Goal: Task Accomplishment & Management: Use online tool/utility

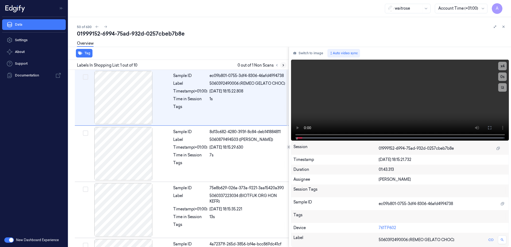
click at [282, 67] on icon at bounding box center [284, 65] width 4 height 4
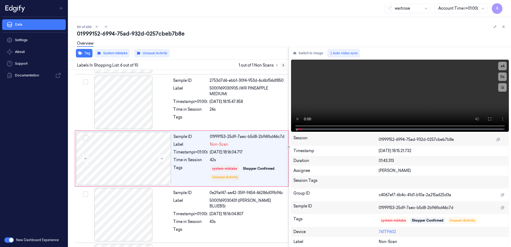
scroll to position [220, 0]
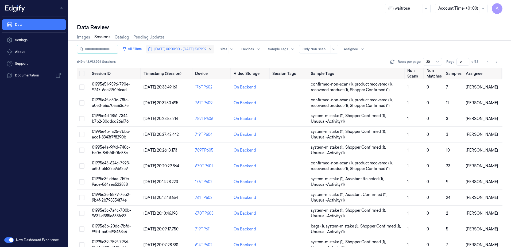
click at [174, 51] on span "[DATE] 00:00:00 - [DATE] 23:59:59" at bounding box center [181, 49] width 52 height 5
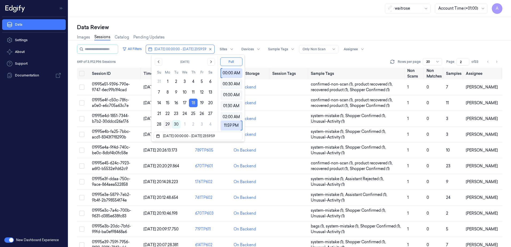
click at [166, 124] on button "29" at bounding box center [167, 124] width 9 height 9
click at [167, 123] on button "29" at bounding box center [167, 124] width 9 height 9
type input "[DATE] 00:00:00 - [DATE] 23:59:59"
click at [186, 9] on div "waitrose Account Time (+01:00) A" at bounding box center [289, 8] width 443 height 17
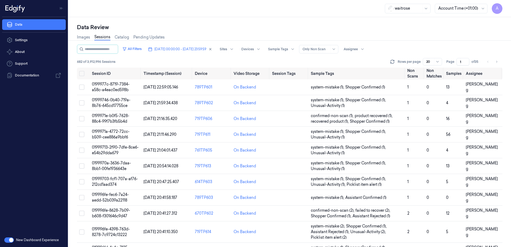
drag, startPoint x: 463, startPoint y: 61, endPoint x: 455, endPoint y: 64, distance: 8.0
click at [455, 64] on div "Page 1 of 35" at bounding box center [464, 61] width 34 height 7
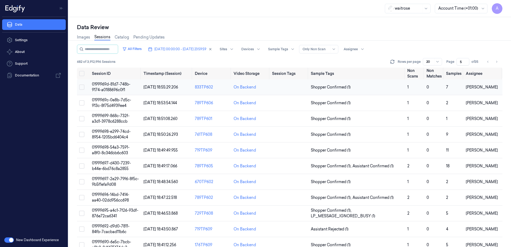
type input "5"
click at [113, 86] on span "0199969d-81d7-748b-9174-a0188696c0f1" at bounding box center [111, 87] width 39 height 10
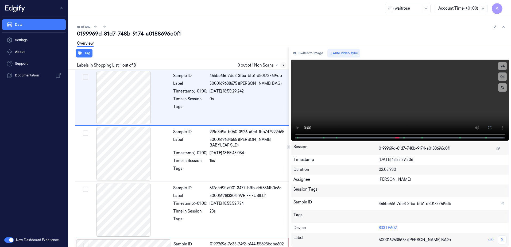
click at [282, 65] on icon at bounding box center [284, 65] width 4 height 4
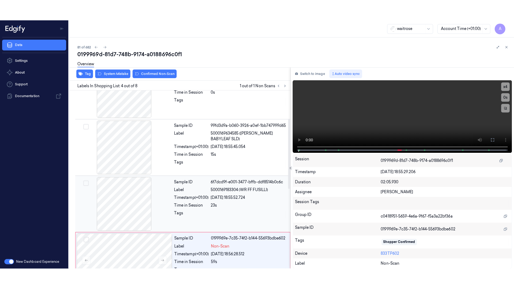
scroll to position [108, 0]
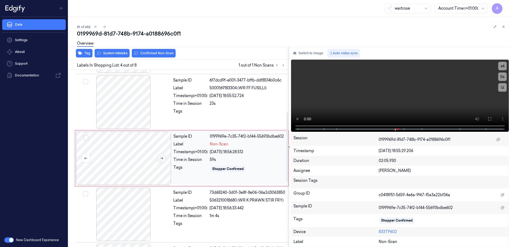
click at [160, 159] on icon at bounding box center [162, 158] width 4 height 4
click at [158, 158] on button at bounding box center [162, 158] width 9 height 9
click at [159, 158] on button at bounding box center [162, 158] width 9 height 9
click at [405, 110] on video at bounding box center [400, 96] width 218 height 72
click at [489, 118] on icon at bounding box center [489, 118] width 3 height 3
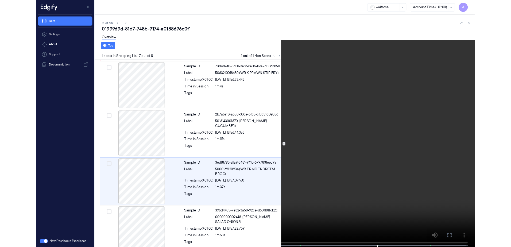
scroll to position [232, 0]
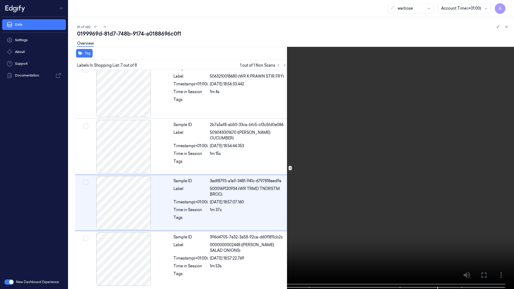
click at [0, 0] on icon at bounding box center [0, 0] width 0 height 0
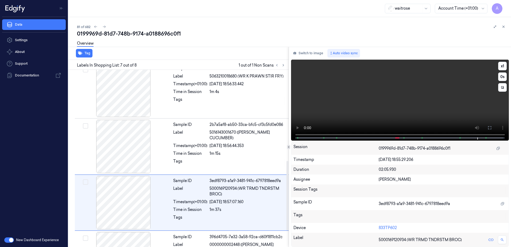
click at [365, 112] on video at bounding box center [400, 100] width 218 height 81
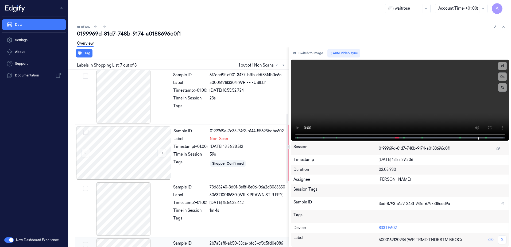
scroll to position [86, 0]
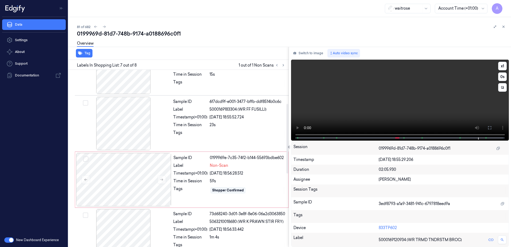
drag, startPoint x: 383, startPoint y: 111, endPoint x: 392, endPoint y: 110, distance: 9.9
click at [383, 111] on video at bounding box center [400, 100] width 218 height 81
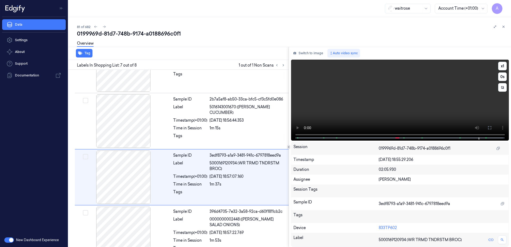
scroll to position [274, 0]
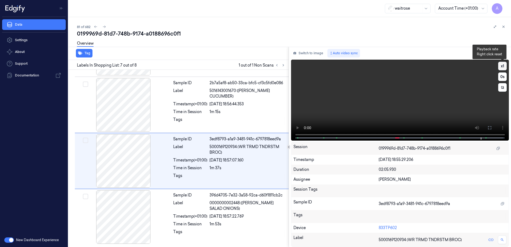
click at [505, 67] on button "x 1" at bounding box center [503, 66] width 9 height 9
click at [490, 126] on icon at bounding box center [490, 128] width 4 height 4
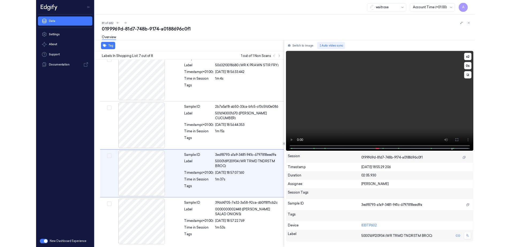
scroll to position [232, 0]
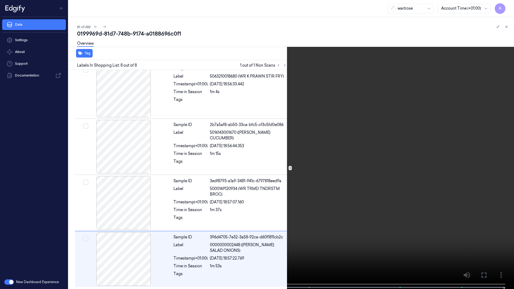
click at [0, 0] on icon at bounding box center [0, 0] width 0 height 0
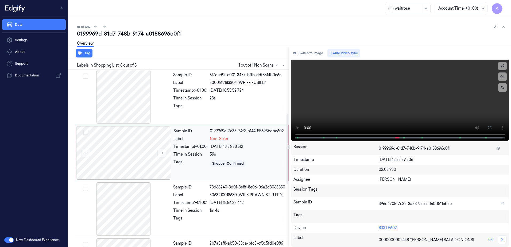
click at [255, 158] on div "Sample ID 0199969e-7c35-74f2-b144-55693bdbe602 Label Non-Scan Timestamp (+01:00…" at bounding box center [229, 152] width 116 height 53
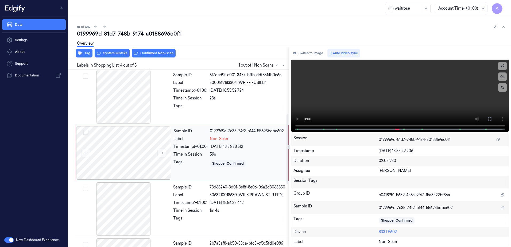
scroll to position [108, 0]
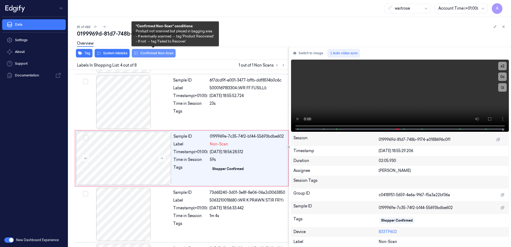
click at [148, 55] on button "Confirmed Non-Scan" at bounding box center [154, 53] width 44 height 9
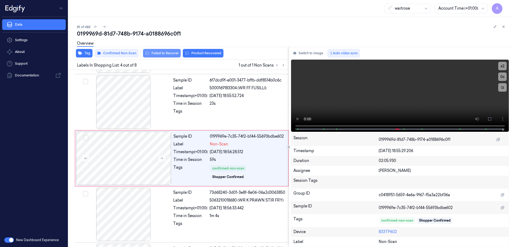
click at [152, 55] on button "Failed to Recover" at bounding box center [162, 53] width 38 height 9
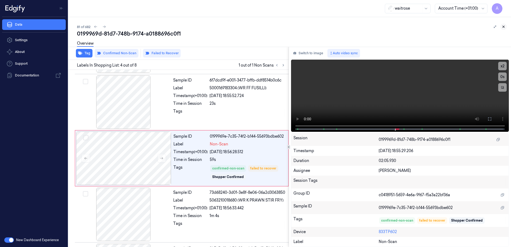
click at [503, 27] on icon at bounding box center [504, 27] width 4 height 4
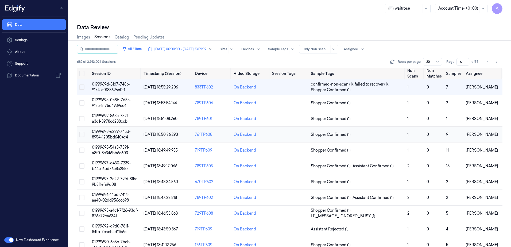
click at [107, 127] on td "01999698-e299-74cd-8954-1205bd6404c4" at bounding box center [116, 135] width 52 height 16
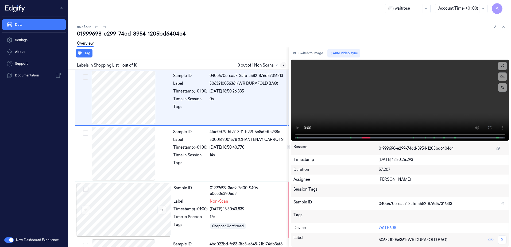
click at [284, 64] on icon at bounding box center [284, 65] width 4 height 4
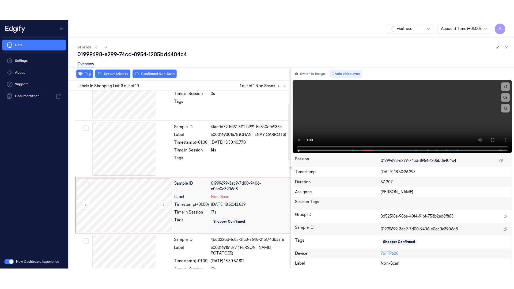
scroll to position [52, 0]
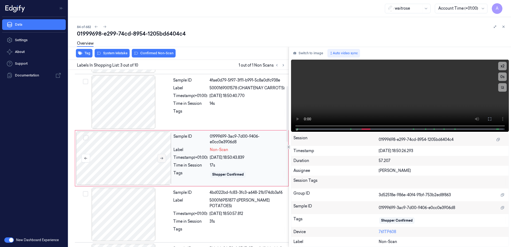
click at [164, 160] on button at bounding box center [162, 158] width 9 height 9
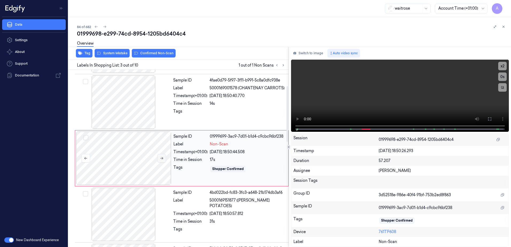
click at [160, 159] on icon at bounding box center [162, 158] width 4 height 4
click at [301, 128] on div "x 2 0 s" at bounding box center [400, 95] width 218 height 71
click at [489, 120] on icon at bounding box center [490, 119] width 4 height 4
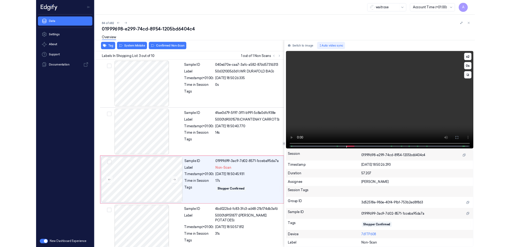
scroll to position [31, 0]
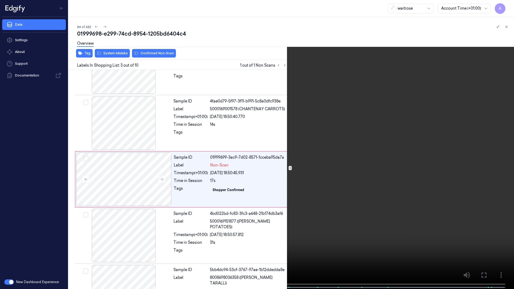
drag, startPoint x: 487, startPoint y: 274, endPoint x: 486, endPoint y: 246, distance: 27.8
click at [0, 0] on icon at bounding box center [0, 0] width 0 height 0
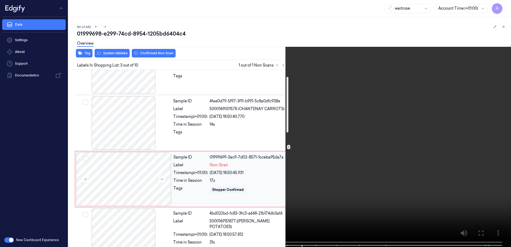
scroll to position [0, 0]
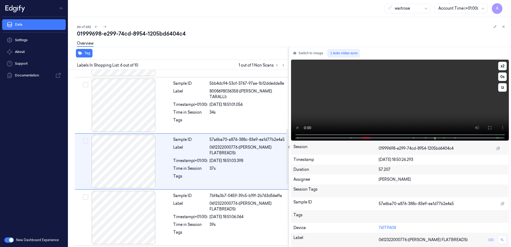
click at [367, 115] on video at bounding box center [400, 100] width 218 height 81
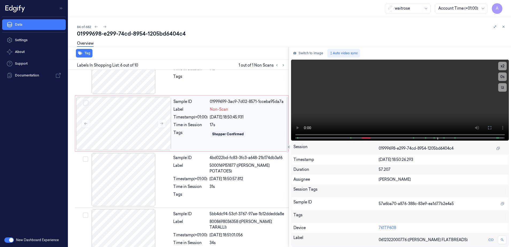
click at [193, 140] on div "Sample ID 01999699-3ac9-7d02-8571-1cceba95da7a Label Non-Scan Timestamp (+01:00…" at bounding box center [229, 123] width 116 height 53
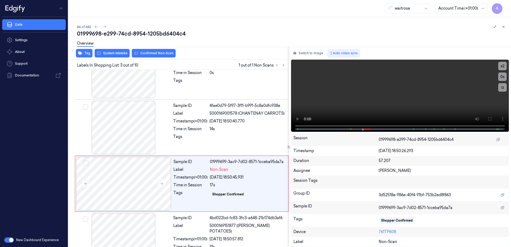
scroll to position [52, 0]
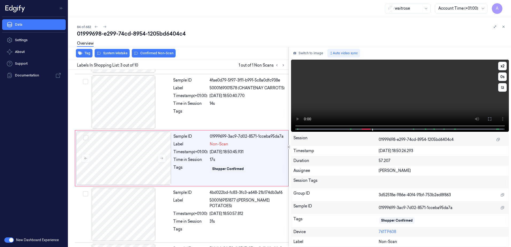
click at [426, 91] on video at bounding box center [400, 96] width 218 height 72
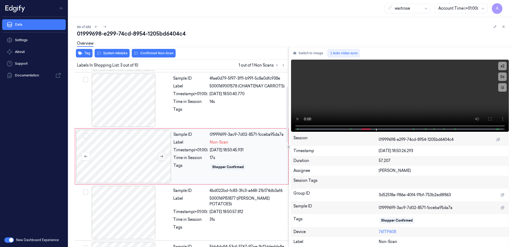
click at [165, 159] on button at bounding box center [162, 156] width 9 height 9
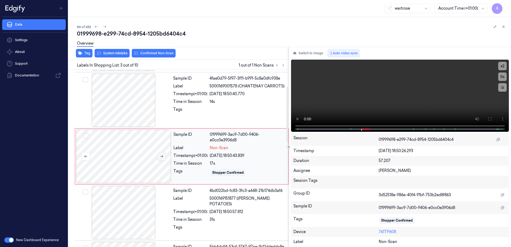
scroll to position [52, 0]
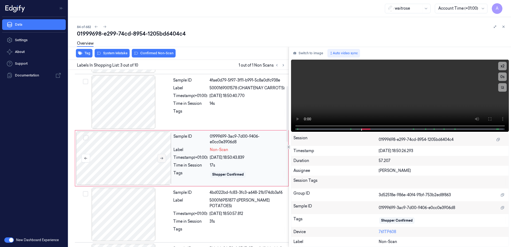
click at [165, 159] on button at bounding box center [162, 158] width 9 height 9
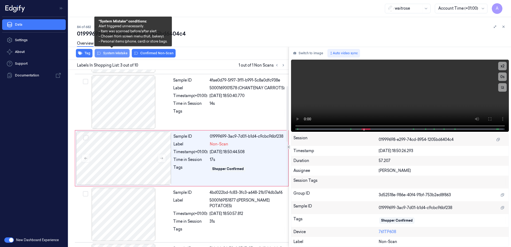
click at [114, 56] on button "System Mistake" at bounding box center [112, 53] width 35 height 9
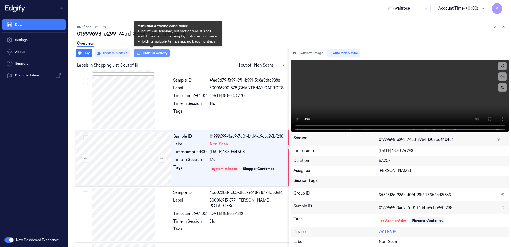
click at [151, 56] on button "Unusual Activity" at bounding box center [152, 53] width 36 height 9
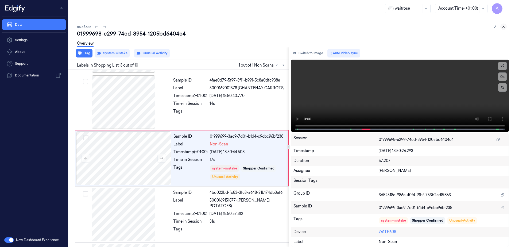
click at [503, 29] on button at bounding box center [504, 27] width 6 height 6
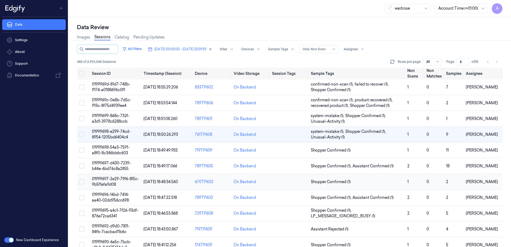
click at [110, 177] on span "01999697-2e29-79f6-8f5c-9b5f1efa9d08" at bounding box center [115, 182] width 47 height 10
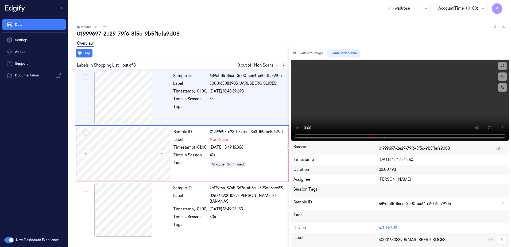
click at [281, 66] on button at bounding box center [283, 65] width 6 height 6
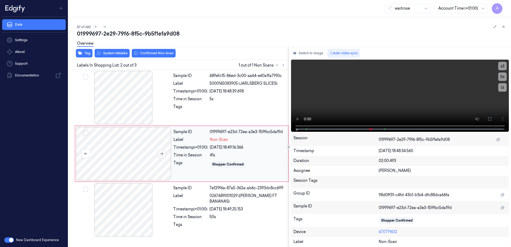
click at [162, 154] on icon at bounding box center [162, 154] width 4 height 4
click at [163, 153] on icon at bounding box center [162, 154] width 4 height 4
click at [492, 120] on button at bounding box center [490, 119] width 9 height 9
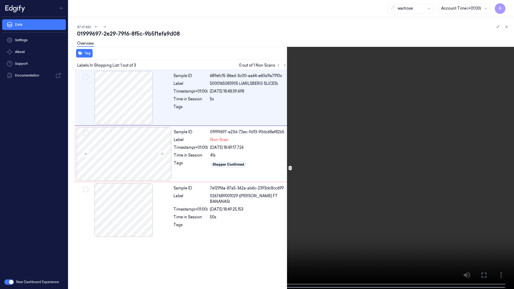
click at [0, 0] on icon at bounding box center [0, 0] width 0 height 0
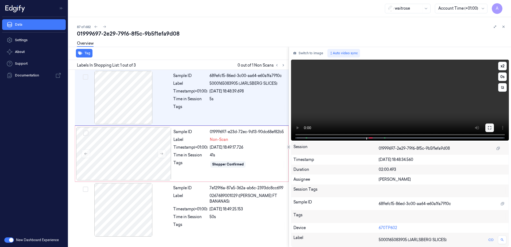
click at [489, 127] on icon at bounding box center [490, 128] width 4 height 4
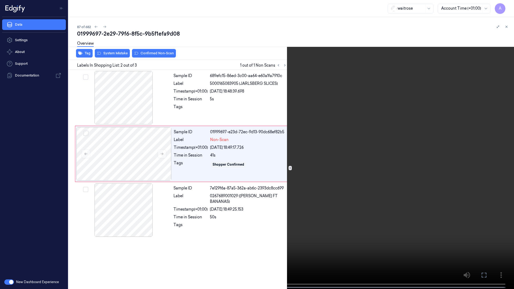
click at [0, 0] on button at bounding box center [0, 0] width 0 height 0
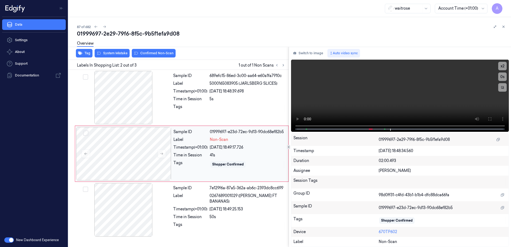
click at [193, 162] on div "Tags" at bounding box center [191, 164] width 34 height 9
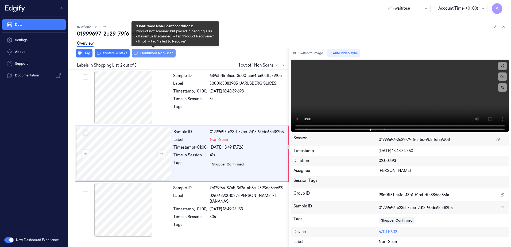
click at [144, 56] on button "Confirmed Non-Scan" at bounding box center [154, 53] width 44 height 9
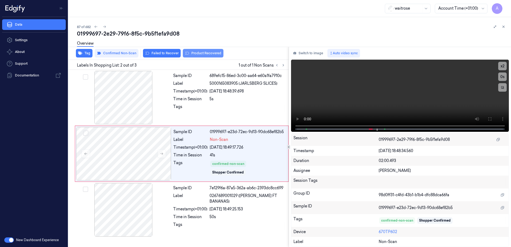
click at [203, 56] on button "Product Recovered" at bounding box center [203, 53] width 41 height 9
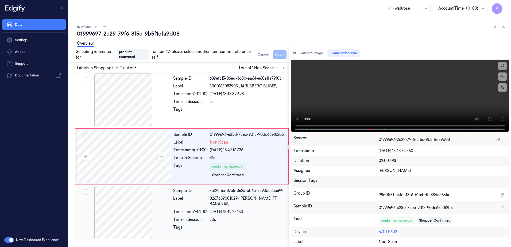
click at [207, 201] on div "Sample ID 7e129f6a-87a5-362a-ab6c-2393dc8cc699 Label 0267689001029 (WR ESS FT B…" at bounding box center [229, 212] width 117 height 53
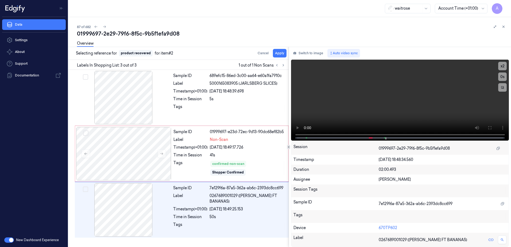
click at [276, 50] on div "Overview" at bounding box center [292, 44] width 430 height 14
click at [281, 52] on button "Apply" at bounding box center [280, 53] width 14 height 9
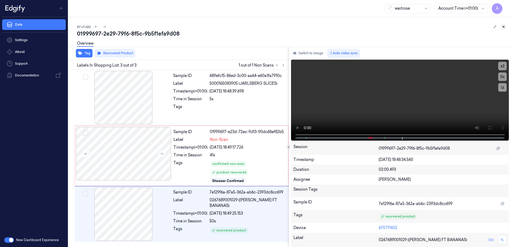
click at [503, 28] on icon at bounding box center [504, 27] width 4 height 4
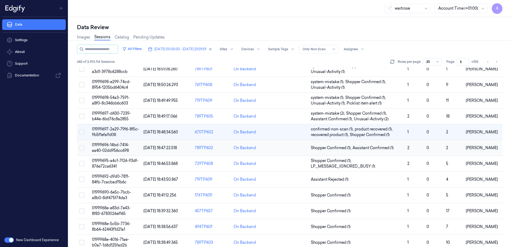
scroll to position [53, 0]
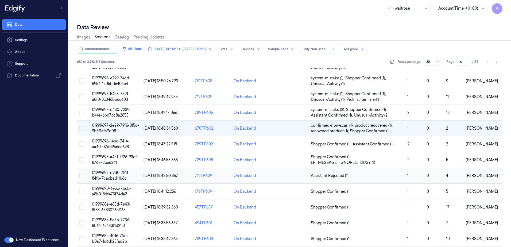
click at [111, 175] on td "01999692-d9d0-7811-84fb-7cacbad11b6c" at bounding box center [116, 176] width 52 height 16
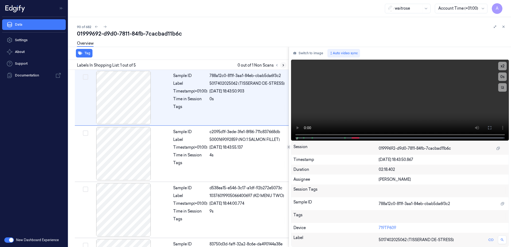
click at [283, 64] on icon at bounding box center [284, 65] width 4 height 4
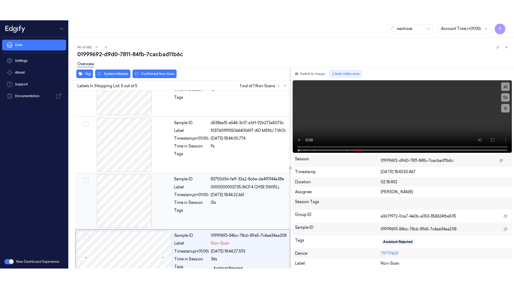
scroll to position [105, 0]
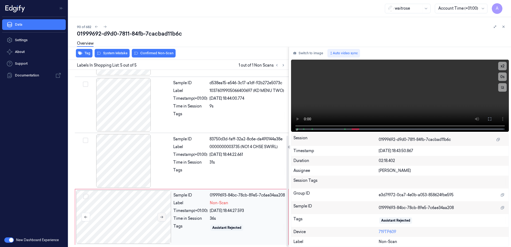
click at [162, 219] on button at bounding box center [162, 217] width 9 height 9
click at [162, 217] on icon at bounding box center [161, 217] width 3 height 2
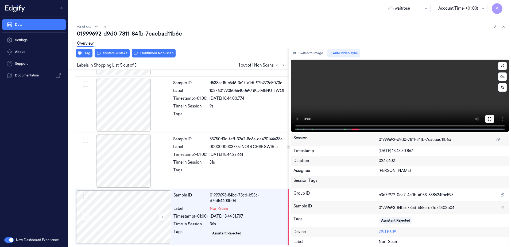
click at [491, 121] on icon at bounding box center [489, 118] width 3 height 3
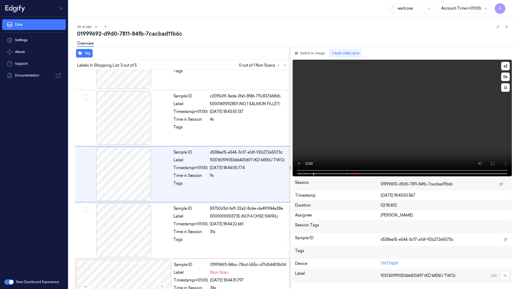
scroll to position [31, 0]
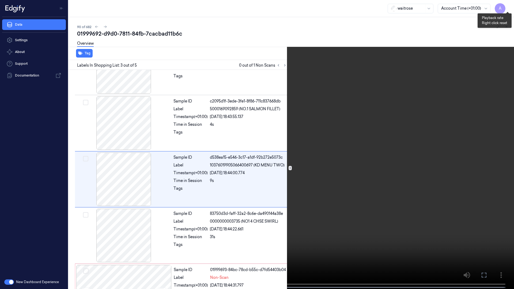
click at [509, 8] on button "x 2" at bounding box center [507, 6] width 9 height 9
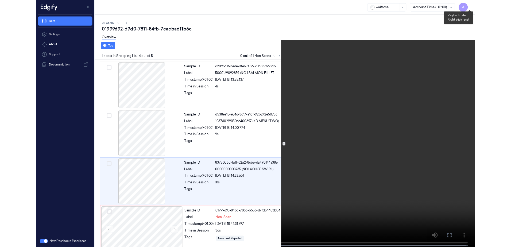
scroll to position [63, 0]
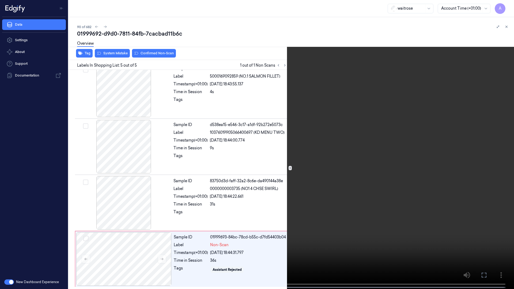
click at [0, 0] on button at bounding box center [0, 0] width 0 height 0
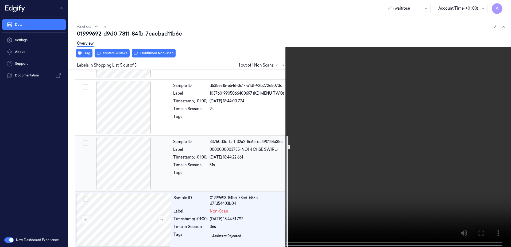
scroll to position [105, 0]
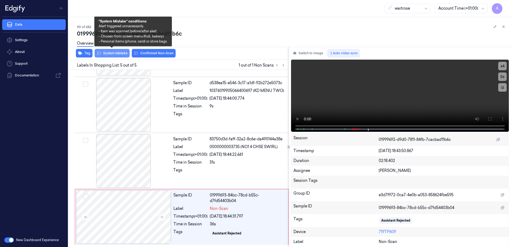
click at [114, 54] on button "System Mistake" at bounding box center [112, 53] width 35 height 9
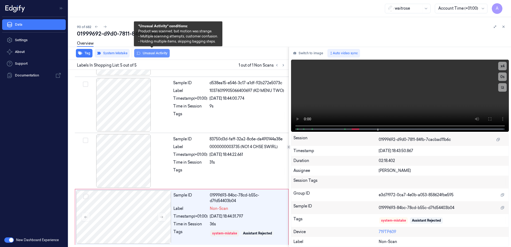
click at [148, 55] on button "Unusual Activity" at bounding box center [152, 53] width 36 height 9
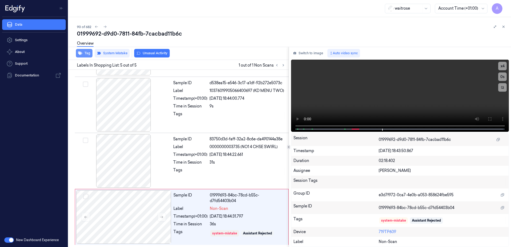
scroll to position [109, 0]
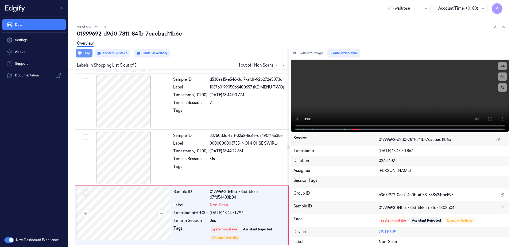
click at [83, 54] on button "Tag" at bounding box center [84, 53] width 17 height 9
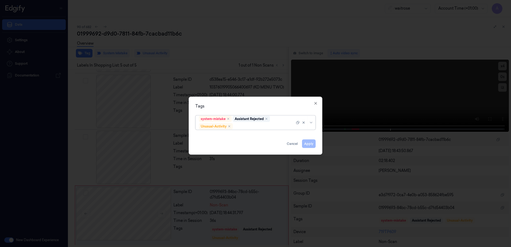
click at [248, 125] on div at bounding box center [264, 127] width 61 height 6
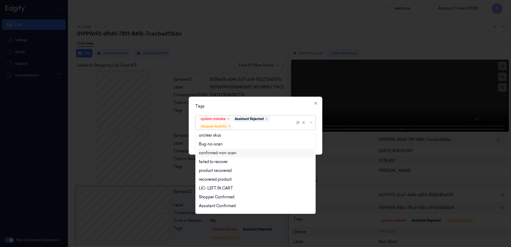
scroll to position [70, 0]
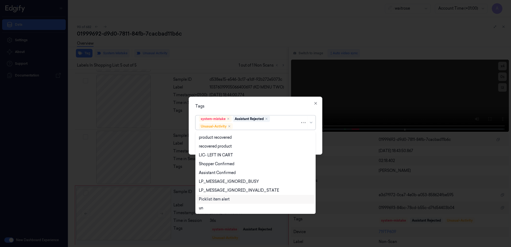
click at [213, 199] on div "Picklist item alert" at bounding box center [214, 200] width 31 height 6
click at [262, 109] on div "Tags" at bounding box center [256, 107] width 120 height 6
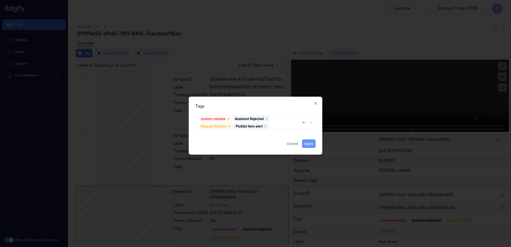
click at [311, 146] on button "Apply" at bounding box center [309, 144] width 14 height 9
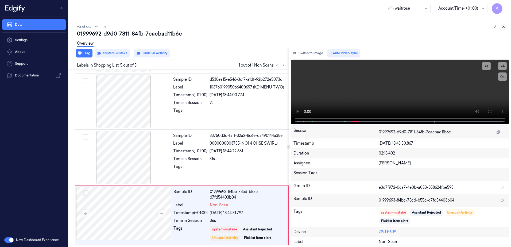
click at [504, 27] on icon at bounding box center [504, 27] width 2 height 2
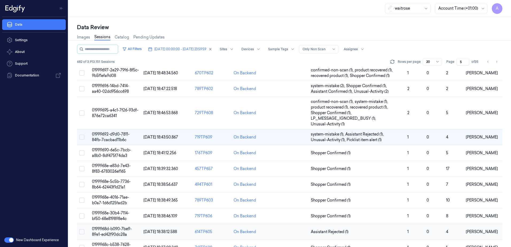
scroll to position [107, 0]
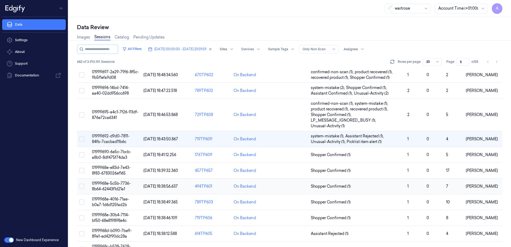
click at [111, 185] on span "0199968e-5c5b-7736-8b64-62443f1d21a1" at bounding box center [111, 186] width 39 height 10
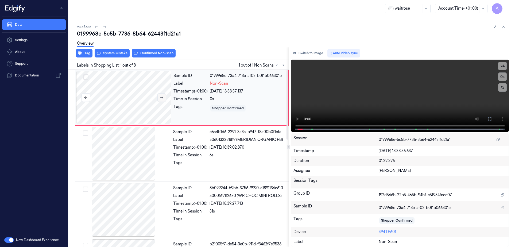
click at [162, 96] on icon at bounding box center [162, 98] width 4 height 4
click at [160, 100] on button at bounding box center [162, 97] width 9 height 9
click at [488, 120] on icon at bounding box center [490, 119] width 4 height 4
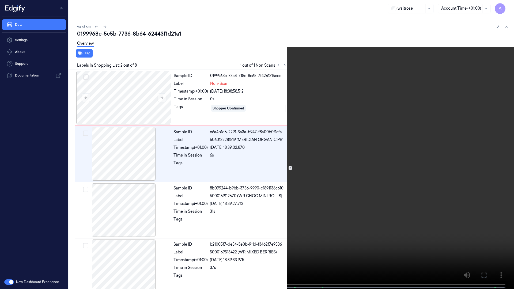
click at [0, 0] on icon at bounding box center [0, 0] width 0 height 0
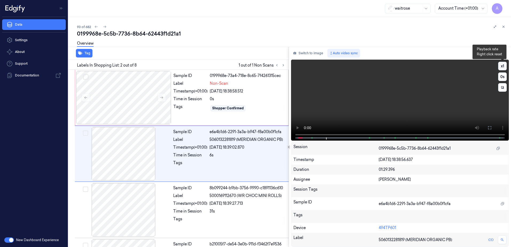
click at [504, 67] on button "x 1" at bounding box center [503, 66] width 9 height 9
click at [196, 109] on div "Tags" at bounding box center [191, 108] width 34 height 9
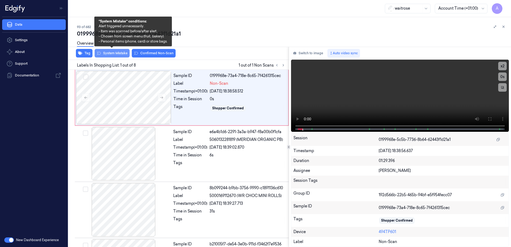
click at [109, 54] on button "System Mistake" at bounding box center [112, 53] width 35 height 9
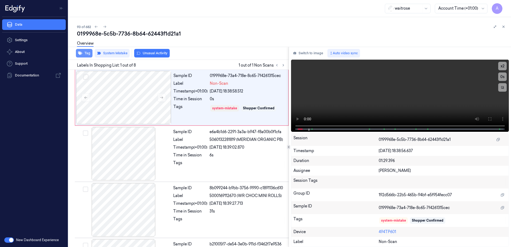
click at [86, 53] on button "Tag" at bounding box center [84, 53] width 17 height 9
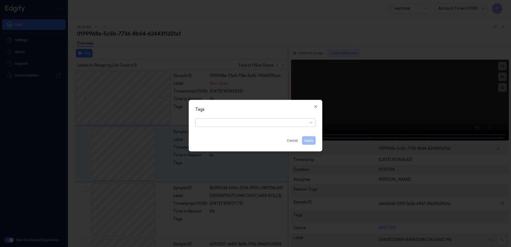
click at [216, 66] on div at bounding box center [255, 123] width 511 height 247
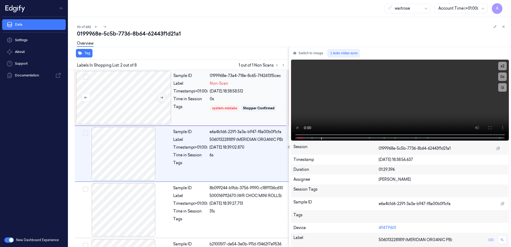
click at [158, 97] on button at bounding box center [162, 97] width 9 height 9
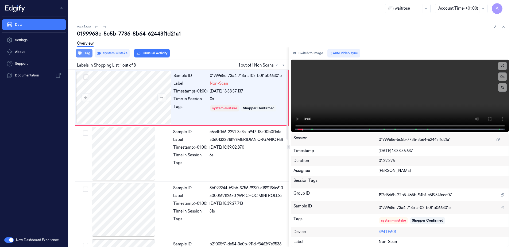
click at [86, 53] on button "Tag" at bounding box center [84, 53] width 17 height 9
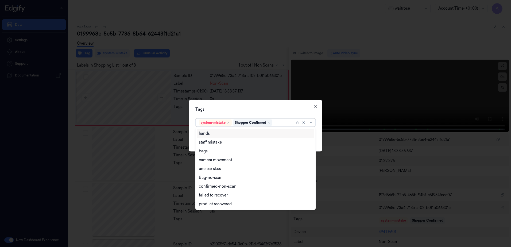
click at [280, 125] on div at bounding box center [284, 123] width 21 height 6
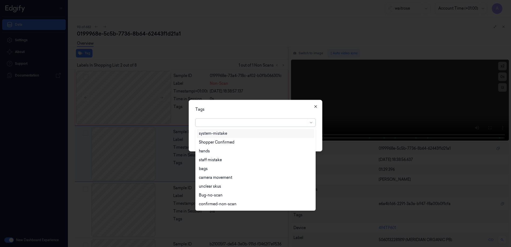
click at [315, 108] on icon "button" at bounding box center [316, 107] width 4 height 4
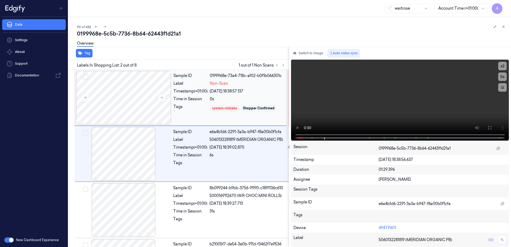
click at [189, 107] on div "Tags" at bounding box center [191, 108] width 34 height 9
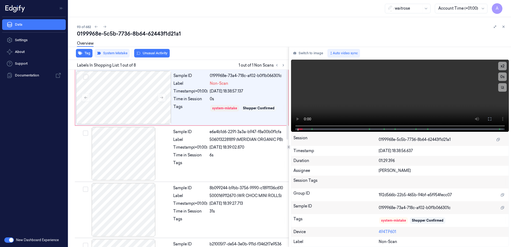
click at [86, 58] on div "Tag System Mistake Unusual Activity" at bounding box center [177, 53] width 223 height 13
click at [86, 56] on button "Tag" at bounding box center [84, 53] width 17 height 9
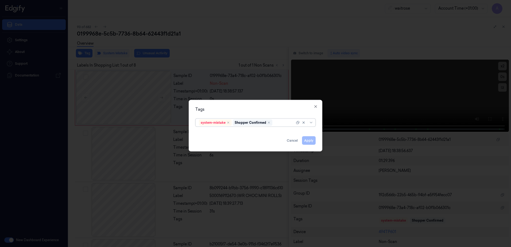
click at [277, 123] on div at bounding box center [284, 123] width 21 height 6
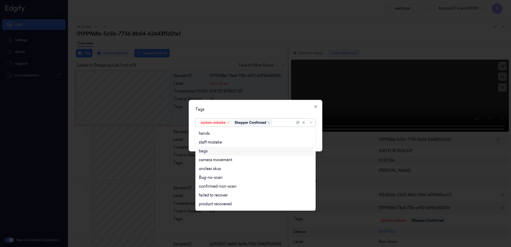
click at [217, 149] on div "bags" at bounding box center [255, 151] width 113 height 6
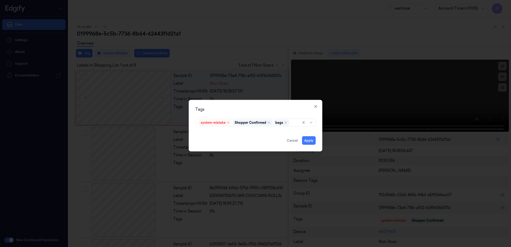
click at [240, 108] on div "Tags" at bounding box center [256, 110] width 120 height 6
click at [308, 141] on button "Apply" at bounding box center [309, 140] width 14 height 9
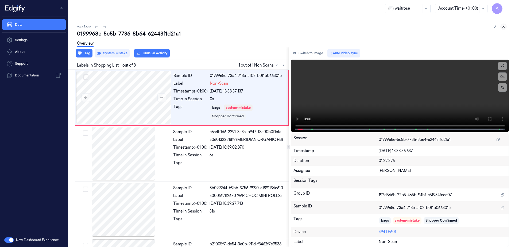
click at [504, 27] on icon at bounding box center [504, 27] width 4 height 4
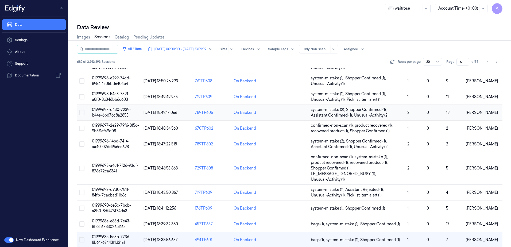
scroll to position [134, 0]
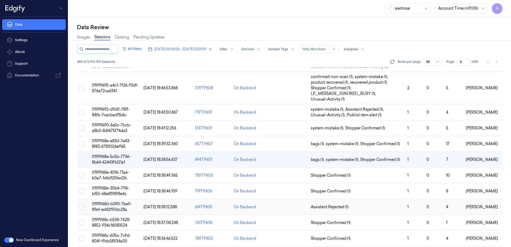
click at [104, 208] on span "0199968d-b090-7be9-89e1-ed42f90dc28a" at bounding box center [112, 207] width 40 height 10
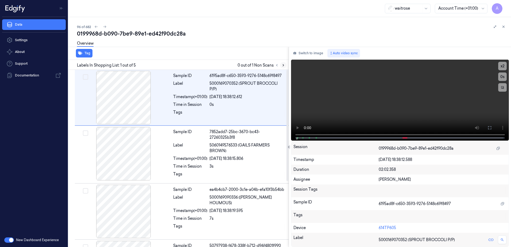
click at [283, 64] on icon at bounding box center [284, 65] width 4 height 4
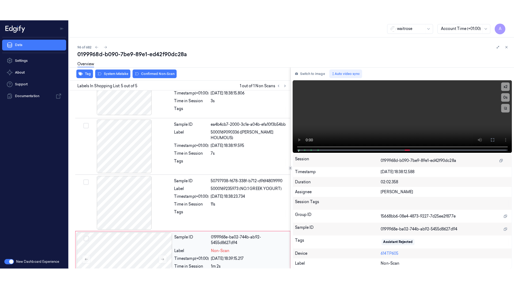
scroll to position [105, 0]
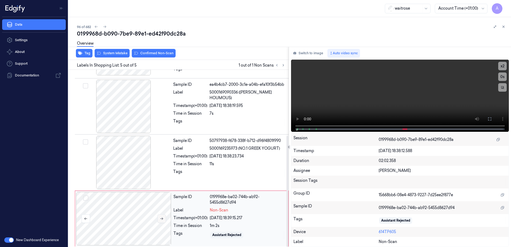
click at [163, 217] on icon at bounding box center [162, 219] width 4 height 4
click at [162, 217] on icon at bounding box center [162, 219] width 4 height 4
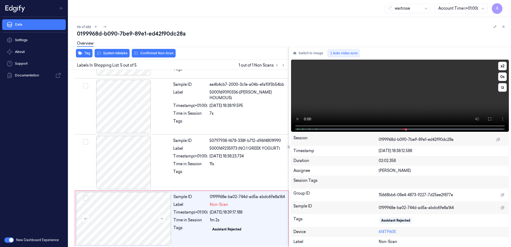
click at [399, 108] on video at bounding box center [400, 96] width 218 height 72
click at [491, 119] on icon at bounding box center [490, 119] width 4 height 4
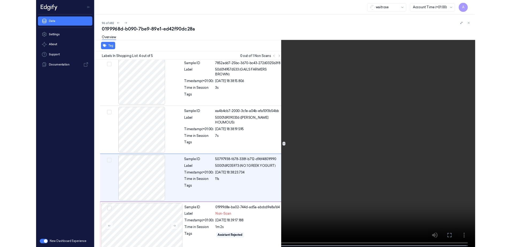
scroll to position [63, 0]
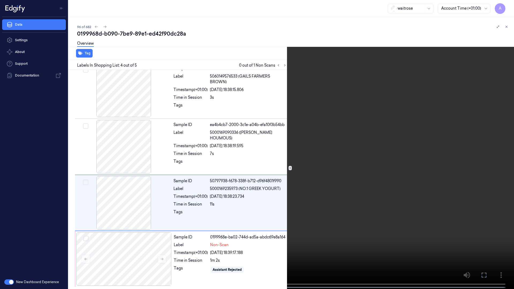
click at [0, 0] on icon at bounding box center [0, 0] width 0 height 0
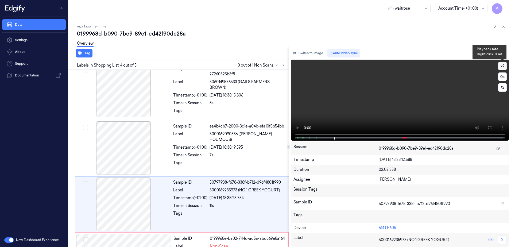
click at [503, 66] on button "x 2" at bounding box center [503, 66] width 9 height 9
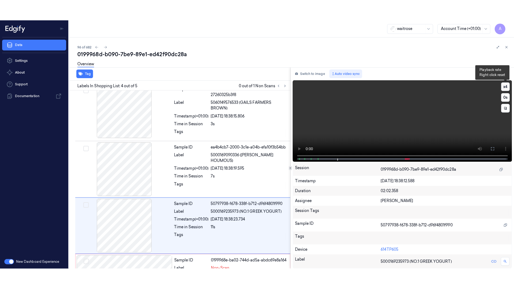
scroll to position [105, 0]
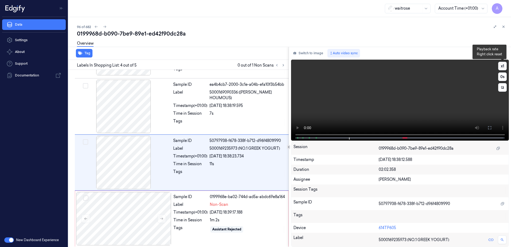
click at [503, 66] on button "x 1" at bounding box center [503, 66] width 9 height 9
click at [488, 128] on icon at bounding box center [490, 128] width 4 height 4
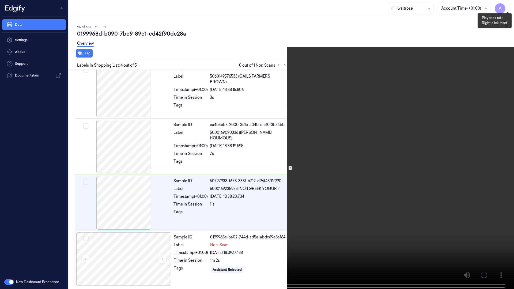
click at [507, 5] on button "x 2" at bounding box center [507, 6] width 9 height 9
click at [506, 7] on button "x 1" at bounding box center [507, 6] width 9 height 9
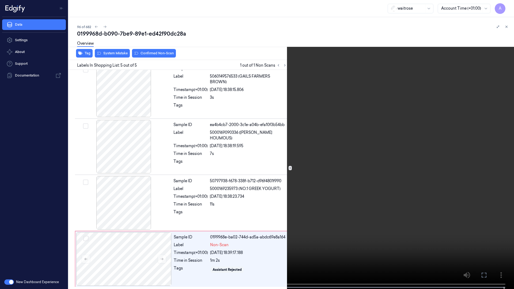
click at [0, 0] on button at bounding box center [0, 0] width 0 height 0
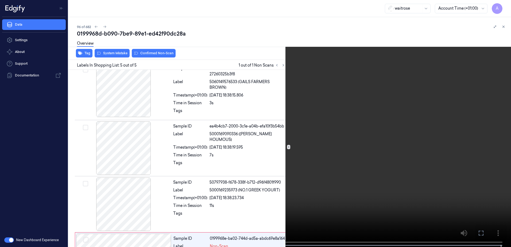
scroll to position [105, 0]
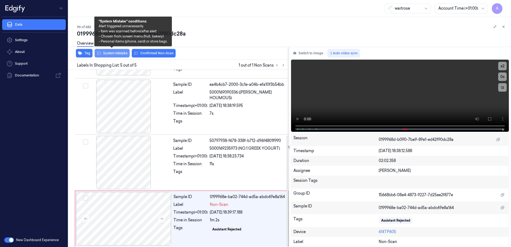
click at [111, 54] on button "System Mistake" at bounding box center [112, 53] width 35 height 9
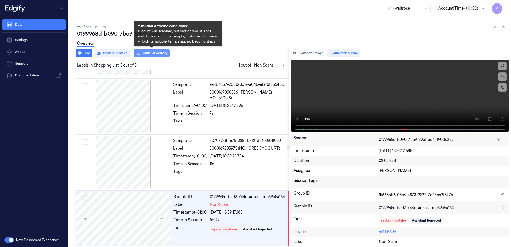
click at [150, 55] on button "Unusual Activity" at bounding box center [152, 53] width 36 height 9
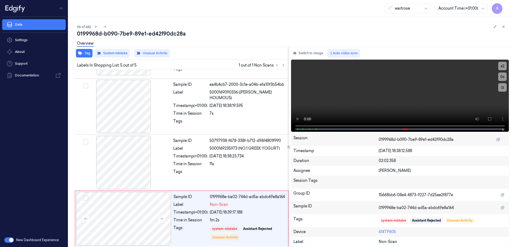
scroll to position [109, 0]
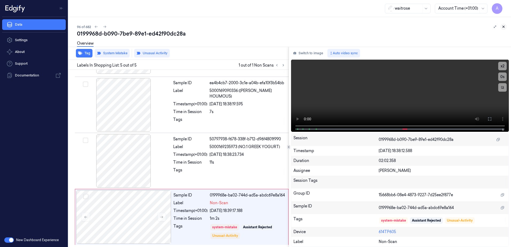
click at [505, 26] on icon at bounding box center [504, 27] width 4 height 4
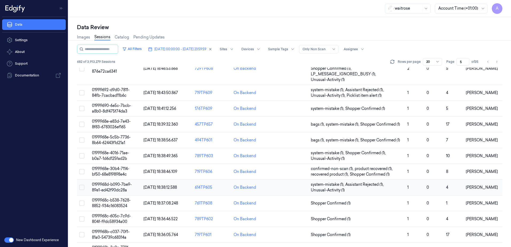
scroll to position [169, 0]
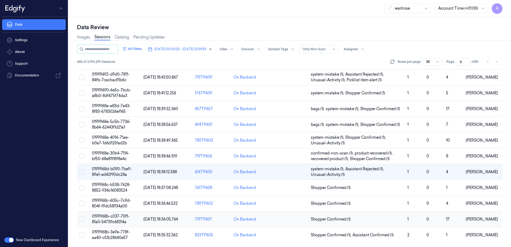
click at [115, 220] on span "0199968b-c037-70f1-81a0-54739c68314a" at bounding box center [111, 219] width 38 height 10
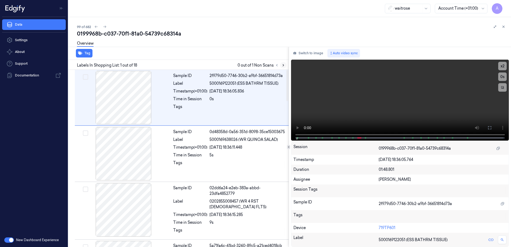
click at [281, 67] on button at bounding box center [283, 65] width 6 height 6
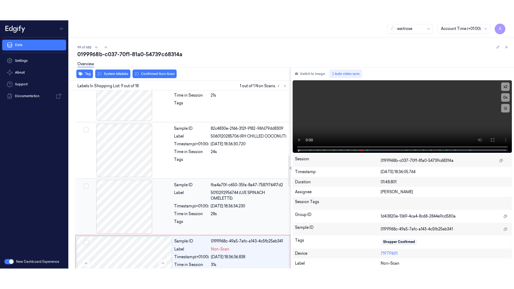
scroll to position [389, 0]
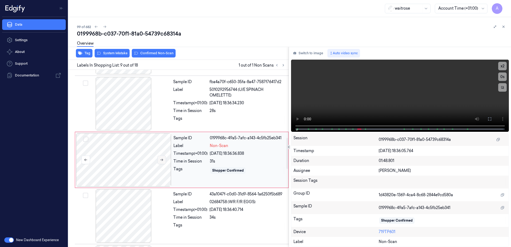
click at [162, 158] on icon at bounding box center [162, 160] width 4 height 4
click at [161, 159] on icon at bounding box center [162, 160] width 4 height 4
click at [443, 100] on video at bounding box center [400, 96] width 218 height 72
drag, startPoint x: 489, startPoint y: 119, endPoint x: 489, endPoint y: 146, distance: 26.5
click at [489, 119] on icon at bounding box center [490, 119] width 4 height 4
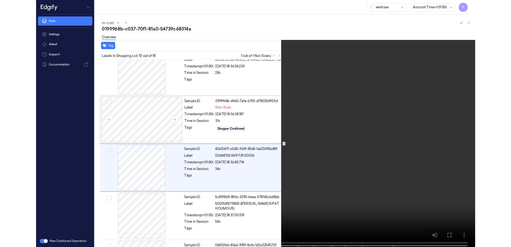
scroll to position [424, 0]
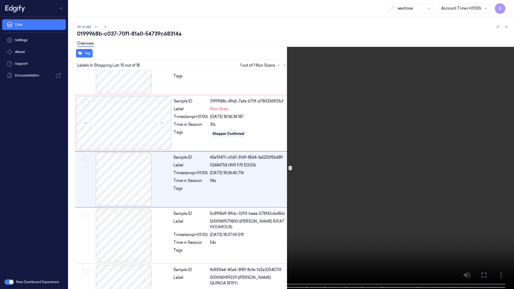
click at [0, 0] on icon at bounding box center [0, 0] width 0 height 0
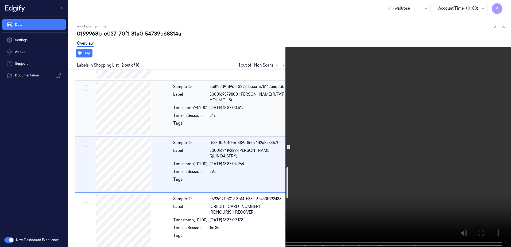
scroll to position [557, 0]
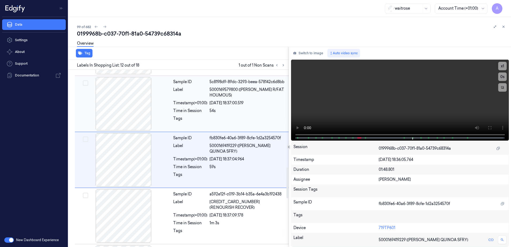
click at [250, 136] on div "fb830fe6-40a6-3f89-8cfe-1d2a3254570f" at bounding box center [248, 138] width 76 height 6
click at [405, 137] on span at bounding box center [404, 138] width 1 height 3
click at [368, 103] on video at bounding box center [400, 100] width 218 height 81
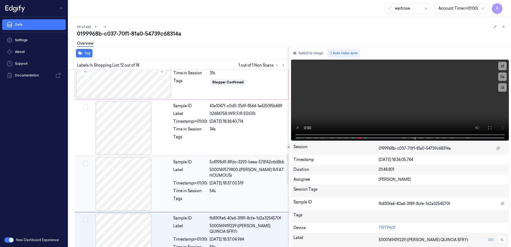
click at [236, 185] on div "Sample ID 5c8198d9-89dc-3293-beea-578142c6d8bb Label 5000169579800 (WR ESS R/FA…" at bounding box center [229, 183] width 117 height 53
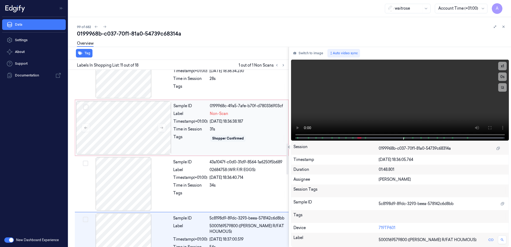
click at [195, 148] on div "Sample ID 0199968c-49a5-7afe-b70f-d780336903cf Label Non-Scan Timestamp (+01:00…" at bounding box center [229, 127] width 116 height 53
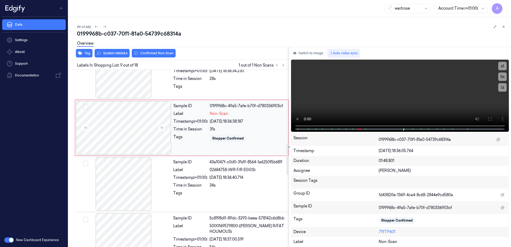
scroll to position [389, 0]
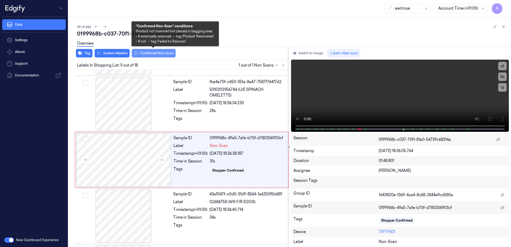
click at [154, 56] on button "Confirmed Non-Scan" at bounding box center [154, 53] width 44 height 9
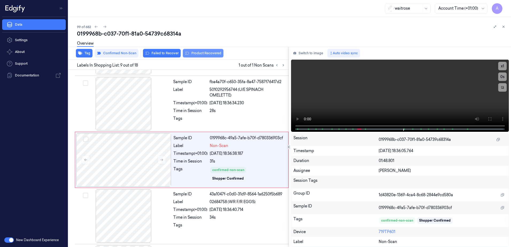
scroll to position [391, 0]
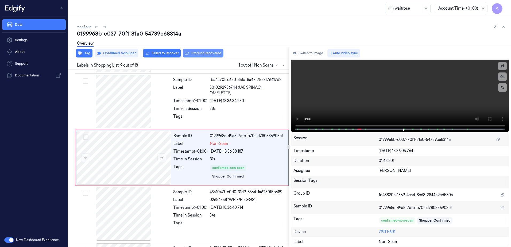
click at [206, 55] on button "Product Recovered" at bounding box center [203, 53] width 41 height 9
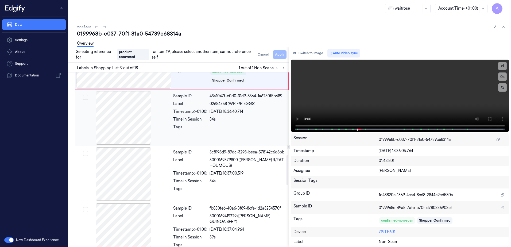
scroll to position [525, 0]
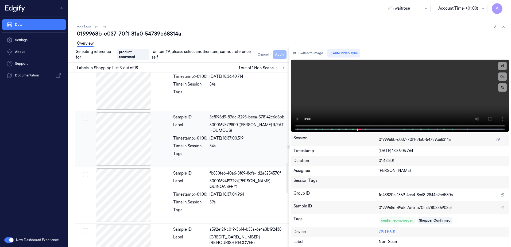
click at [236, 154] on div at bounding box center [248, 155] width 76 height 9
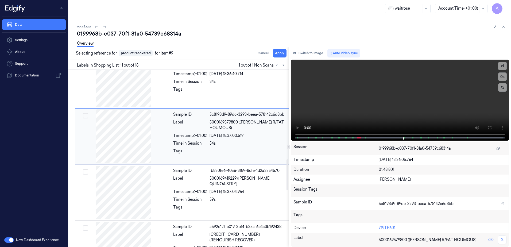
scroll to position [501, 0]
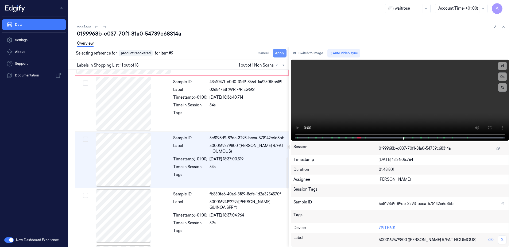
click at [278, 52] on button "Apply" at bounding box center [280, 53] width 14 height 9
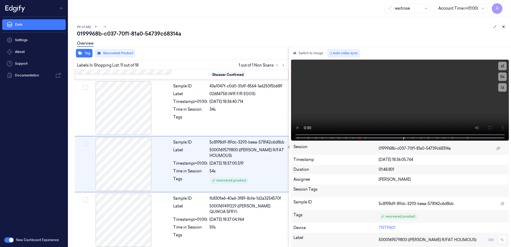
scroll to position [505, 0]
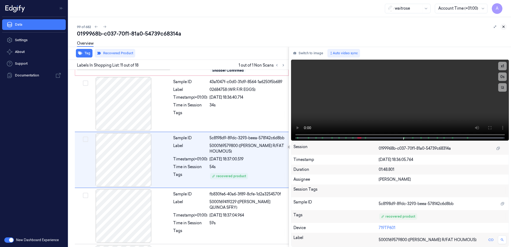
click at [503, 29] on button at bounding box center [504, 27] width 6 height 6
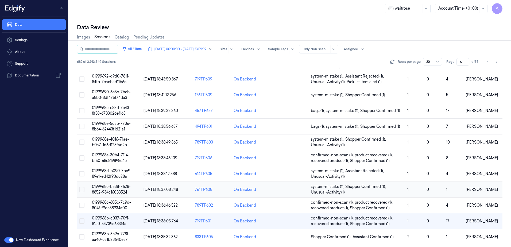
scroll to position [169, 0]
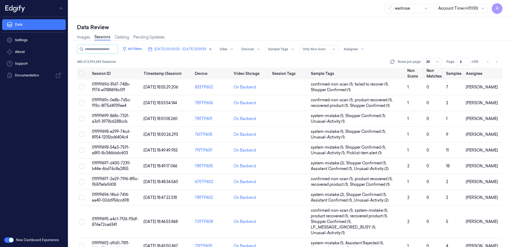
drag, startPoint x: 464, startPoint y: 62, endPoint x: 456, endPoint y: 63, distance: 7.5
click at [456, 63] on div "Page 5 of 35" at bounding box center [464, 61] width 34 height 7
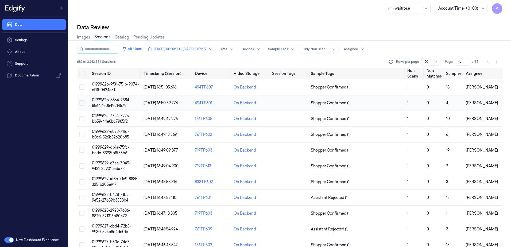
type input "12"
click at [105, 98] on span "0199962b-8864-7384-8864-120549a14579" at bounding box center [111, 103] width 39 height 10
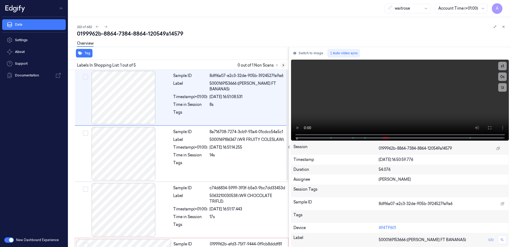
click at [282, 64] on icon at bounding box center [284, 65] width 4 height 4
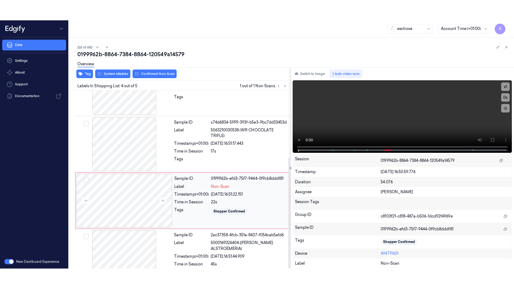
scroll to position [107, 0]
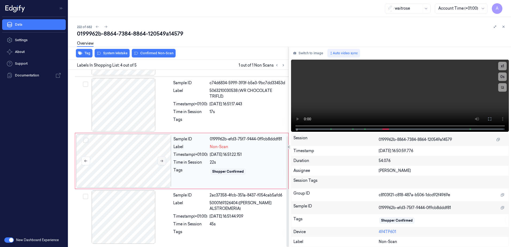
click at [161, 163] on icon at bounding box center [162, 161] width 4 height 4
click at [164, 160] on button at bounding box center [162, 161] width 9 height 9
drag, startPoint x: 490, startPoint y: 119, endPoint x: 491, endPoint y: 146, distance: 27.0
click at [490, 119] on icon at bounding box center [490, 119] width 4 height 4
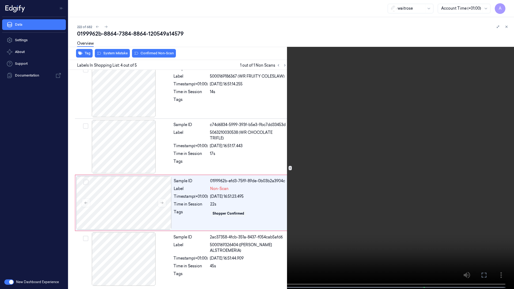
drag, startPoint x: 483, startPoint y: 274, endPoint x: 381, endPoint y: 187, distance: 134.3
click at [0, 0] on icon at bounding box center [0, 0] width 0 height 0
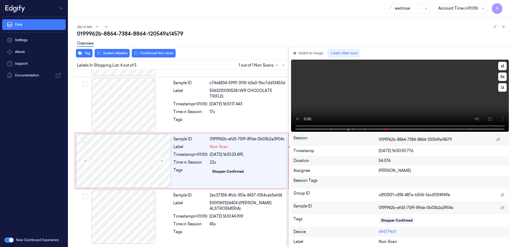
click at [419, 84] on video at bounding box center [400, 96] width 218 height 72
click at [490, 117] on icon at bounding box center [490, 119] width 4 height 4
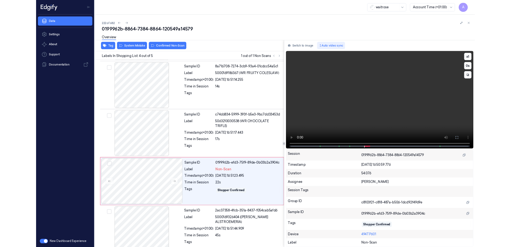
scroll to position [63, 0]
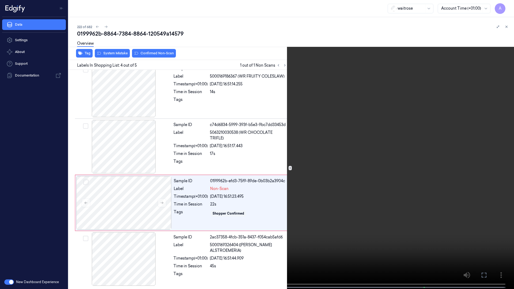
drag, startPoint x: 483, startPoint y: 273, endPoint x: 482, endPoint y: 244, distance: 29.2
click at [0, 0] on icon at bounding box center [0, 0] width 0 height 0
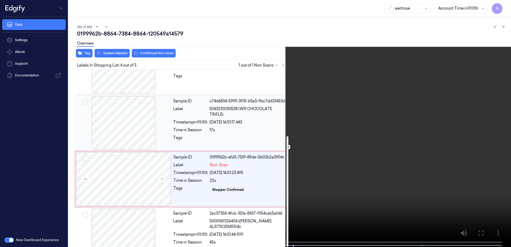
scroll to position [107, 0]
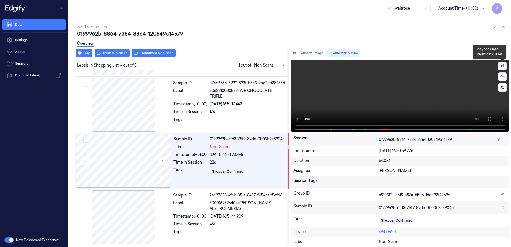
click at [503, 66] on button "x 1" at bounding box center [503, 66] width 9 height 9
click at [503, 66] on button "x 2" at bounding box center [503, 66] width 9 height 9
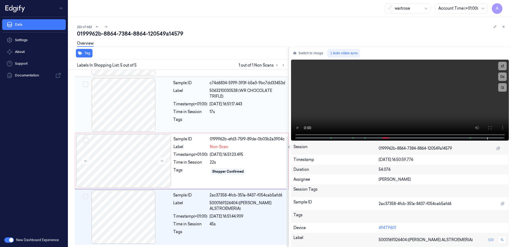
click at [236, 123] on div at bounding box center [248, 121] width 76 height 9
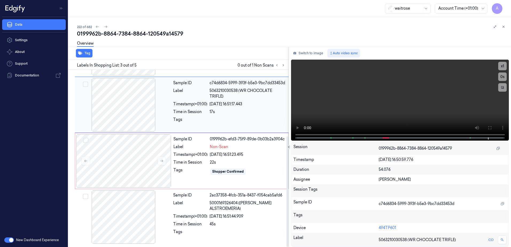
scroll to position [52, 0]
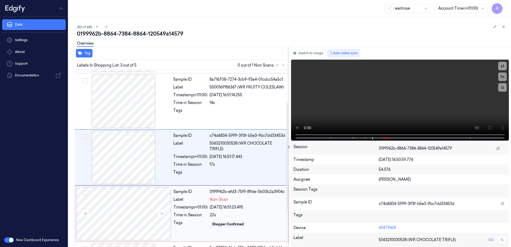
click at [202, 222] on div "Tags" at bounding box center [191, 224] width 34 height 9
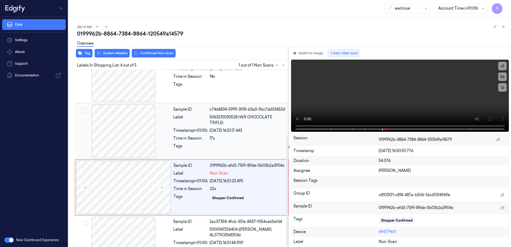
scroll to position [107, 0]
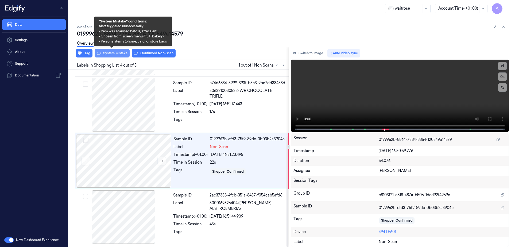
click at [113, 56] on button "System Mistake" at bounding box center [112, 53] width 35 height 9
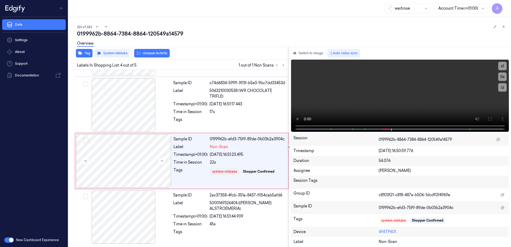
click at [157, 57] on button "Unusual Activity" at bounding box center [152, 53] width 36 height 9
click at [505, 27] on icon at bounding box center [504, 27] width 4 height 4
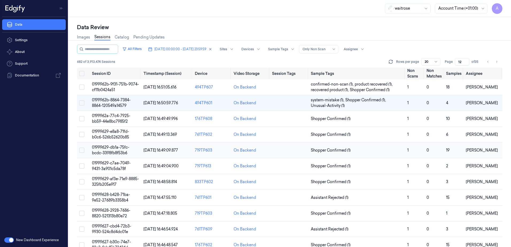
click at [110, 147] on span "01999629-db1a-75fc-bcdc-3398fb8f53b6" at bounding box center [110, 150] width 37 height 10
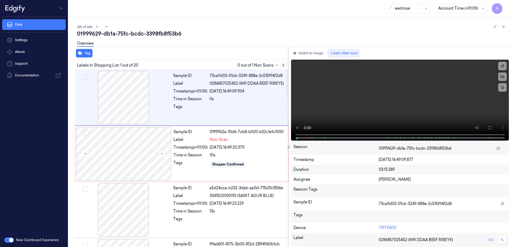
click at [285, 65] on icon at bounding box center [284, 65] width 4 height 4
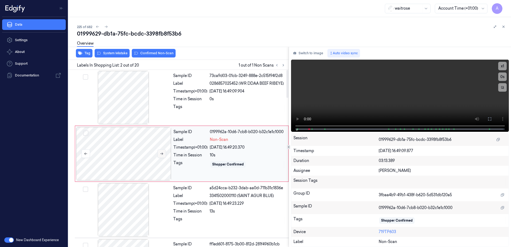
click at [159, 154] on button at bounding box center [162, 154] width 9 height 9
click at [158, 154] on button at bounding box center [162, 154] width 9 height 9
click at [162, 155] on icon at bounding box center [161, 154] width 3 height 2
click at [491, 117] on icon at bounding box center [490, 119] width 4 height 4
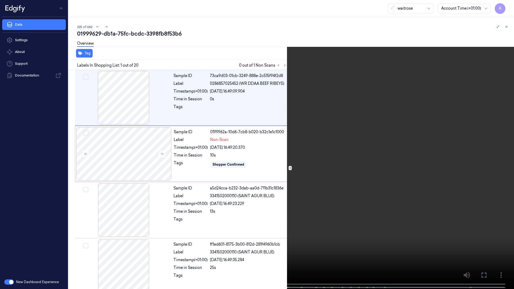
click at [0, 0] on icon at bounding box center [0, 0] width 0 height 0
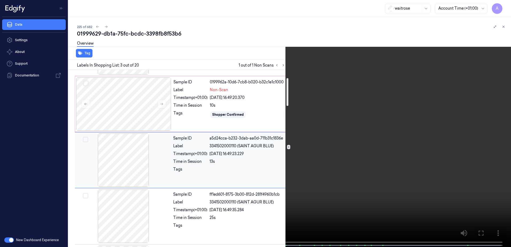
scroll to position [52, 0]
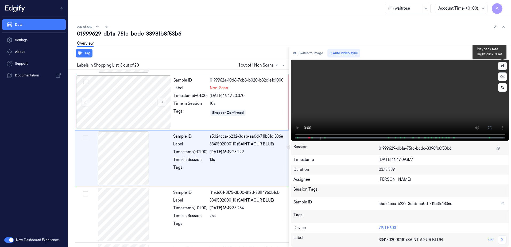
click at [504, 65] on button "x 1" at bounding box center [503, 66] width 9 height 9
click at [504, 65] on button "x 2" at bounding box center [503, 66] width 9 height 9
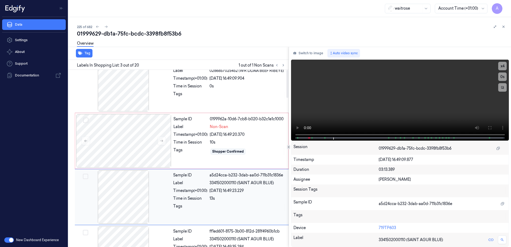
scroll to position [0, 0]
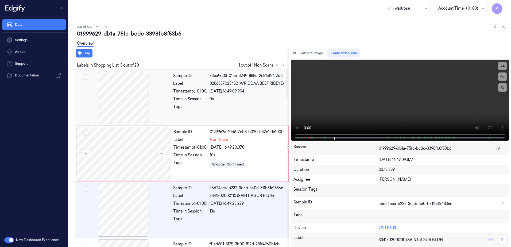
click at [189, 112] on div "Tags" at bounding box center [190, 108] width 34 height 9
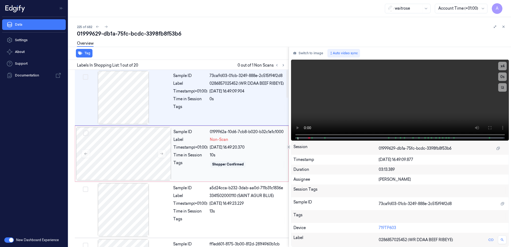
click at [192, 154] on div "Time in Session" at bounding box center [191, 155] width 34 height 6
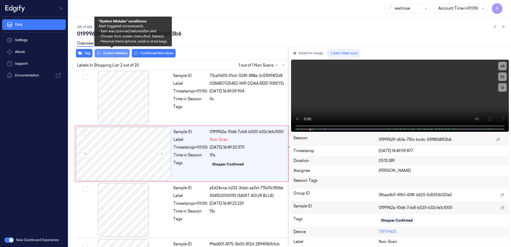
click at [114, 53] on button "System Mistake" at bounding box center [112, 53] width 35 height 9
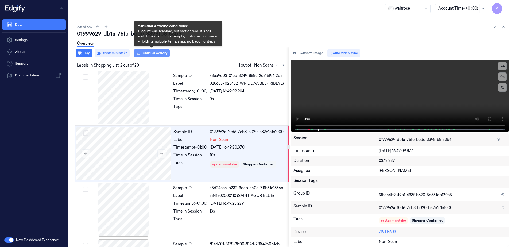
click at [146, 54] on button "Unusual Activity" at bounding box center [152, 53] width 36 height 9
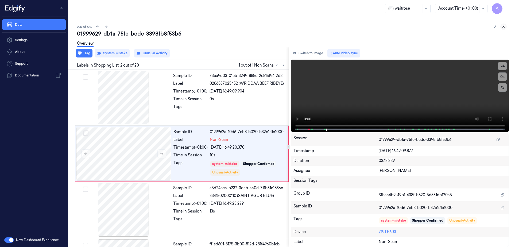
click at [503, 28] on icon at bounding box center [504, 27] width 4 height 4
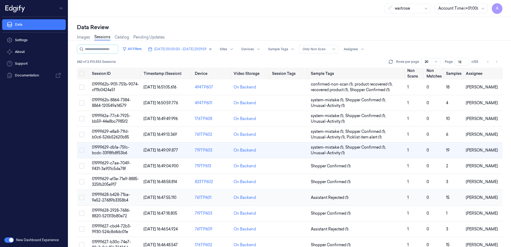
click at [108, 195] on span "01999628-b428-71ba-9e52-27689b3358b4" at bounding box center [111, 197] width 38 height 10
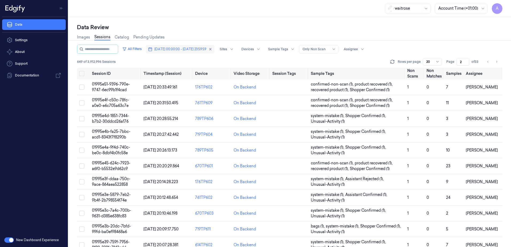
click at [171, 49] on span "[DATE] 00:00:00 - [DATE] 23:59:59" at bounding box center [181, 49] width 52 height 5
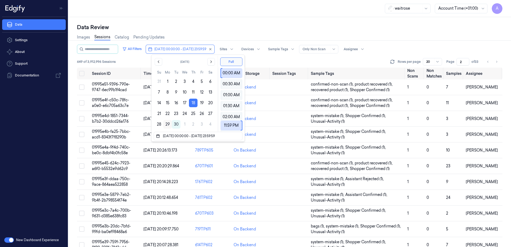
click at [164, 124] on button "29" at bounding box center [167, 124] width 9 height 9
type input "[DATE] 00:00:00 - [DATE] 23:59:59"
click at [200, 10] on div "waitrose Account Time (+01:00) A" at bounding box center [289, 8] width 443 height 17
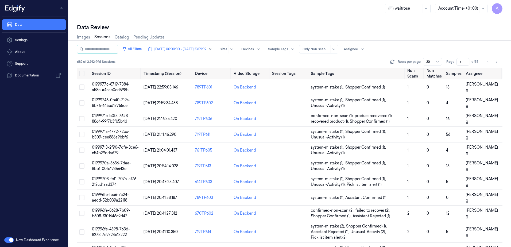
drag, startPoint x: 462, startPoint y: 62, endPoint x: 457, endPoint y: 65, distance: 5.7
click at [457, 65] on input "1" at bounding box center [463, 61] width 13 height 7
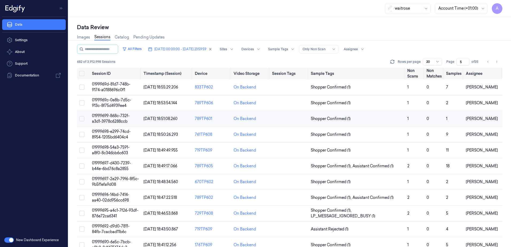
type input "5"
click at [121, 117] on span "01999699-868c-732f-a3d1-3978c6288ccb" at bounding box center [111, 118] width 38 height 10
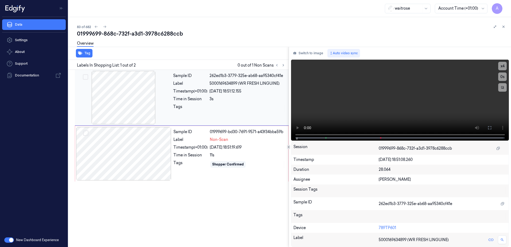
drag, startPoint x: 117, startPoint y: 3, endPoint x: 193, endPoint y: 116, distance: 136.0
click at [193, 116] on div "Sample ID 262ed1b3-3779-325e-ab68-aa95340cf41e Label 5000169634899 (WR FRESH LI…" at bounding box center [229, 97] width 117 height 53
click at [212, 171] on div "Sample ID 01999699-bd30-7691-9571-a43f34bba59b Label Non-Scan Timestamp (+01:00…" at bounding box center [229, 153] width 116 height 53
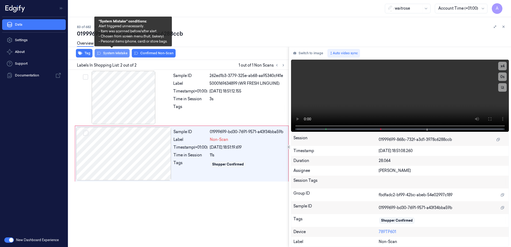
click at [109, 57] on button "System Mistake" at bounding box center [112, 53] width 35 height 9
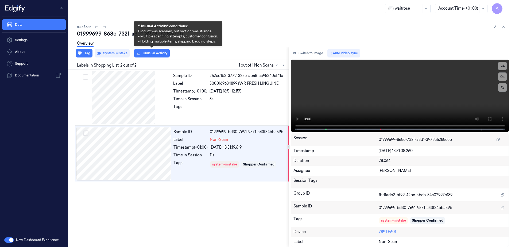
click at [156, 56] on button "Unusual Activity" at bounding box center [152, 53] width 36 height 9
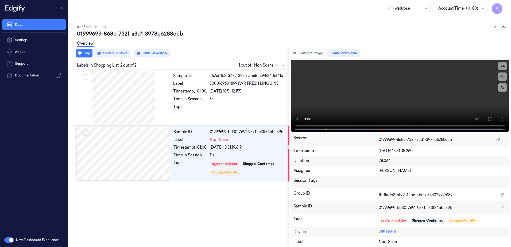
click at [505, 25] on icon at bounding box center [504, 27] width 4 height 4
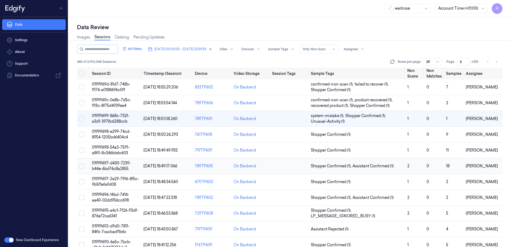
click at [112, 162] on span "01999697-d430-7239-b44e-6bd76c8a2855" at bounding box center [111, 166] width 39 height 10
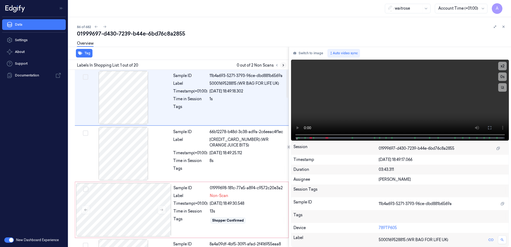
click at [283, 66] on icon at bounding box center [284, 65] width 4 height 4
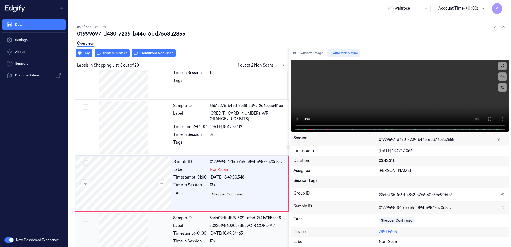
scroll to position [52, 0]
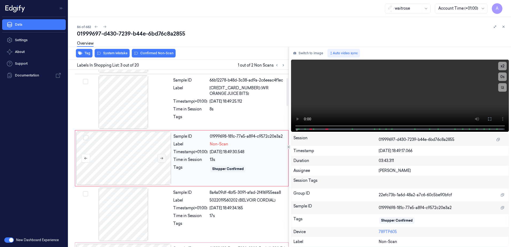
click at [161, 158] on icon at bounding box center [162, 158] width 4 height 4
click at [161, 161] on button at bounding box center [162, 158] width 9 height 9
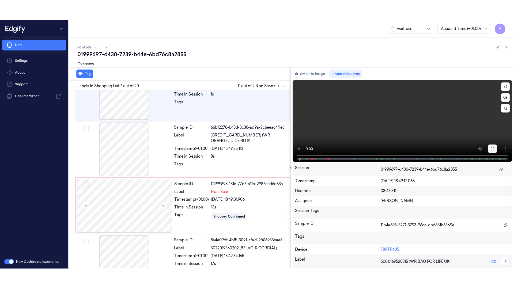
scroll to position [0, 0]
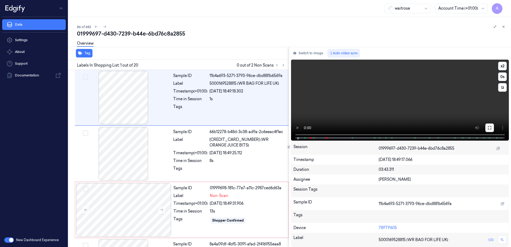
click at [492, 117] on video at bounding box center [400, 100] width 218 height 81
click at [493, 129] on button at bounding box center [490, 128] width 9 height 9
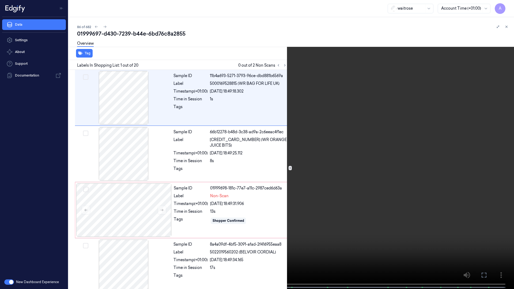
click at [343, 192] on video at bounding box center [257, 145] width 514 height 290
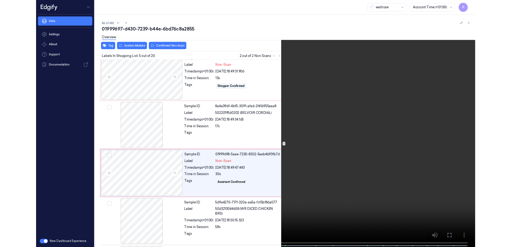
scroll to position [143, 0]
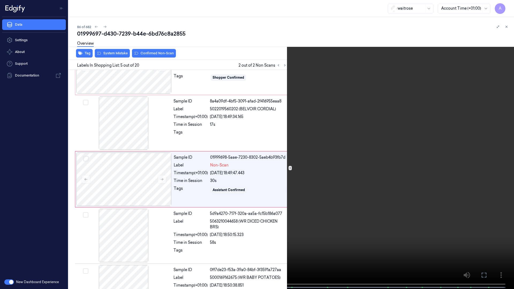
click at [0, 0] on icon at bounding box center [0, 0] width 0 height 0
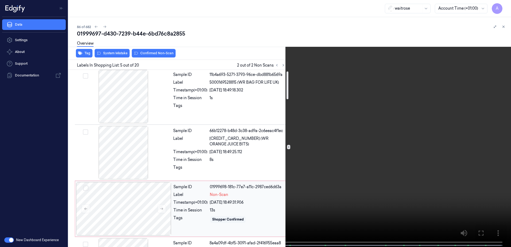
scroll to position [0, 0]
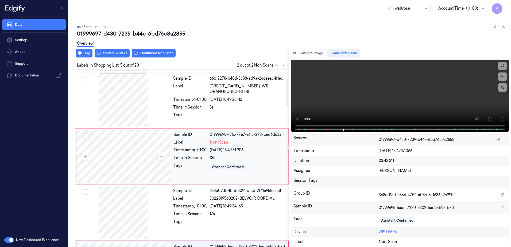
click at [200, 177] on div "Sample ID 01999698-181c-77e7-a11c-2987ced6d63a Label Non-Scan Timestamp (+01:00…" at bounding box center [229, 156] width 116 height 53
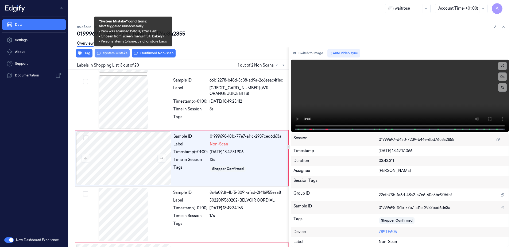
click at [111, 53] on button "System Mistake" at bounding box center [112, 53] width 35 height 9
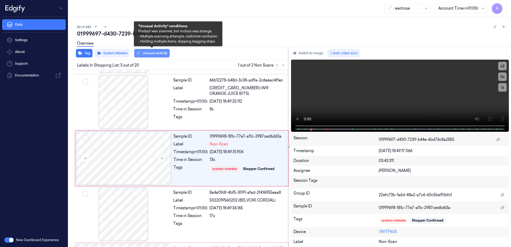
click at [150, 55] on button "Unusual Activity" at bounding box center [152, 53] width 36 height 9
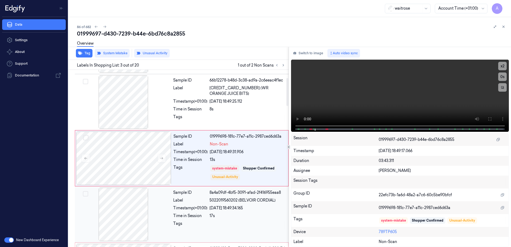
click at [186, 173] on div "Tags" at bounding box center [191, 173] width 34 height 16
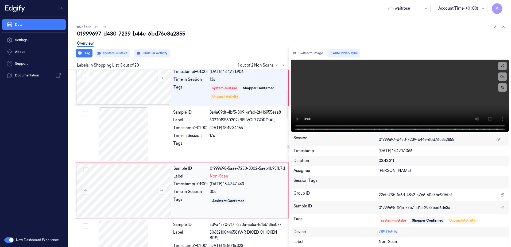
click at [188, 174] on div "Label" at bounding box center [191, 177] width 34 height 6
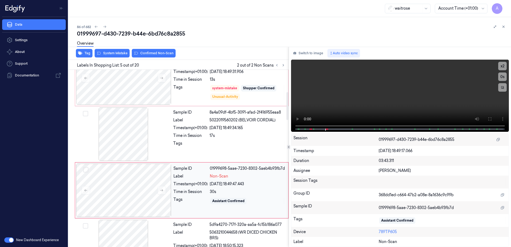
scroll to position [164, 0]
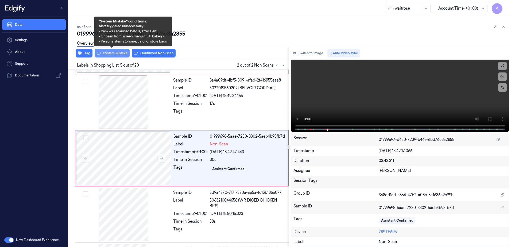
click at [108, 54] on button "System Mistake" at bounding box center [112, 53] width 35 height 9
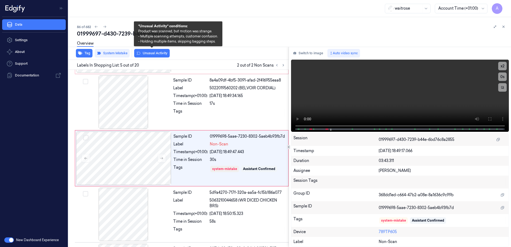
click at [152, 56] on button "Unusual Activity" at bounding box center [152, 53] width 36 height 9
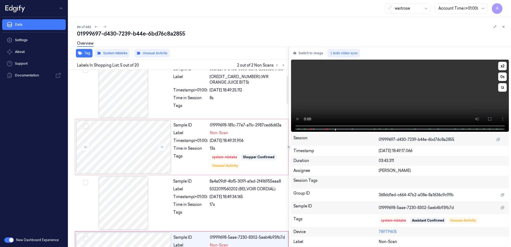
scroll to position [30, 0]
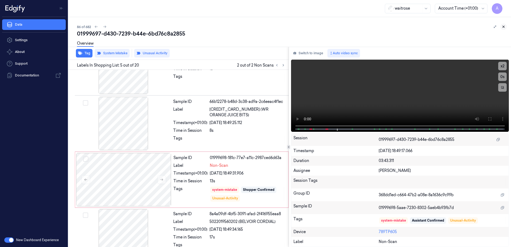
click at [504, 28] on icon at bounding box center [504, 27] width 4 height 4
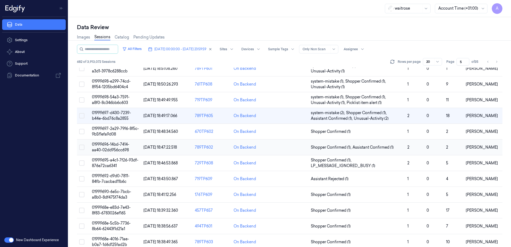
scroll to position [53, 0]
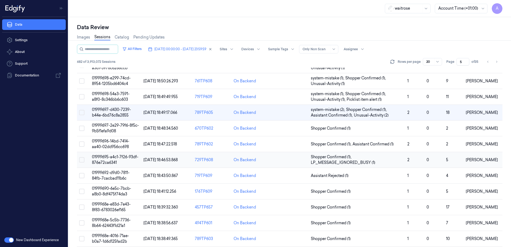
click at [108, 159] on span "01999695-a4c1-7f26-93df-876e72ca6341" at bounding box center [115, 160] width 47 height 10
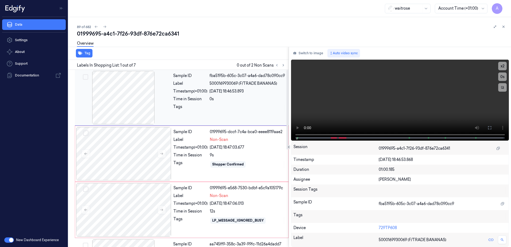
click at [201, 124] on div "Sample ID fba5195b-605c-3c07-a4a6-dad78c090cc9 Label 5000169930069 (F/TRADE BAN…" at bounding box center [182, 98] width 214 height 56
click at [162, 154] on icon at bounding box center [161, 154] width 3 height 2
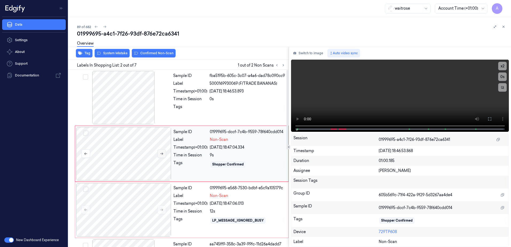
click at [163, 152] on icon at bounding box center [162, 154] width 4 height 4
click at [162, 212] on button at bounding box center [162, 210] width 9 height 9
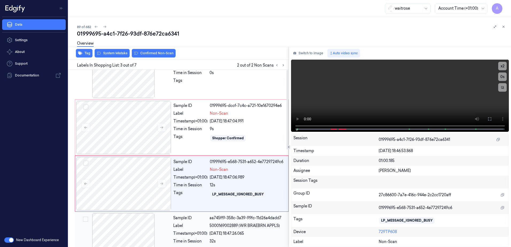
scroll to position [52, 0]
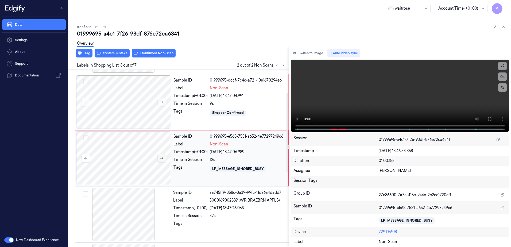
click at [161, 161] on button at bounding box center [162, 158] width 9 height 9
click at [400, 107] on video at bounding box center [400, 96] width 218 height 72
drag, startPoint x: 491, startPoint y: 118, endPoint x: 464, endPoint y: 119, distance: 27.0
click at [491, 118] on icon at bounding box center [490, 119] width 4 height 4
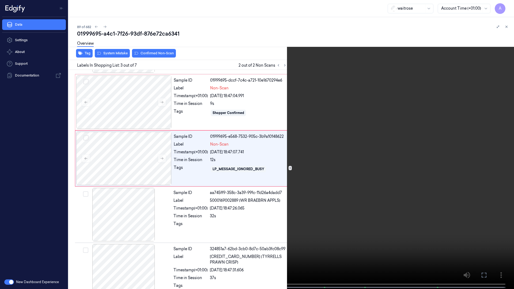
click at [0, 0] on icon at bounding box center [0, 0] width 0 height 0
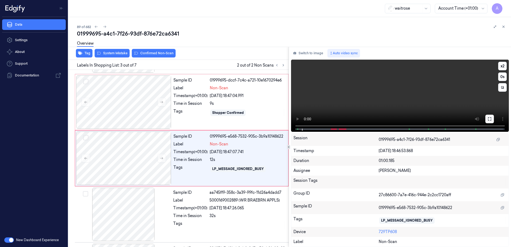
click at [492, 123] on button at bounding box center [490, 119] width 9 height 9
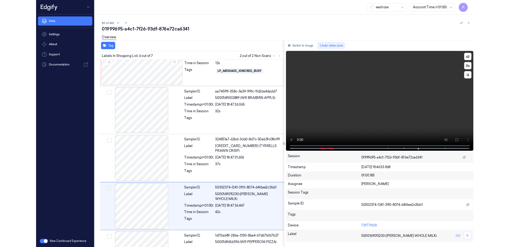
scroll to position [176, 0]
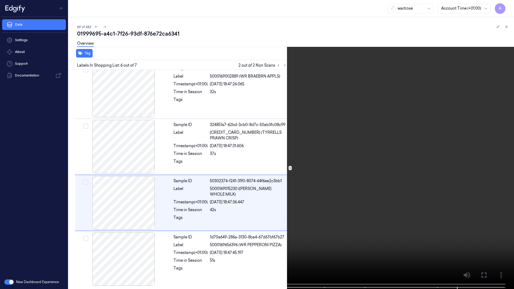
click at [0, 0] on icon at bounding box center [0, 0] width 0 height 0
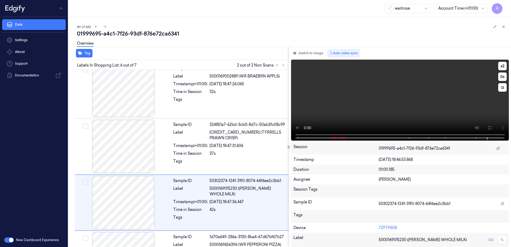
drag, startPoint x: 338, startPoint y: 93, endPoint x: 334, endPoint y: 93, distance: 3.2
click at [338, 93] on video at bounding box center [400, 100] width 218 height 81
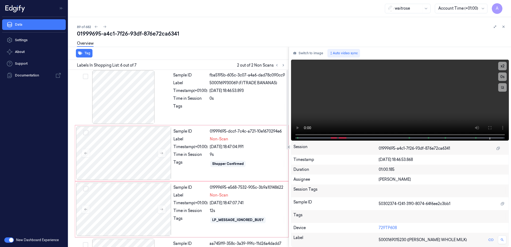
scroll to position [0, 0]
click at [202, 164] on div "Tags" at bounding box center [191, 164] width 34 height 9
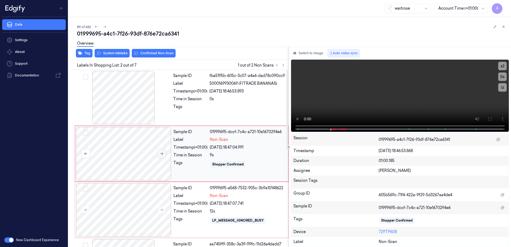
click at [166, 155] on button at bounding box center [162, 154] width 9 height 9
click at [162, 154] on icon at bounding box center [161, 154] width 3 height 2
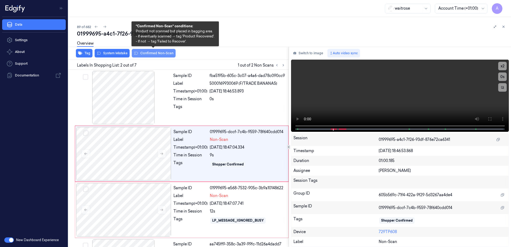
click at [155, 54] on button "Confirmed Non-Scan" at bounding box center [154, 53] width 44 height 9
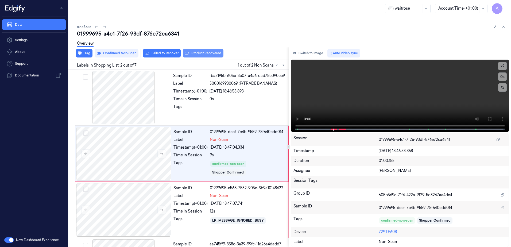
click at [194, 55] on button "Product Recovered" at bounding box center [203, 53] width 41 height 9
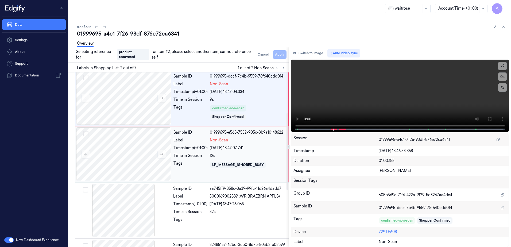
scroll to position [107, 0]
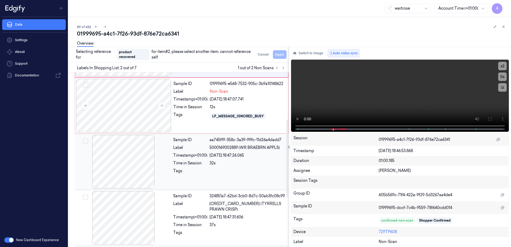
click at [204, 175] on div "Tags" at bounding box center [190, 172] width 34 height 9
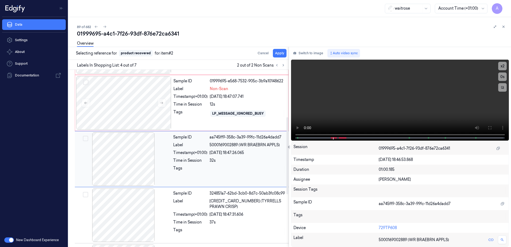
scroll to position [108, 0]
click at [276, 53] on button "Apply" at bounding box center [280, 53] width 14 height 9
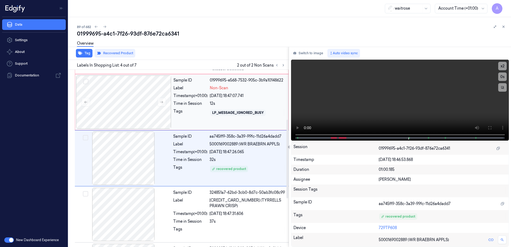
click at [198, 123] on div "Sample ID 01999695-e568-7532-905c-3b9a10148622 Label Non-Scan Timestamp (+01:00…" at bounding box center [229, 101] width 116 height 53
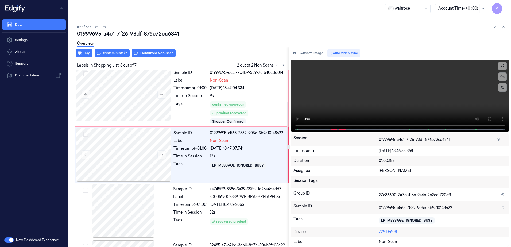
scroll to position [56, 0]
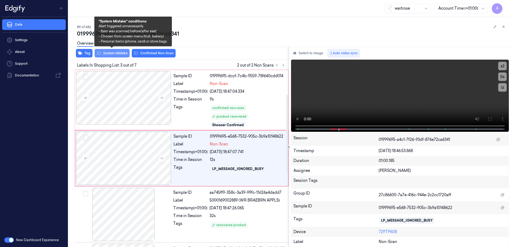
click at [114, 54] on button "System Mistake" at bounding box center [112, 53] width 35 height 9
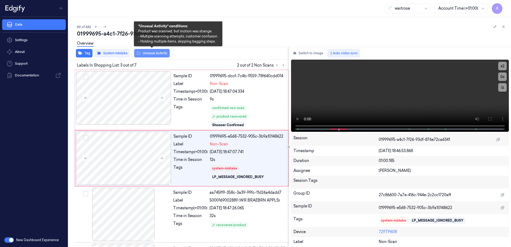
click at [149, 56] on button "Unusual Activity" at bounding box center [152, 53] width 36 height 9
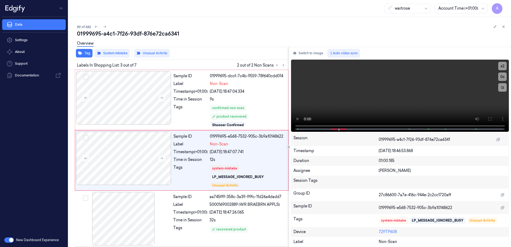
scroll to position [58, 0]
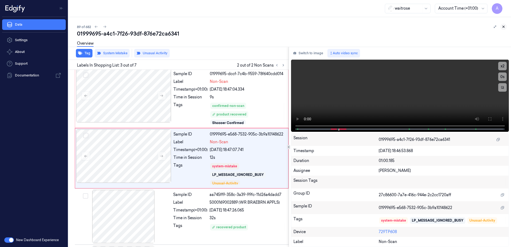
click at [503, 25] on icon at bounding box center [504, 27] width 4 height 4
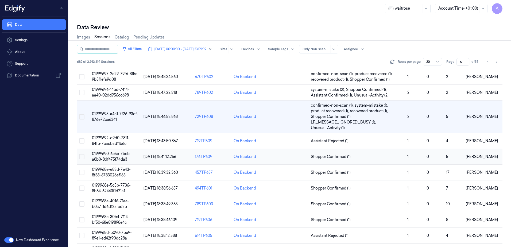
scroll to position [107, 0]
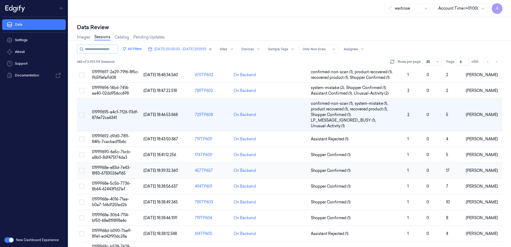
click at [106, 170] on td "0199968e-e83d-7e43-8f83-6783026ef165" at bounding box center [116, 171] width 52 height 16
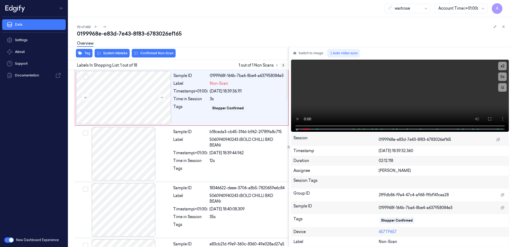
click at [282, 66] on icon at bounding box center [284, 65] width 4 height 4
click at [162, 96] on icon at bounding box center [162, 98] width 4 height 4
click at [160, 97] on icon at bounding box center [162, 98] width 4 height 4
click at [488, 119] on icon at bounding box center [490, 119] width 4 height 4
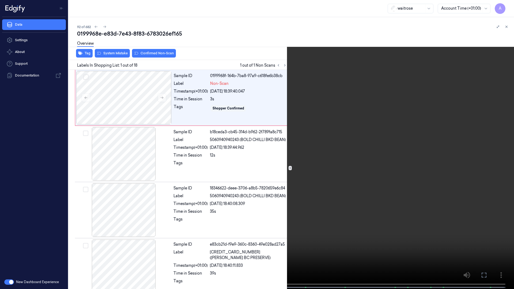
click at [0, 0] on icon at bounding box center [0, 0] width 0 height 0
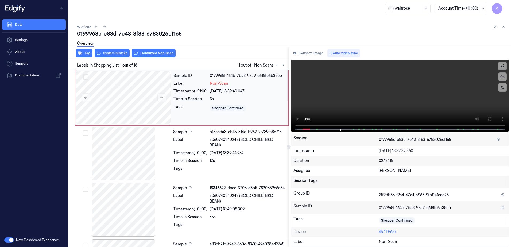
click at [190, 113] on div "Sample ID 0199968f-164b-7ba8-97a9-c618fe6b38cb Label Non-Scan Timestamp (+01:00…" at bounding box center [229, 97] width 116 height 53
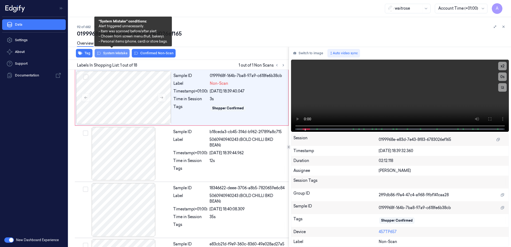
click at [116, 56] on button "System Mistake" at bounding box center [112, 53] width 35 height 9
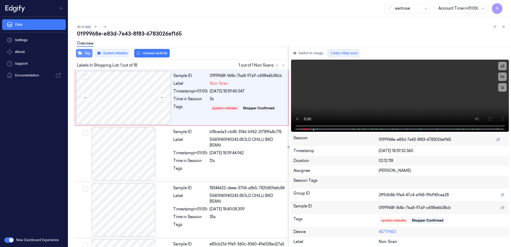
click at [86, 55] on button "Tag" at bounding box center [84, 53] width 17 height 9
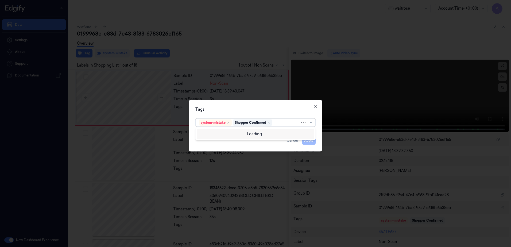
click at [275, 123] on div at bounding box center [287, 123] width 27 height 6
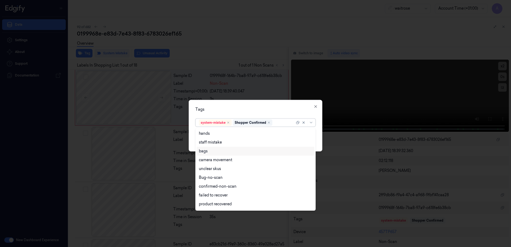
click at [220, 150] on div "bags" at bounding box center [255, 151] width 113 height 6
click at [242, 114] on div "Tags option bags, selected. 17 results available. Use Up and Down to choose opt…" at bounding box center [256, 126] width 134 height 52
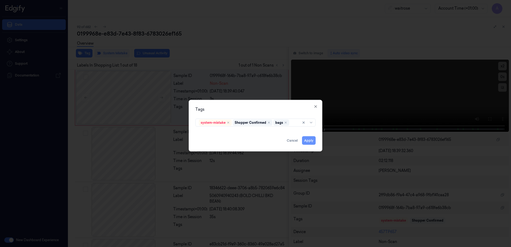
click at [304, 141] on button "Apply" at bounding box center [309, 140] width 14 height 9
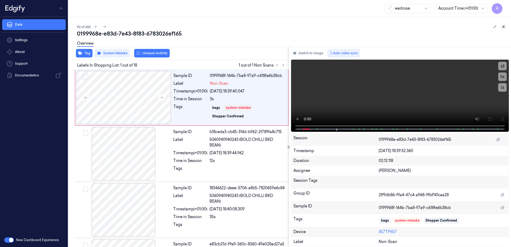
click at [502, 28] on icon at bounding box center [504, 27] width 4 height 4
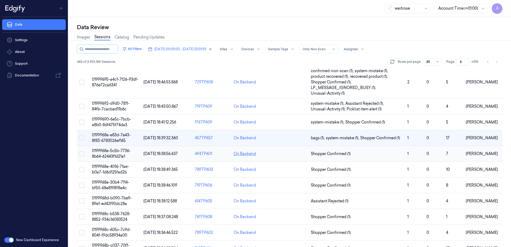
scroll to position [107, 0]
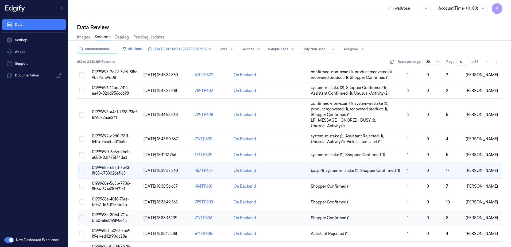
click at [111, 215] on span "0199968e-30b4-7114-bf50-68e819898e4c" at bounding box center [110, 218] width 37 height 10
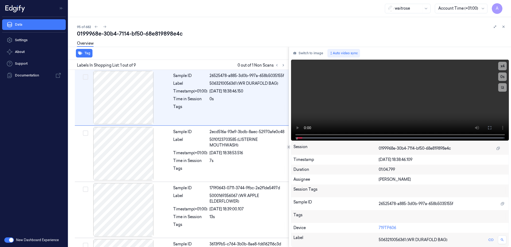
click at [290, 127] on div "Tag Labels In Shopping List: 1 out of 9 0 out of 1 Non Scans Sample ID 26525478…" at bounding box center [288, 147] width 445 height 200
click at [283, 63] on button at bounding box center [283, 65] width 6 height 6
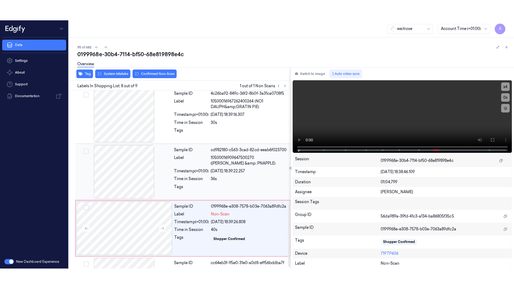
scroll to position [330, 0]
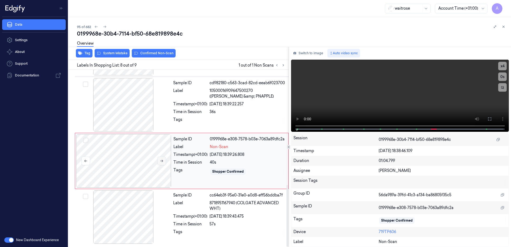
click at [162, 161] on icon at bounding box center [162, 161] width 4 height 4
click at [163, 160] on icon at bounding box center [162, 161] width 4 height 4
click at [391, 100] on video at bounding box center [400, 96] width 218 height 72
click at [491, 119] on icon at bounding box center [490, 119] width 4 height 4
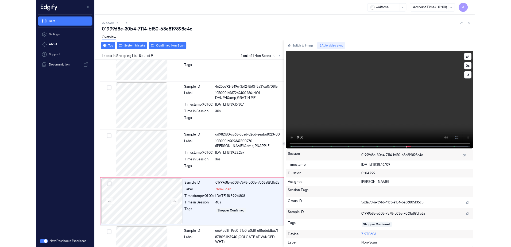
scroll to position [288, 0]
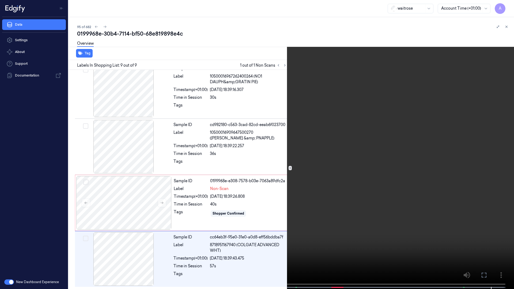
click at [0, 0] on icon at bounding box center [0, 0] width 0 height 0
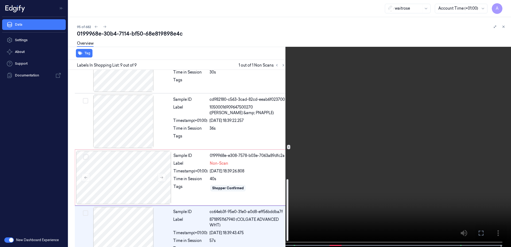
scroll to position [330, 0]
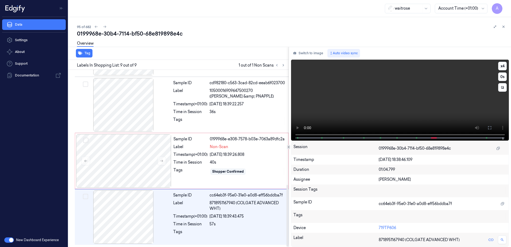
click at [340, 99] on video at bounding box center [400, 100] width 218 height 81
click at [187, 172] on div "Tags" at bounding box center [191, 171] width 34 height 9
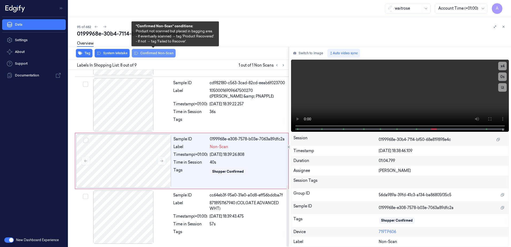
click at [146, 56] on button "Confirmed Non-Scan" at bounding box center [154, 53] width 44 height 9
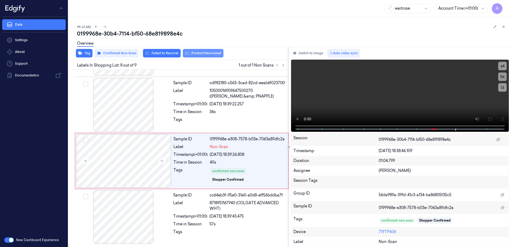
click at [203, 57] on button "Product Recovered" at bounding box center [203, 53] width 41 height 9
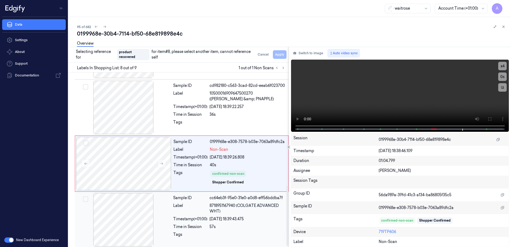
click at [228, 232] on div at bounding box center [248, 236] width 76 height 9
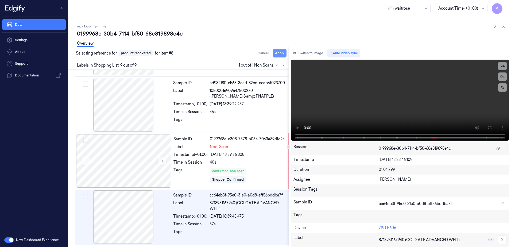
click at [278, 56] on button "Apply" at bounding box center [280, 53] width 14 height 9
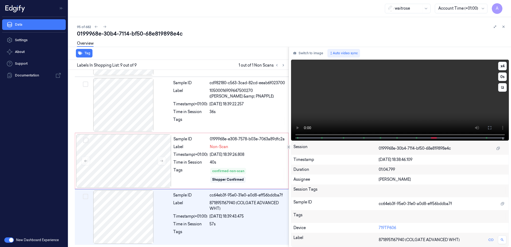
scroll to position [334, 0]
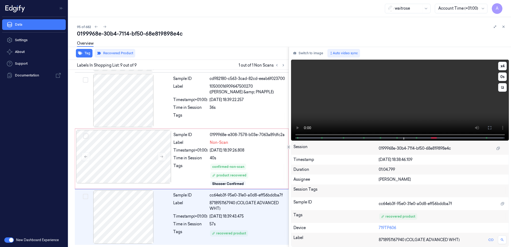
click at [412, 119] on video at bounding box center [400, 100] width 218 height 81
click at [503, 27] on icon at bounding box center [504, 27] width 4 height 4
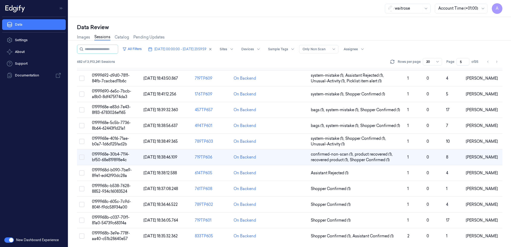
scroll to position [169, 0]
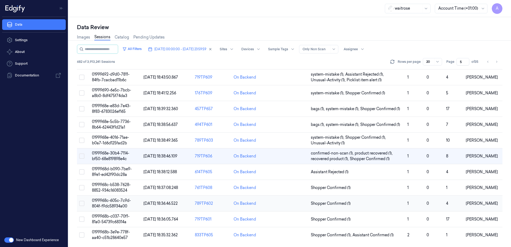
click at [109, 204] on span "0199968c-605c-7c9d-804f-f9dc58934a00" at bounding box center [111, 203] width 39 height 10
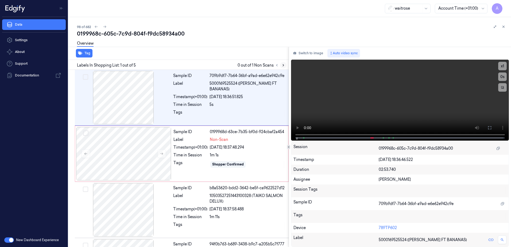
click at [285, 65] on icon at bounding box center [284, 65] width 4 height 4
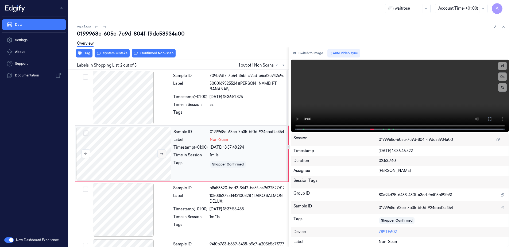
click at [161, 153] on icon at bounding box center [162, 154] width 4 height 4
click at [161, 154] on icon at bounding box center [162, 154] width 4 height 4
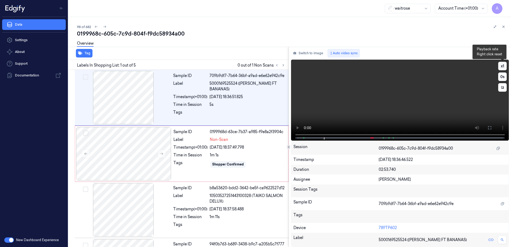
click at [501, 65] on button "x 1" at bounding box center [503, 66] width 9 height 9
click at [502, 65] on button "x 2" at bounding box center [503, 66] width 9 height 9
click at [502, 65] on button "x 1" at bounding box center [503, 66] width 9 height 9
click at [502, 65] on button "x 2" at bounding box center [503, 66] width 9 height 9
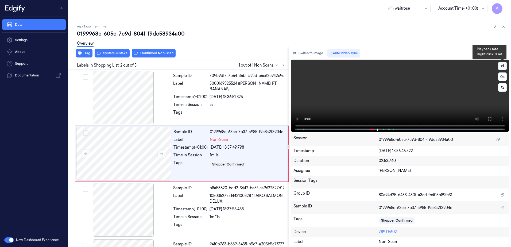
click at [502, 65] on button "x 1" at bounding box center [503, 66] width 9 height 9
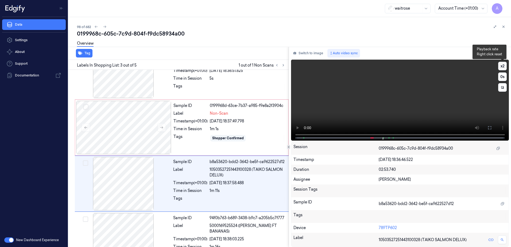
scroll to position [52, 0]
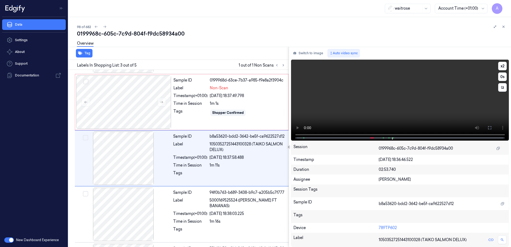
click at [391, 112] on video at bounding box center [400, 100] width 218 height 81
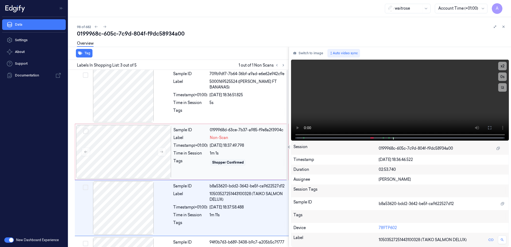
scroll to position [0, 0]
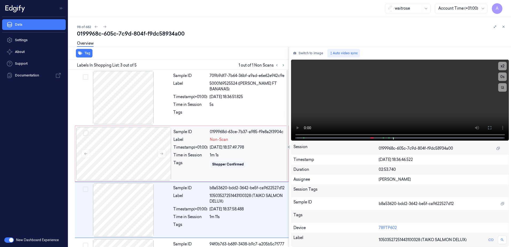
click at [186, 165] on div "Tags" at bounding box center [191, 164] width 34 height 9
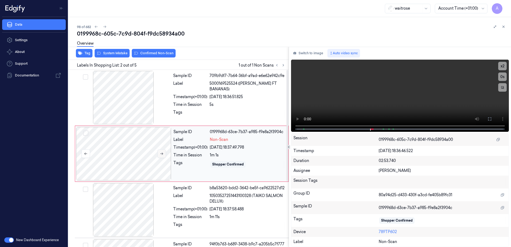
click at [160, 154] on icon at bounding box center [162, 154] width 4 height 4
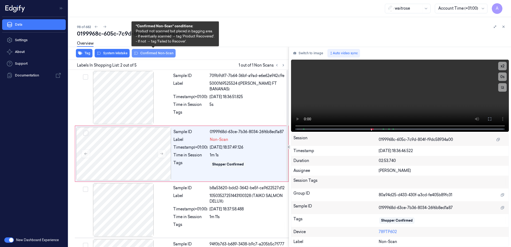
click at [151, 53] on button "Confirmed Non-Scan" at bounding box center [154, 53] width 44 height 9
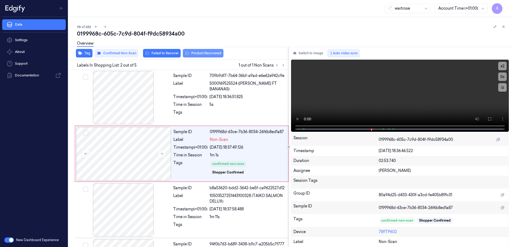
click at [202, 54] on button "Product Recovered" at bounding box center [203, 53] width 41 height 9
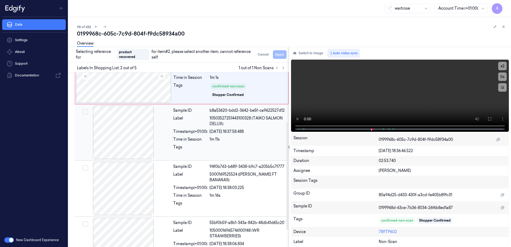
click at [209, 150] on div "Tags" at bounding box center [229, 148] width 112 height 9
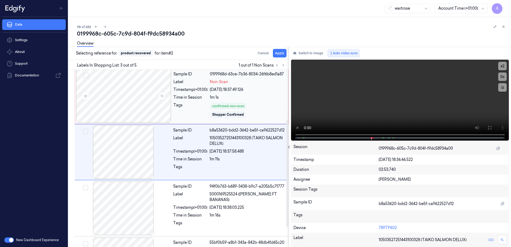
scroll to position [52, 0]
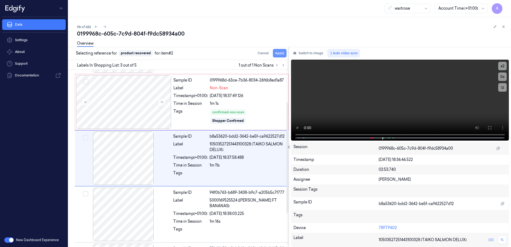
click at [277, 52] on button "Apply" at bounding box center [280, 53] width 14 height 9
click at [506, 28] on button at bounding box center [504, 27] width 6 height 6
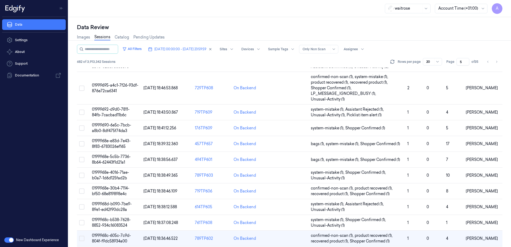
scroll to position [169, 0]
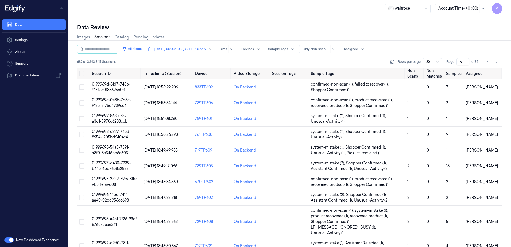
drag, startPoint x: 463, startPoint y: 61, endPoint x: 459, endPoint y: 64, distance: 5.4
click at [459, 64] on input "5" at bounding box center [463, 61] width 13 height 7
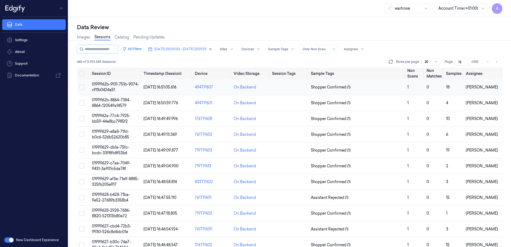
type input "12"
click at [104, 83] on span "0199962b-9f31-751b-9074-cf11b0424a51" at bounding box center [115, 87] width 47 height 10
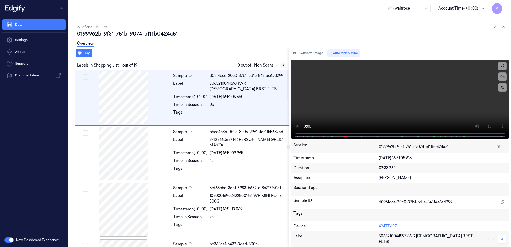
click at [284, 64] on icon at bounding box center [284, 65] width 4 height 4
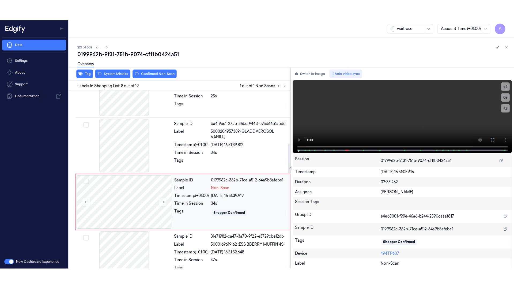
scroll to position [334, 0]
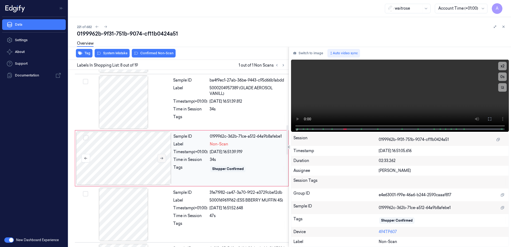
click at [164, 158] on button at bounding box center [162, 158] width 9 height 9
click at [158, 158] on button at bounding box center [162, 158] width 9 height 9
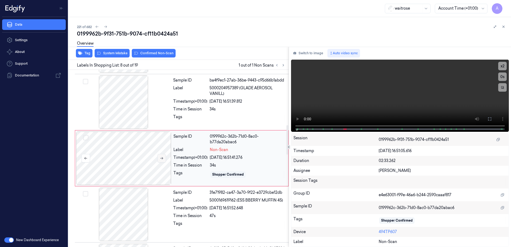
click at [163, 160] on button at bounding box center [162, 158] width 9 height 9
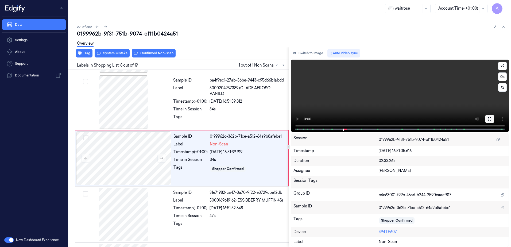
click at [489, 119] on icon at bounding box center [490, 119] width 4 height 4
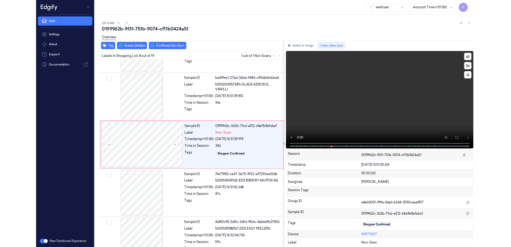
scroll to position [312, 0]
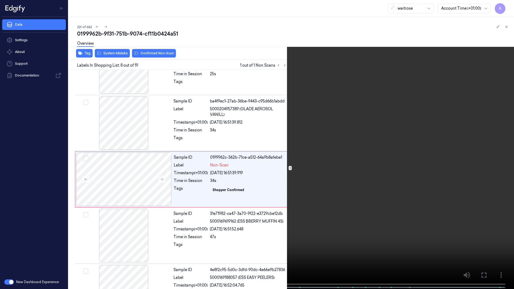
drag, startPoint x: 485, startPoint y: 274, endPoint x: 449, endPoint y: 214, distance: 70.6
click at [0, 0] on icon at bounding box center [0, 0] width 0 height 0
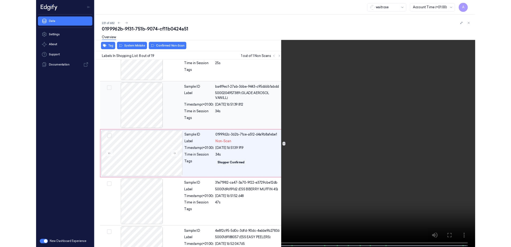
scroll to position [313, 0]
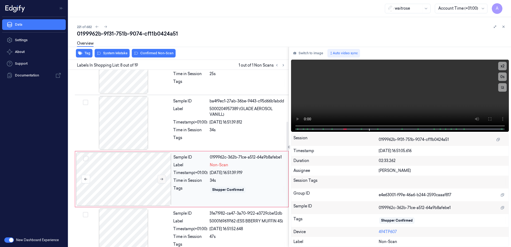
click at [161, 181] on icon at bounding box center [162, 179] width 4 height 4
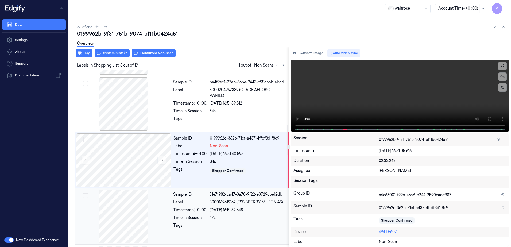
scroll to position [334, 0]
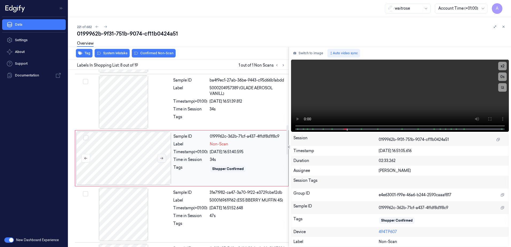
click at [163, 160] on icon at bounding box center [162, 158] width 4 height 4
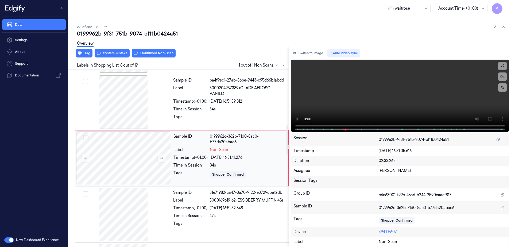
click at [190, 170] on div "Tags" at bounding box center [191, 174] width 34 height 9
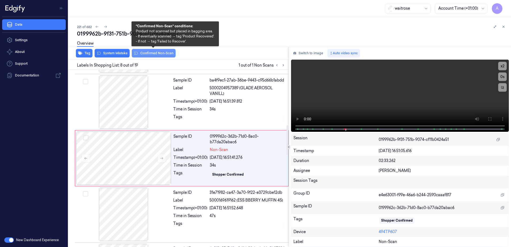
click at [152, 53] on button "Confirmed Non-Scan" at bounding box center [154, 53] width 44 height 9
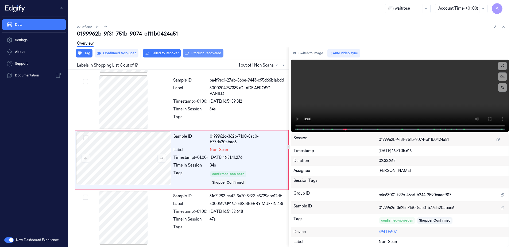
click at [192, 55] on button "Product Recovered" at bounding box center [203, 53] width 41 height 9
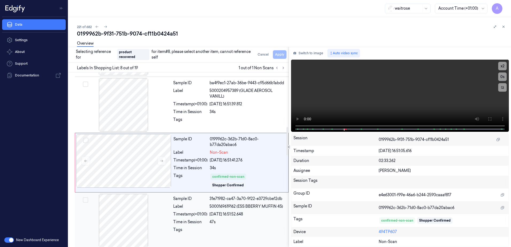
click at [198, 219] on div "Time in Session" at bounding box center [190, 222] width 34 height 6
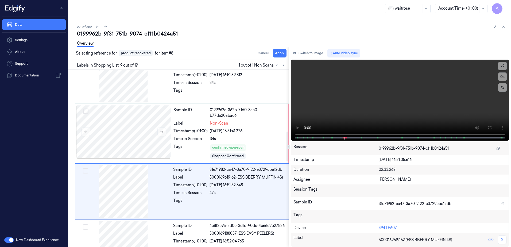
scroll to position [390, 0]
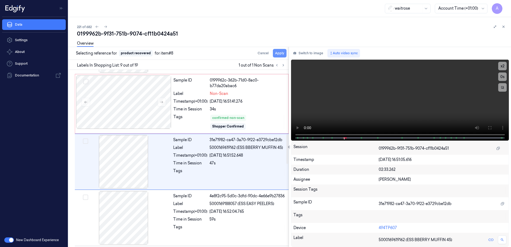
click at [278, 56] on button "Apply" at bounding box center [280, 53] width 14 height 9
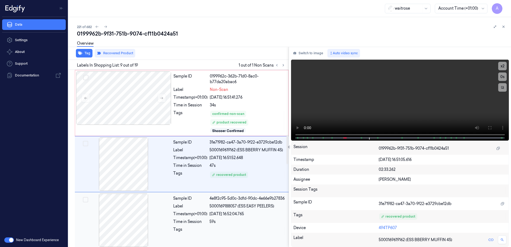
scroll to position [395, 0]
click at [388, 112] on video at bounding box center [400, 100] width 218 height 81
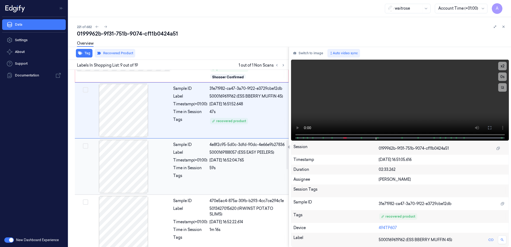
scroll to position [368, 0]
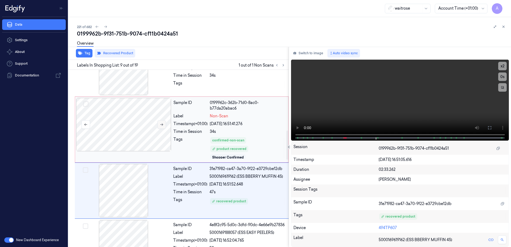
click at [161, 124] on icon at bounding box center [162, 125] width 4 height 4
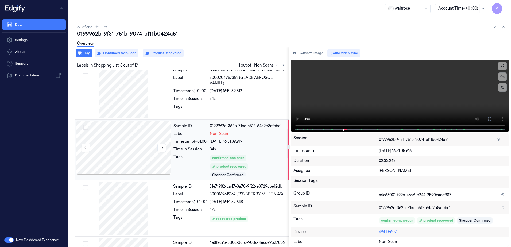
scroll to position [336, 0]
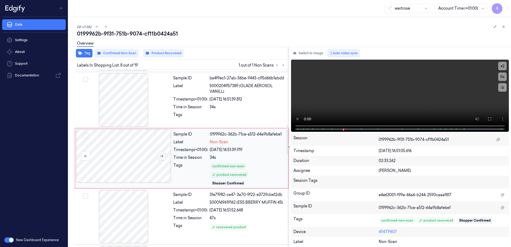
click at [162, 158] on icon at bounding box center [162, 156] width 4 height 4
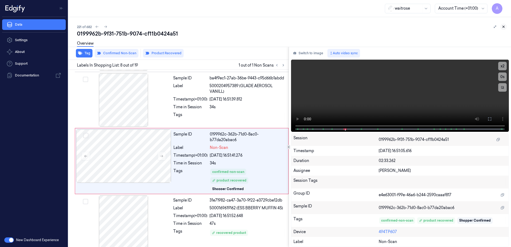
click at [504, 27] on icon at bounding box center [504, 27] width 4 height 4
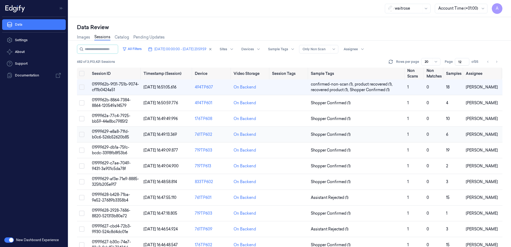
click at [113, 132] on span "01999629-e8a8-71fd-b0c6-526b52620b85" at bounding box center [110, 134] width 37 height 10
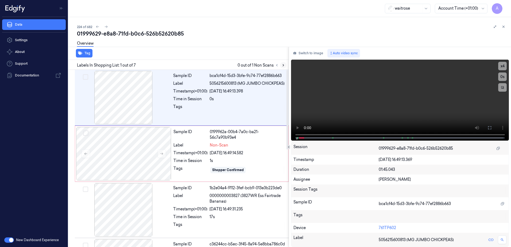
click at [285, 67] on icon at bounding box center [284, 65] width 4 height 4
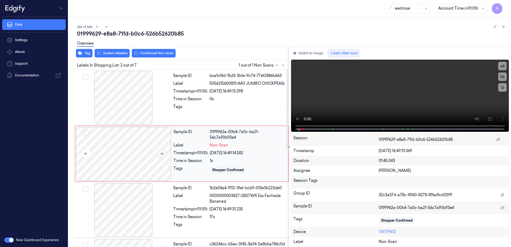
click at [163, 153] on icon at bounding box center [162, 154] width 4 height 4
click at [161, 153] on icon at bounding box center [162, 154] width 4 height 4
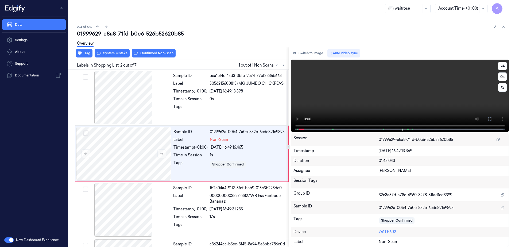
click at [378, 107] on video at bounding box center [400, 96] width 218 height 72
click at [230, 150] on div "Sample ID 0199962a-00b4-7a0e-852c-6cdc891c9895 Label Non-Scan Timestamp (+01:00…" at bounding box center [229, 153] width 116 height 53
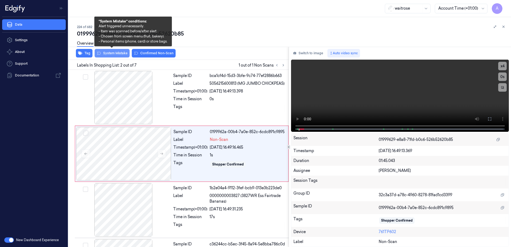
click at [109, 55] on button "System Mistake" at bounding box center [112, 53] width 35 height 9
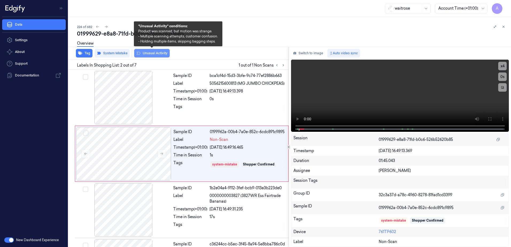
click at [144, 53] on button "Unusual Activity" at bounding box center [152, 53] width 36 height 9
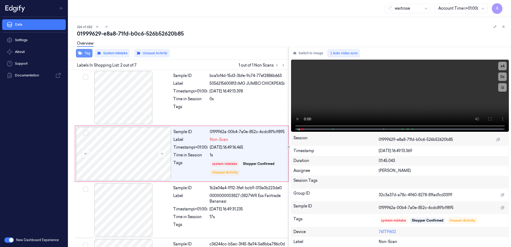
click at [86, 54] on button "Tag" at bounding box center [84, 53] width 17 height 9
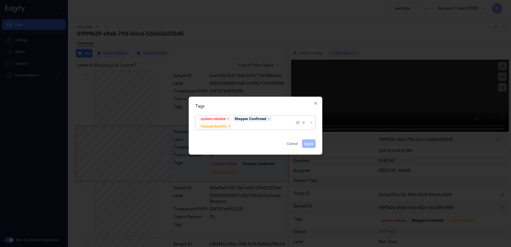
click at [244, 124] on div at bounding box center [264, 127] width 61 height 6
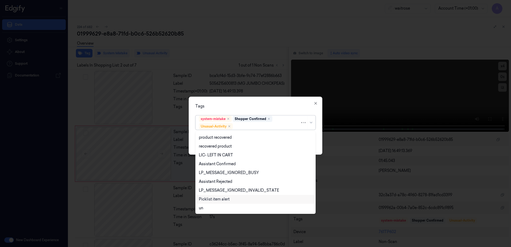
click at [215, 199] on div "Picklist item alert" at bounding box center [214, 200] width 31 height 6
click at [262, 107] on div "Tags" at bounding box center [256, 107] width 120 height 6
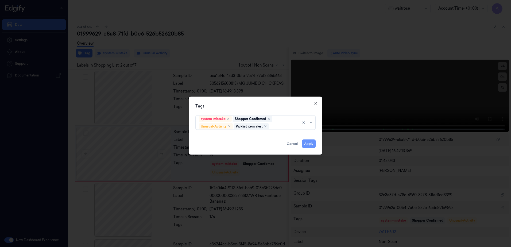
click at [311, 146] on button "Apply" at bounding box center [309, 144] width 14 height 9
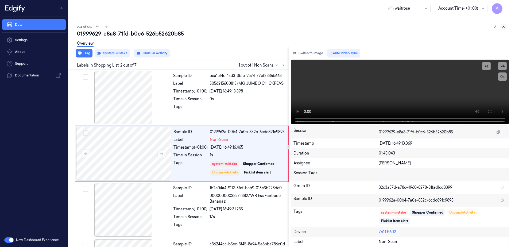
click at [505, 26] on icon at bounding box center [504, 27] width 4 height 4
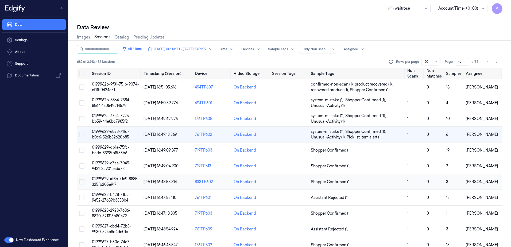
click at [111, 179] on span "01999629-af3e-71e9-8885-325fb205e917" at bounding box center [115, 182] width 47 height 10
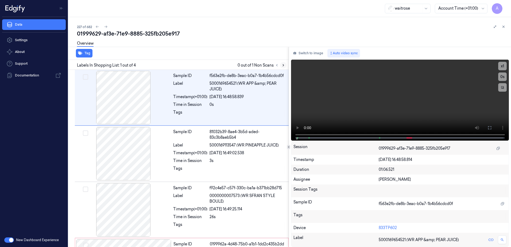
click at [284, 64] on icon at bounding box center [284, 65] width 4 height 4
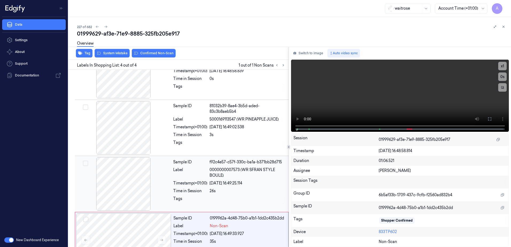
scroll to position [49, 0]
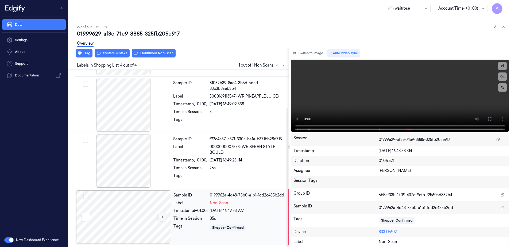
click at [162, 218] on icon at bounding box center [162, 217] width 4 height 4
click at [503, 66] on button "x 1" at bounding box center [503, 66] width 9 height 9
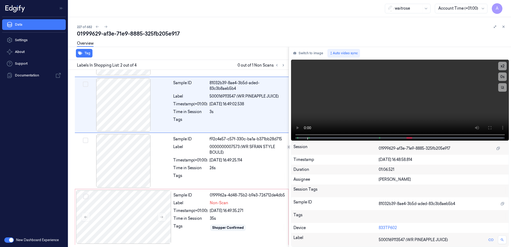
scroll to position [0, 0]
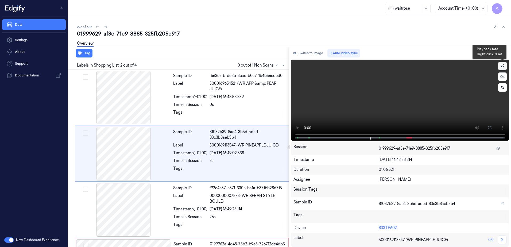
click at [502, 66] on button "x 2" at bounding box center [503, 66] width 9 height 9
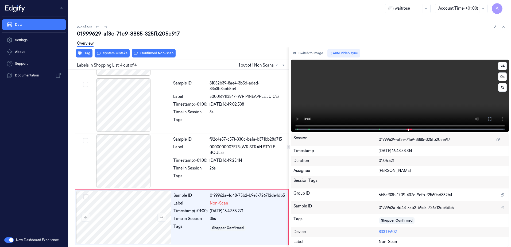
scroll to position [49, 0]
drag, startPoint x: 405, startPoint y: 104, endPoint x: 402, endPoint y: 104, distance: 2.9
click at [405, 104] on video at bounding box center [400, 96] width 218 height 72
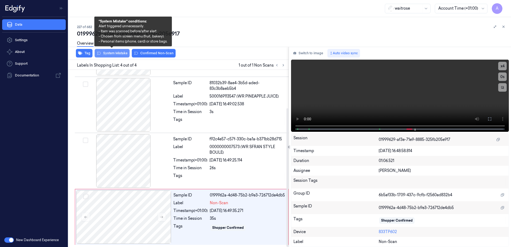
click at [109, 56] on button "System Mistake" at bounding box center [112, 53] width 35 height 9
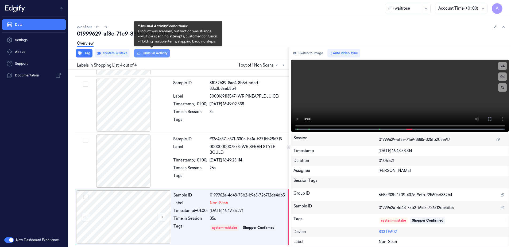
click at [152, 56] on button "Unusual Activity" at bounding box center [152, 53] width 36 height 9
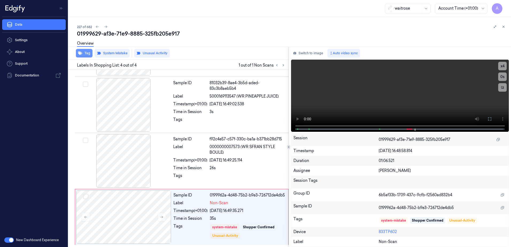
click at [86, 55] on button "Tag" at bounding box center [84, 53] width 17 height 9
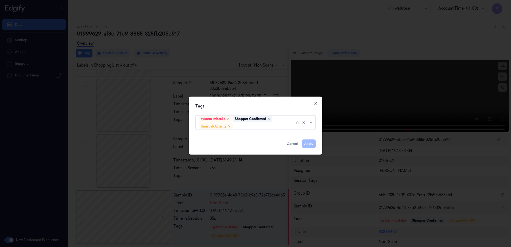
click at [247, 128] on div at bounding box center [264, 127] width 61 height 6
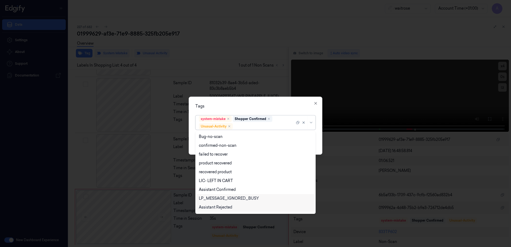
scroll to position [70, 0]
click at [221, 199] on div "Picklist item alert" at bounding box center [214, 200] width 31 height 6
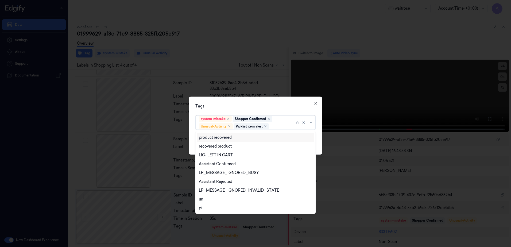
click at [254, 109] on div "Tags option Picklist item alert, selected. 20 results available. Use Up and Dow…" at bounding box center [256, 126] width 134 height 58
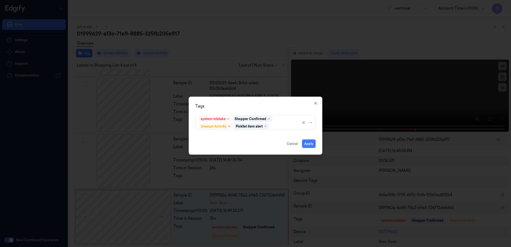
click at [303, 139] on div "Apply Cancel" at bounding box center [256, 141] width 120 height 13
click at [307, 143] on button "Apply" at bounding box center [309, 144] width 14 height 9
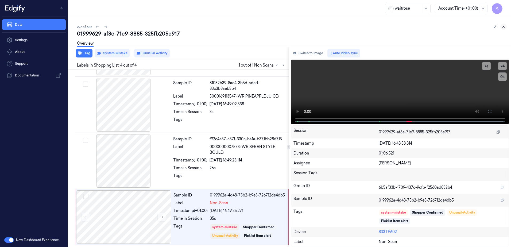
click at [502, 28] on button at bounding box center [504, 27] width 6 height 6
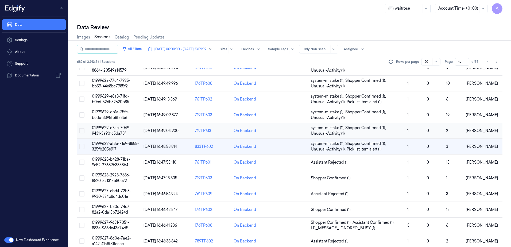
scroll to position [27, 0]
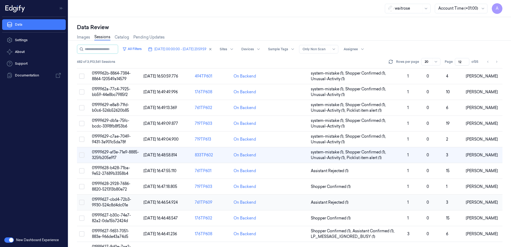
click at [108, 202] on td "01999627-cbd4-72b3-9930-524c8d4dc01e" at bounding box center [116, 203] width 52 height 16
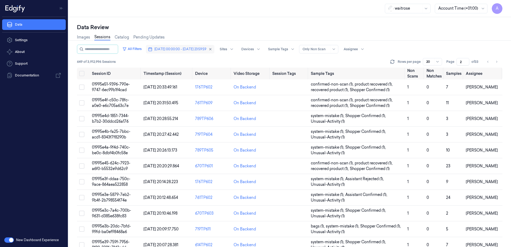
click at [174, 50] on span "[DATE] 00:00:00 - [DATE] 23:59:59" at bounding box center [181, 49] width 52 height 5
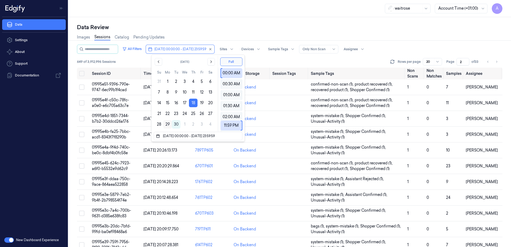
click at [167, 124] on button "29" at bounding box center [167, 124] width 9 height 9
type input "[DATE] 00:00:00 - [DATE] 23:59:59"
click at [193, 5] on div "waitrose Account Time (+01:00) A" at bounding box center [289, 8] width 443 height 17
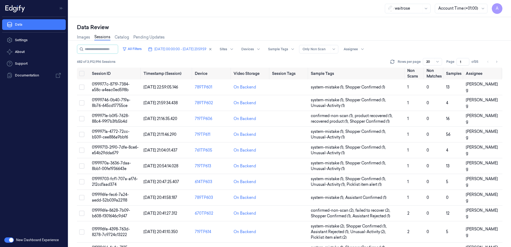
drag, startPoint x: 461, startPoint y: 62, endPoint x: 457, endPoint y: 65, distance: 5.1
click at [457, 65] on input "1" at bounding box center [463, 61] width 13 height 7
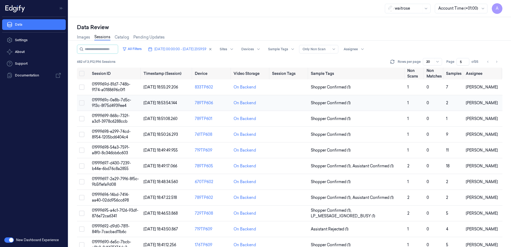
type input "5"
click at [121, 102] on td "0199969c-0e8b-7d5c-913c-8f75d4939ee4" at bounding box center [116, 103] width 52 height 16
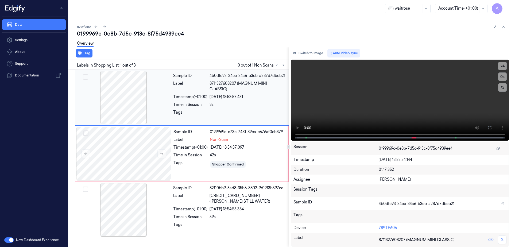
drag, startPoint x: 251, startPoint y: 11, endPoint x: 193, endPoint y: 82, distance: 91.8
click at [196, 110] on div "Tags" at bounding box center [190, 114] width 34 height 9
click at [163, 154] on icon at bounding box center [162, 154] width 4 height 4
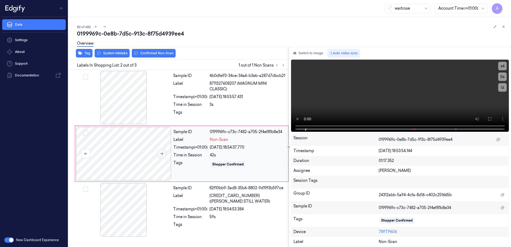
click at [162, 156] on button at bounding box center [162, 154] width 9 height 9
click at [297, 129] on div "x 4 0 s 8711327608207 (MAGNUM MINI CLASSIC)" at bounding box center [400, 95] width 218 height 71
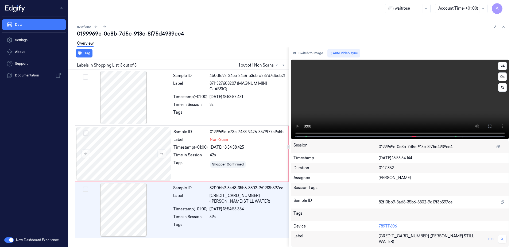
click at [393, 108] on video at bounding box center [400, 99] width 218 height 79
click at [217, 170] on div "Sample ID 0199969c-c73c-7483-9426-3579f77a9a5b Label Non-Scan Timestamp (+01:00…" at bounding box center [229, 153] width 116 height 53
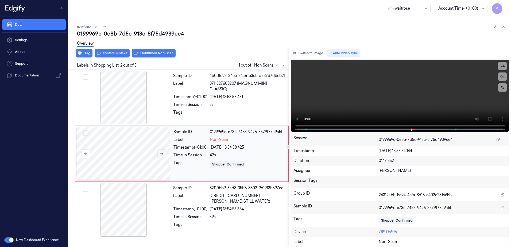
click at [160, 155] on icon at bounding box center [162, 154] width 4 height 4
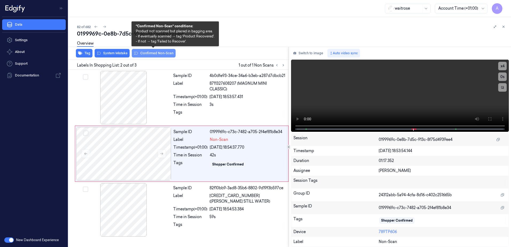
click at [147, 57] on button "Confirmed Non-Scan" at bounding box center [154, 53] width 44 height 9
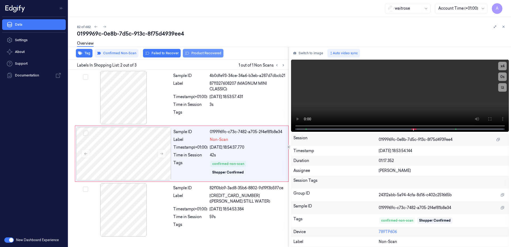
click at [197, 53] on button "Product Recovered" at bounding box center [203, 53] width 41 height 9
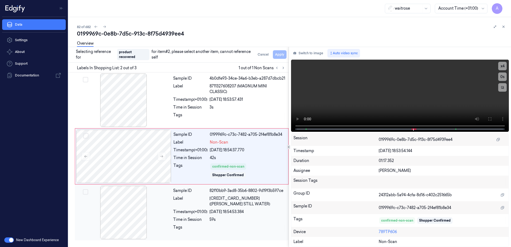
click at [203, 209] on div "Timestamp (+01:00)" at bounding box center [190, 212] width 34 height 6
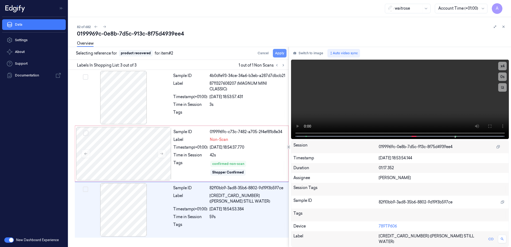
click at [281, 55] on button "Apply" at bounding box center [280, 53] width 14 height 9
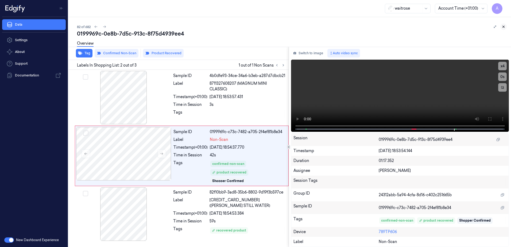
click at [504, 28] on icon at bounding box center [504, 27] width 4 height 4
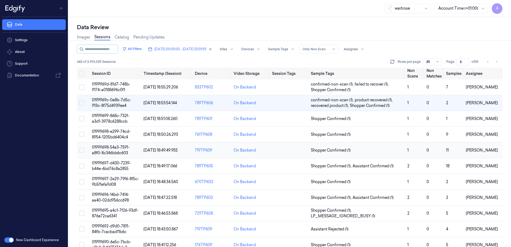
click at [107, 148] on span "01999698-54a3-7591-a8f0-8c346bb6c603" at bounding box center [111, 150] width 38 height 10
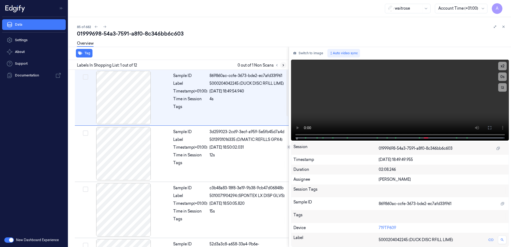
click at [285, 66] on icon at bounding box center [284, 65] width 4 height 4
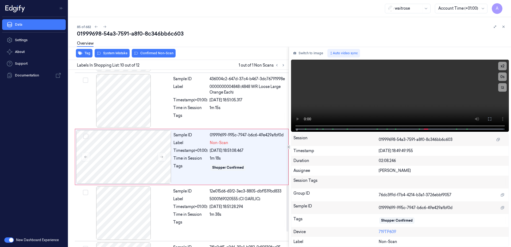
scroll to position [446, 0]
click at [161, 158] on icon at bounding box center [162, 157] width 4 height 4
click at [160, 159] on icon at bounding box center [162, 157] width 4 height 4
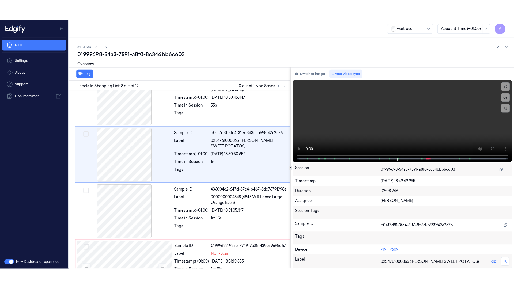
scroll to position [333, 0]
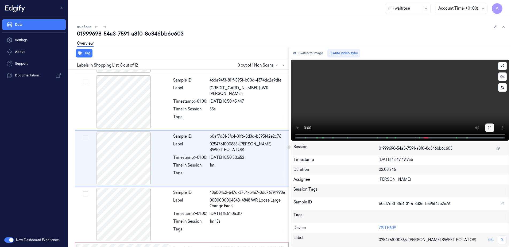
click at [486, 129] on button at bounding box center [490, 128] width 9 height 9
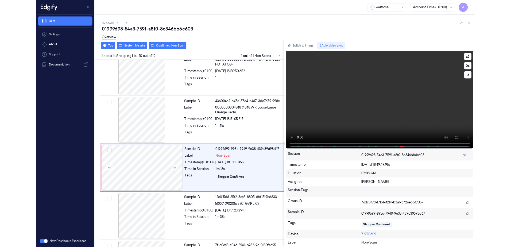
scroll to position [424, 0]
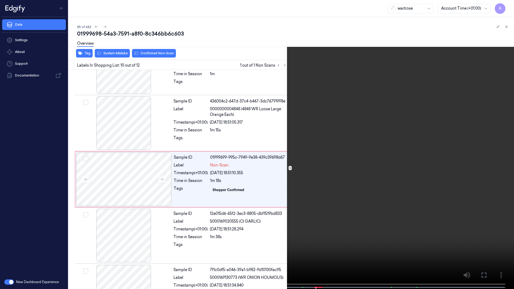
click at [0, 0] on icon at bounding box center [0, 0] width 0 height 0
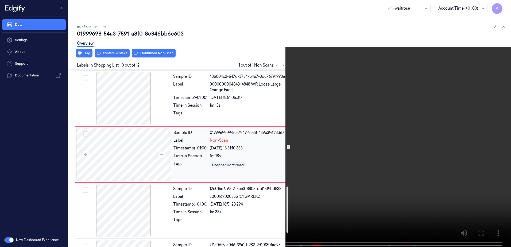
scroll to position [446, 0]
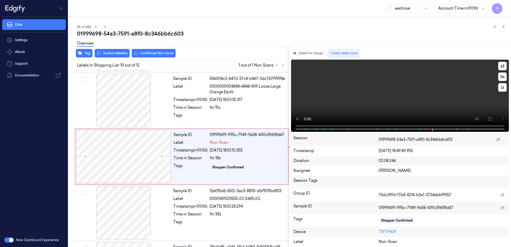
click at [376, 107] on video at bounding box center [400, 96] width 218 height 72
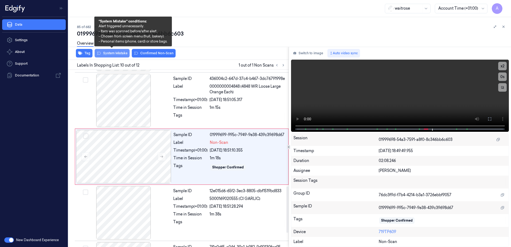
click at [116, 51] on button "System Mistake" at bounding box center [112, 53] width 35 height 9
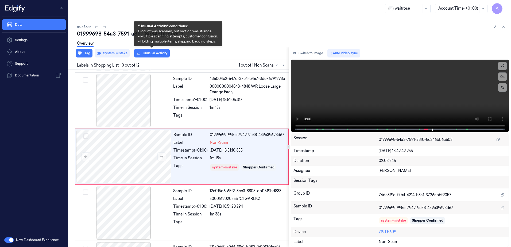
click at [150, 55] on button "Unusual Activity" at bounding box center [152, 53] width 36 height 9
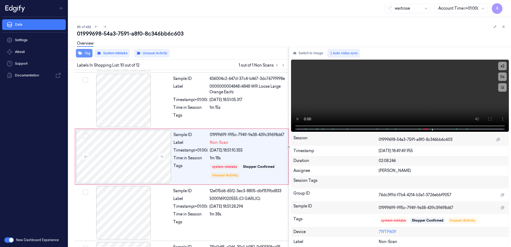
scroll to position [448, 0]
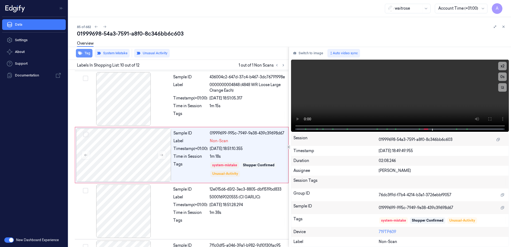
click at [82, 55] on button "Tag" at bounding box center [84, 53] width 17 height 9
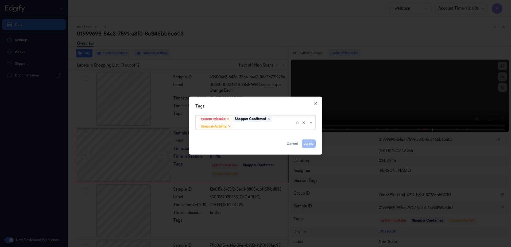
click at [247, 129] on div at bounding box center [264, 127] width 61 height 6
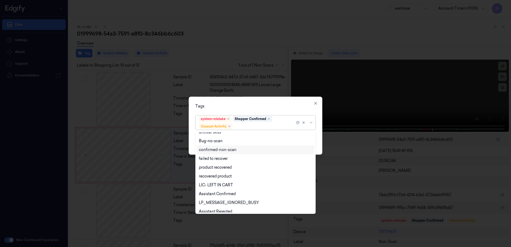
scroll to position [70, 0]
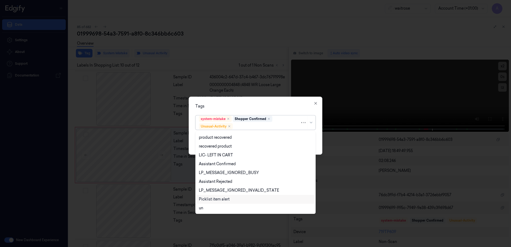
click at [219, 200] on div "Picklist item alert" at bounding box center [214, 200] width 31 height 6
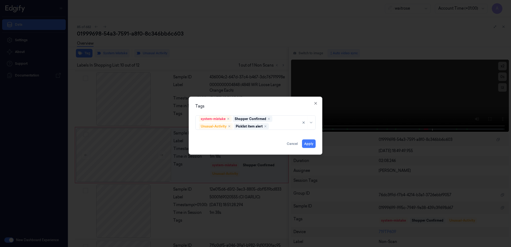
click at [258, 97] on div "Tags system-mistake Shopper Confirmed Unusual-Activity Picklist item alert Appl…" at bounding box center [256, 126] width 134 height 58
click at [308, 145] on button "Apply" at bounding box center [309, 144] width 14 height 9
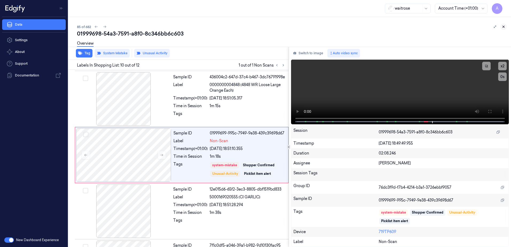
click at [505, 27] on icon at bounding box center [504, 27] width 4 height 4
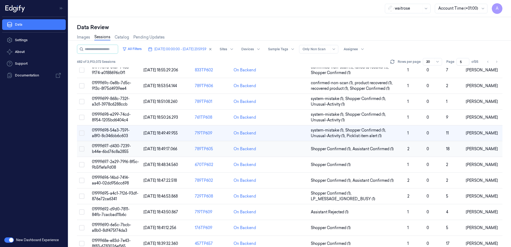
scroll to position [27, 0]
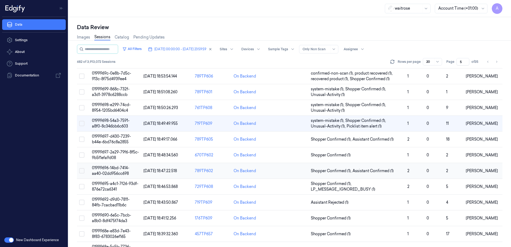
click at [116, 167] on span "01999696-14bd-7414-aa40-02dd956cc698" at bounding box center [110, 171] width 37 height 10
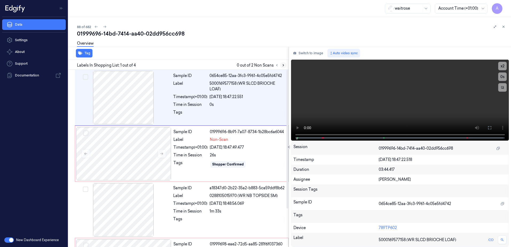
click at [282, 66] on icon at bounding box center [284, 65] width 4 height 4
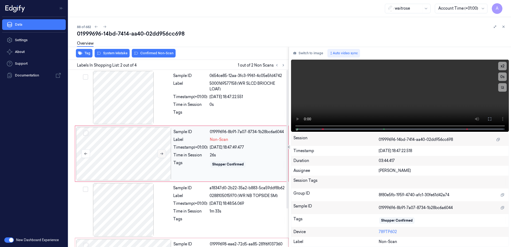
click at [162, 155] on icon at bounding box center [162, 154] width 4 height 4
click at [161, 153] on icon at bounding box center [162, 154] width 4 height 4
click at [162, 155] on icon at bounding box center [162, 154] width 4 height 4
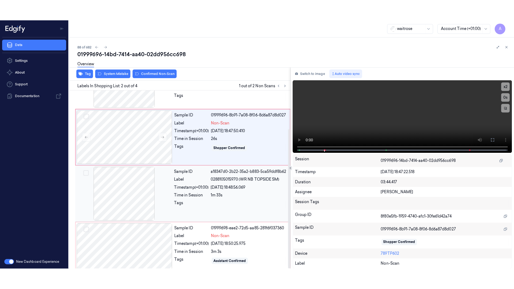
scroll to position [49, 0]
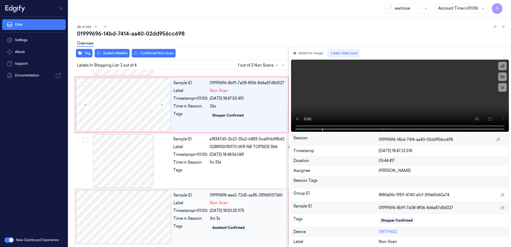
click at [165, 224] on div at bounding box center [123, 216] width 95 height 53
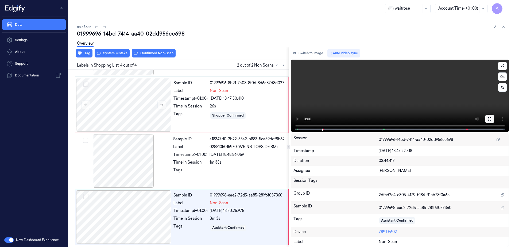
click at [491, 123] on button at bounding box center [490, 119] width 9 height 9
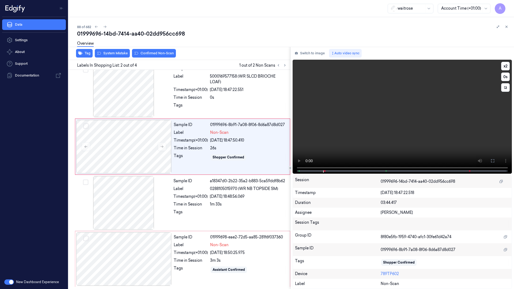
scroll to position [0, 0]
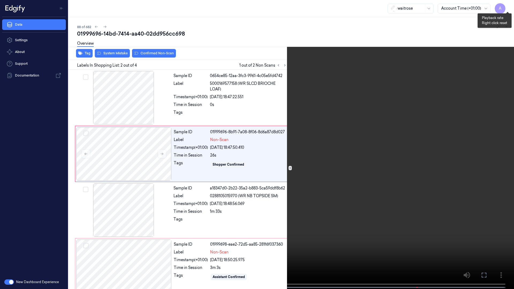
drag, startPoint x: 508, startPoint y: 5, endPoint x: 510, endPoint y: 14, distance: 9.2
click at [508, 5] on button "x 2" at bounding box center [507, 6] width 9 height 9
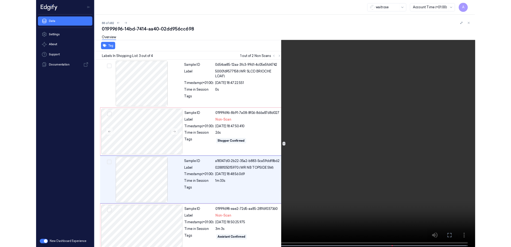
scroll to position [7, 0]
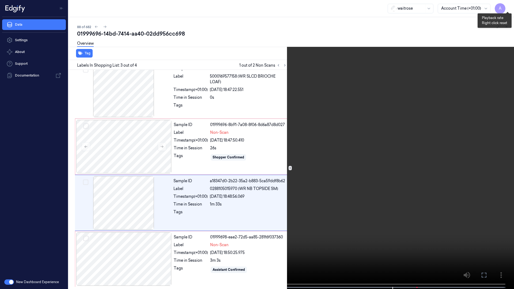
click at [505, 6] on button "x 1" at bounding box center [507, 6] width 9 height 9
click at [0, 0] on icon at bounding box center [0, 0] width 0 height 0
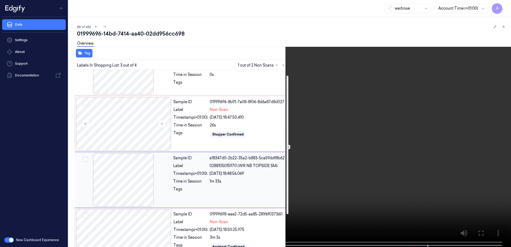
scroll to position [49, 0]
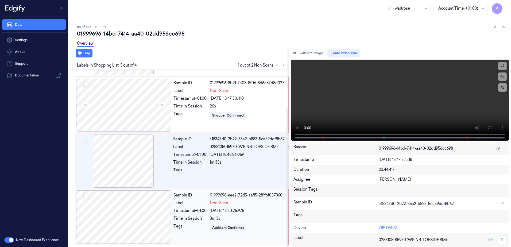
click at [196, 223] on div "Sample ID 01999698-eae2-72d5-aa85-281f6f037360 Label Non-Scan Timestamp (+01:00…" at bounding box center [229, 216] width 116 height 53
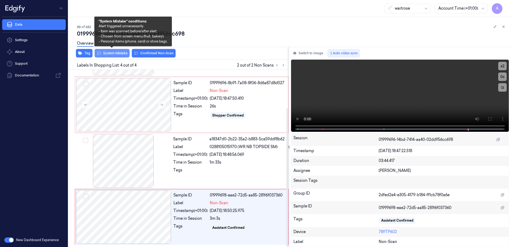
click at [112, 56] on button "System Mistake" at bounding box center [112, 53] width 35 height 9
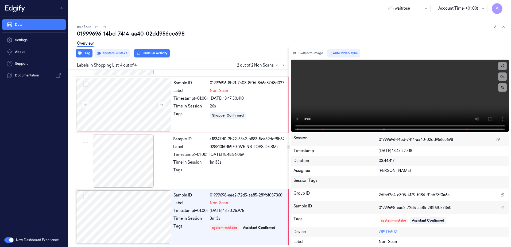
click at [150, 56] on button "Unusual Activity" at bounding box center [152, 53] width 36 height 9
click at [199, 120] on div "Tags" at bounding box center [191, 115] width 34 height 9
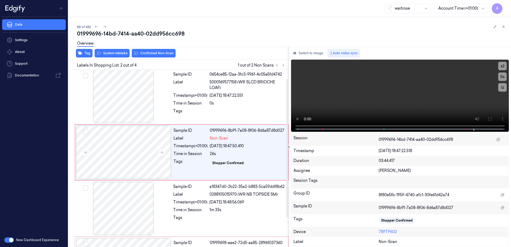
scroll to position [0, 0]
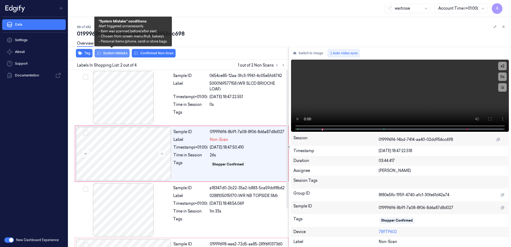
click at [112, 55] on button "System Mistake" at bounding box center [112, 53] width 35 height 9
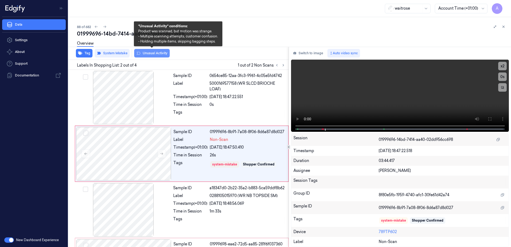
click at [148, 54] on button "Unusual Activity" at bounding box center [152, 53] width 36 height 9
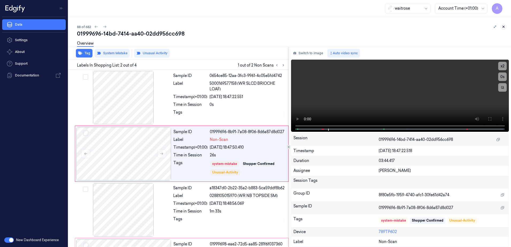
click at [505, 26] on icon at bounding box center [504, 27] width 2 height 2
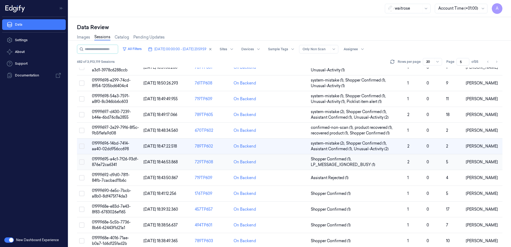
scroll to position [53, 0]
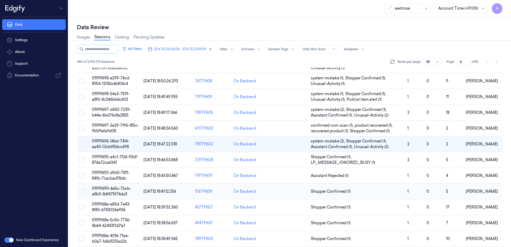
click at [111, 191] on td "01999690-6e5c-7bcb-a8b0-8df475f74da3" at bounding box center [116, 192] width 52 height 16
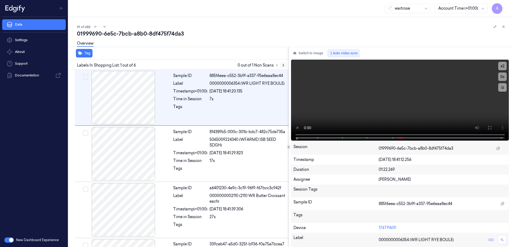
click at [284, 65] on icon at bounding box center [284, 65] width 4 height 4
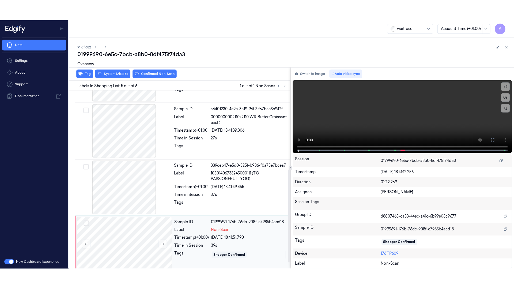
scroll to position [161, 0]
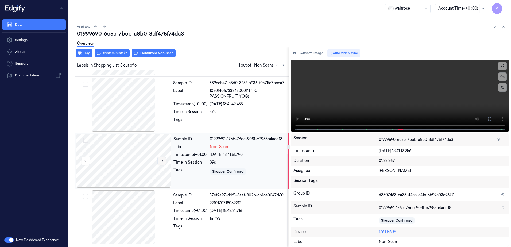
click at [161, 163] on icon at bounding box center [162, 161] width 4 height 4
click at [162, 161] on icon at bounding box center [162, 161] width 4 height 4
click at [400, 108] on video at bounding box center [400, 96] width 218 height 72
drag, startPoint x: 490, startPoint y: 116, endPoint x: 491, endPoint y: 138, distance: 22.2
click at [490, 116] on button at bounding box center [490, 119] width 9 height 9
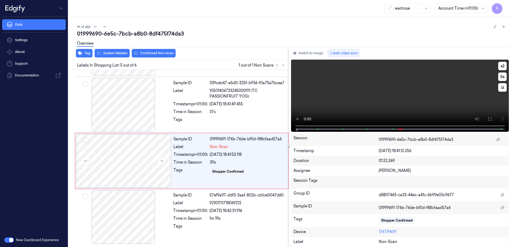
scroll to position [120, 0]
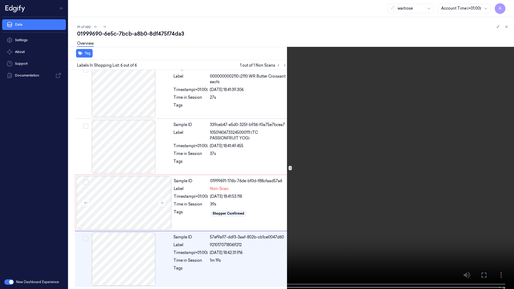
click at [0, 0] on icon at bounding box center [0, 0] width 0 height 0
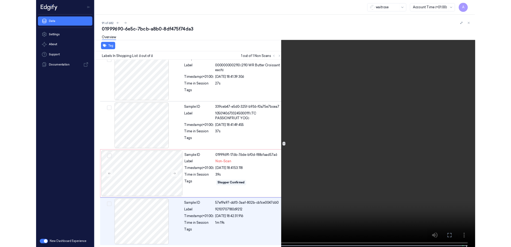
scroll to position [161, 0]
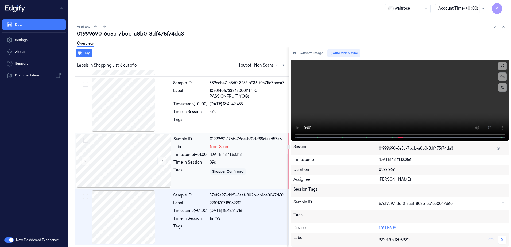
click at [197, 183] on div "Sample ID 01999691-176b-76de-bf0d-f88cfaad57a6 Label Non-Scan Timestamp (+01:00…" at bounding box center [229, 160] width 116 height 53
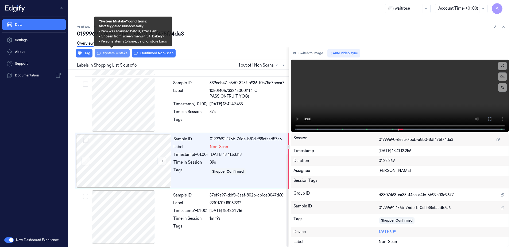
click at [113, 55] on button "System Mistake" at bounding box center [112, 53] width 35 height 9
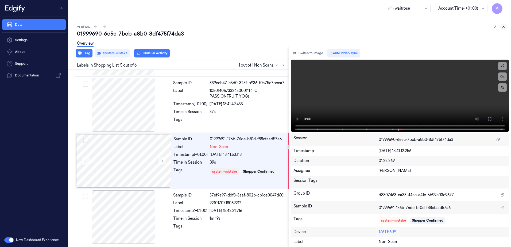
click at [504, 26] on icon at bounding box center [504, 27] width 4 height 4
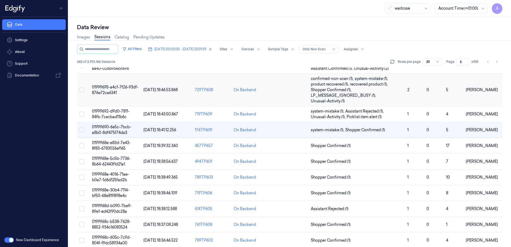
scroll to position [134, 0]
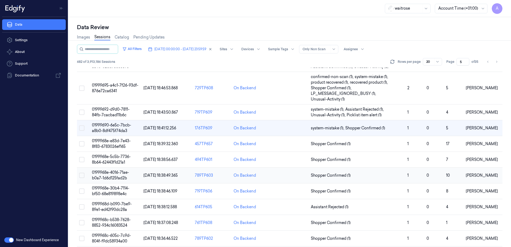
click at [110, 174] on span "0199968e-4016-71ae-b0a7-1d6d125fad2b" at bounding box center [110, 175] width 37 height 10
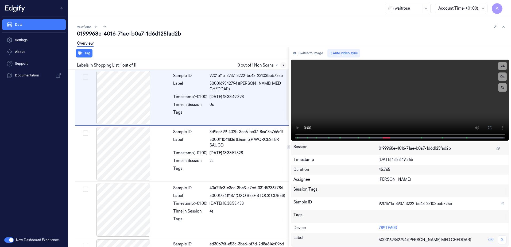
click at [284, 63] on icon at bounding box center [284, 65] width 4 height 4
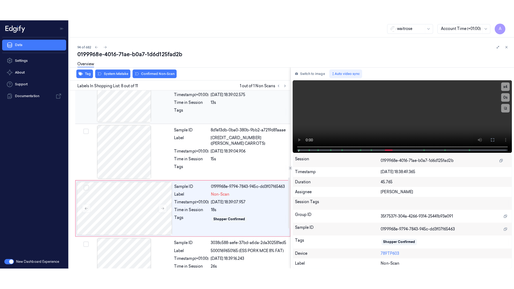
scroll to position [333, 0]
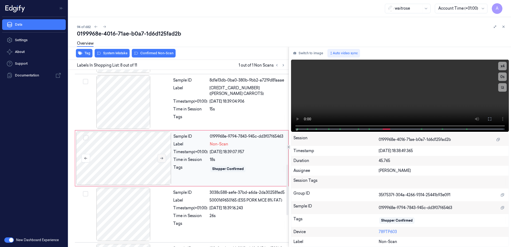
click at [162, 159] on icon at bounding box center [162, 158] width 4 height 4
click at [160, 159] on icon at bounding box center [162, 158] width 4 height 4
click at [486, 119] on button at bounding box center [490, 119] width 9 height 9
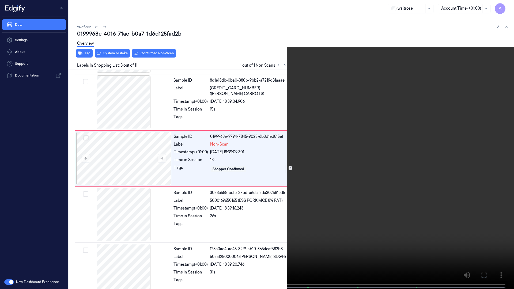
click at [304, 160] on video at bounding box center [257, 145] width 514 height 290
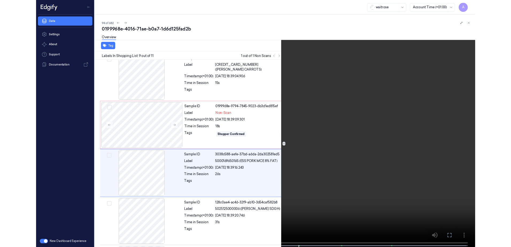
scroll to position [368, 0]
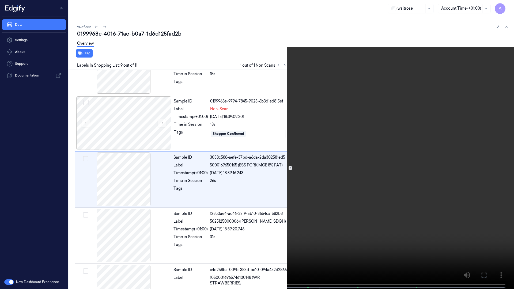
click at [0, 0] on icon at bounding box center [0, 0] width 0 height 0
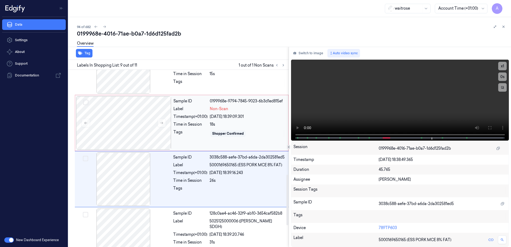
click at [191, 133] on div "Tags" at bounding box center [191, 133] width 34 height 9
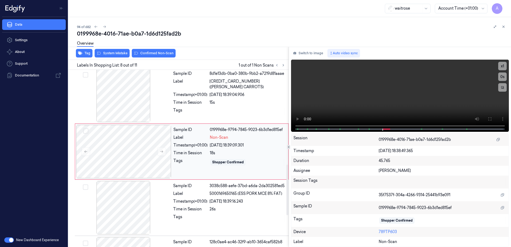
scroll to position [333, 0]
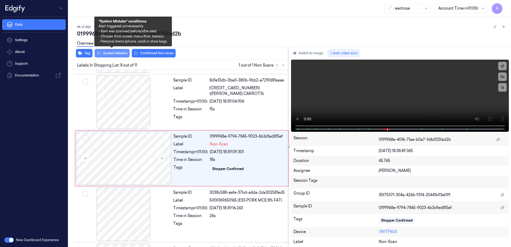
click at [114, 56] on button "System Mistake" at bounding box center [112, 53] width 35 height 9
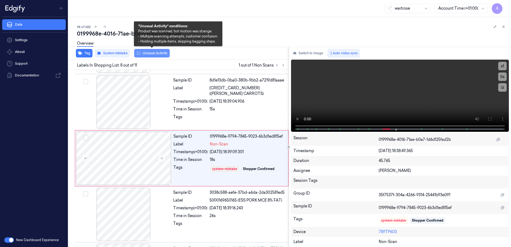
click at [141, 55] on button "Unusual Activity" at bounding box center [152, 53] width 36 height 9
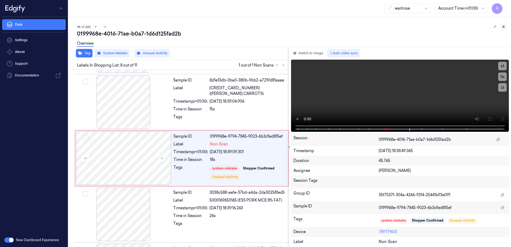
click at [505, 26] on icon at bounding box center [504, 27] width 4 height 4
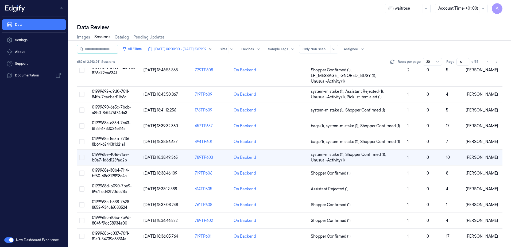
scroll to position [169, 0]
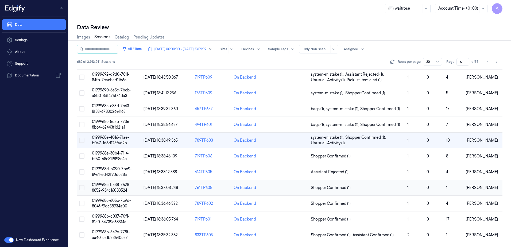
click at [106, 189] on span "0199968c-b538-7628-8852-934c16083524" at bounding box center [111, 187] width 39 height 10
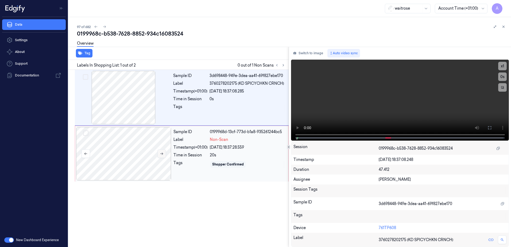
click at [163, 155] on icon at bounding box center [162, 154] width 4 height 4
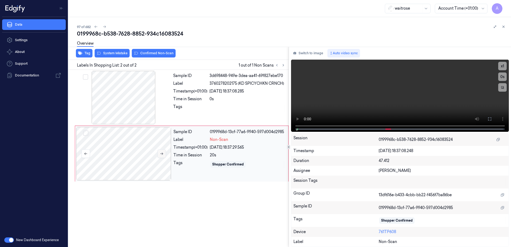
click at [162, 153] on icon at bounding box center [162, 154] width 4 height 4
click at [422, 104] on video at bounding box center [400, 96] width 218 height 72
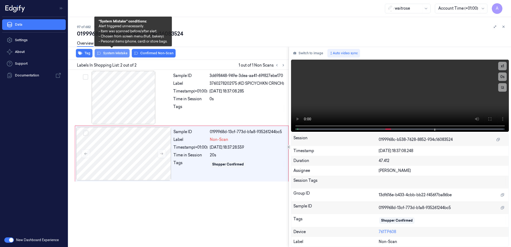
click at [110, 54] on button "System Mistake" at bounding box center [112, 53] width 35 height 9
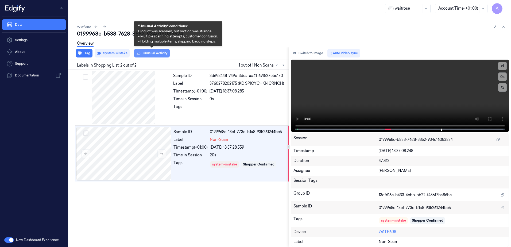
click at [140, 54] on button "Unusual Activity" at bounding box center [152, 53] width 36 height 9
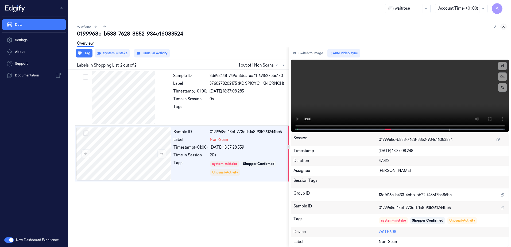
click at [502, 28] on button at bounding box center [504, 27] width 6 height 6
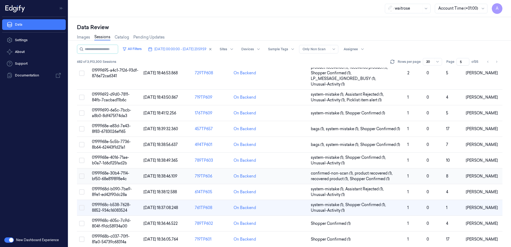
scroll to position [169, 0]
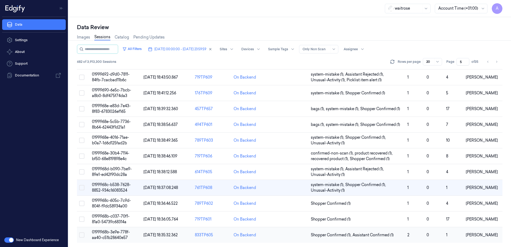
click at [115, 234] on span "0199968b-3e9e-778f-aa40-c51b28640e57" at bounding box center [111, 235] width 38 height 10
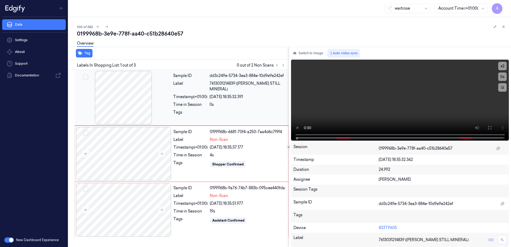
click at [192, 102] on div "Sample ID dd3c249e-5734-3ea3-884e-10d9e9e242ef Label 7613031214839 (BUXTON STIL…" at bounding box center [229, 97] width 117 height 53
click at [284, 66] on icon at bounding box center [284, 65] width 4 height 4
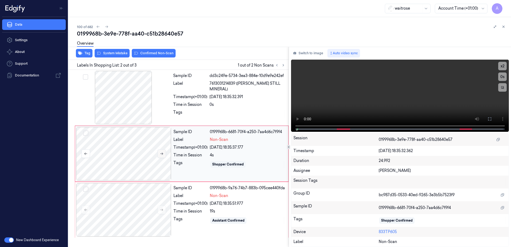
click at [158, 154] on button at bounding box center [162, 154] width 9 height 9
click at [160, 155] on icon at bounding box center [162, 154] width 4 height 4
click at [161, 208] on icon at bounding box center [162, 210] width 4 height 4
click at [161, 209] on icon at bounding box center [162, 210] width 4 height 4
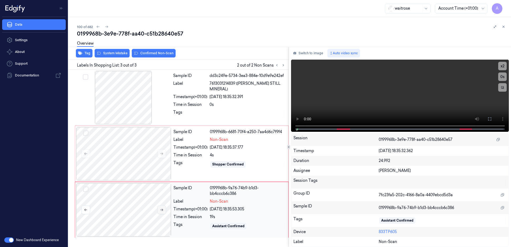
click at [161, 209] on icon at bounding box center [162, 210] width 4 height 4
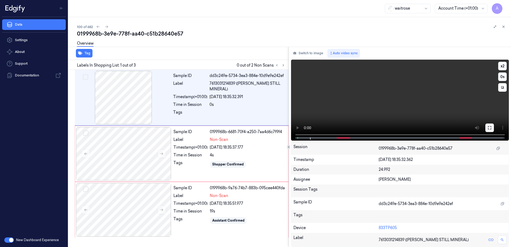
click at [486, 126] on button at bounding box center [490, 128] width 9 height 9
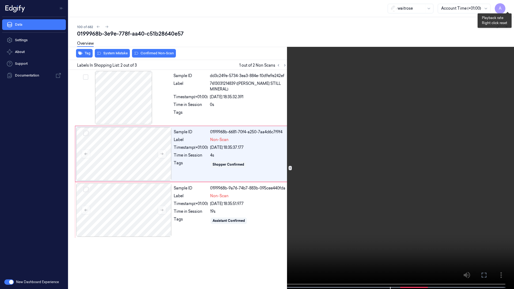
click at [504, 7] on button "x 2" at bounding box center [507, 6] width 9 height 9
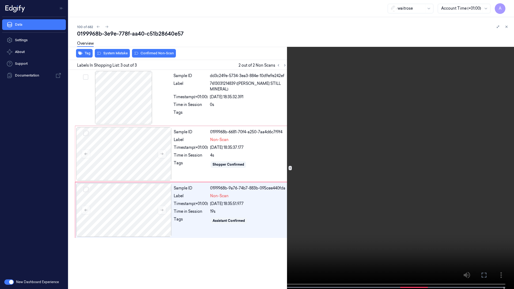
click at [0, 0] on button at bounding box center [0, 0] width 0 height 0
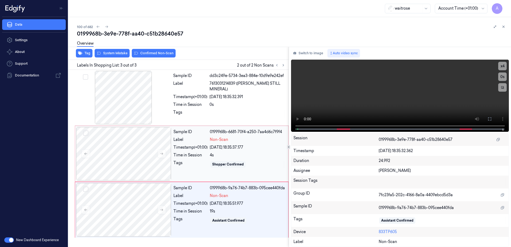
click at [186, 161] on div "Tags" at bounding box center [191, 164] width 34 height 9
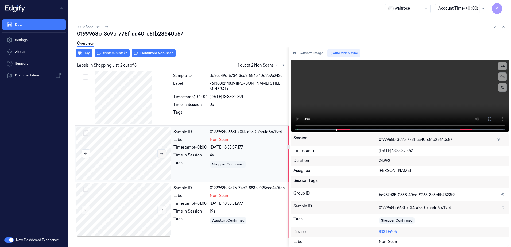
click at [164, 152] on button at bounding box center [162, 154] width 9 height 9
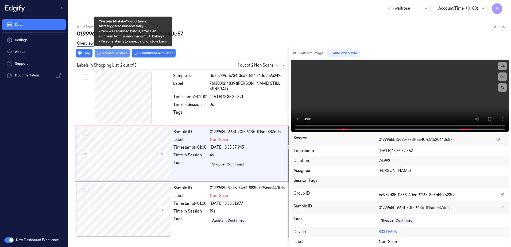
click at [113, 55] on button "System Mistake" at bounding box center [112, 53] width 35 height 9
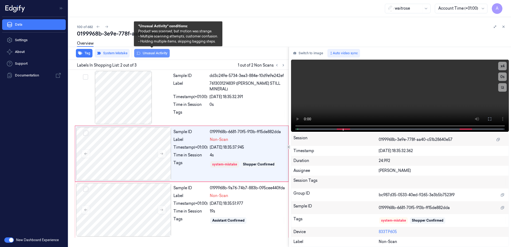
click at [142, 55] on button "Unusual Activity" at bounding box center [152, 53] width 36 height 9
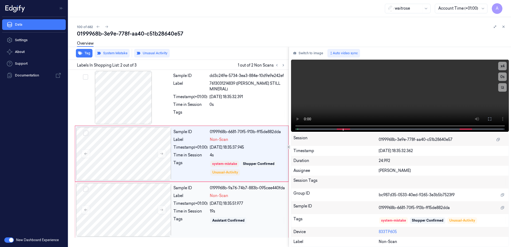
click at [204, 220] on div "Sample ID 0199968b-9a76-74b7-883b-095cee440fda Label Non-Scan Timestamp (+01:00…" at bounding box center [229, 209] width 116 height 53
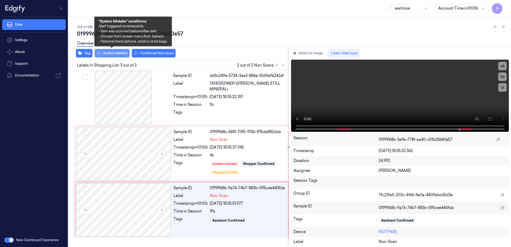
click at [112, 56] on button "System Mistake" at bounding box center [112, 53] width 35 height 9
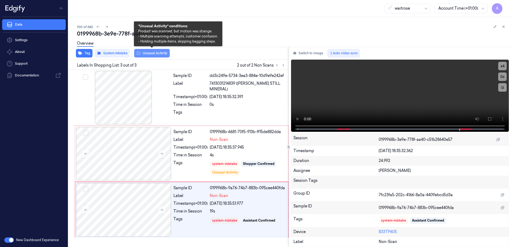
click at [151, 56] on button "Unusual Activity" at bounding box center [152, 53] width 36 height 9
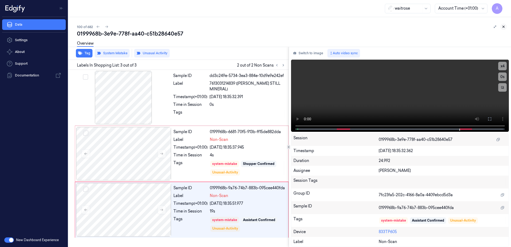
click at [504, 26] on icon at bounding box center [504, 27] width 4 height 4
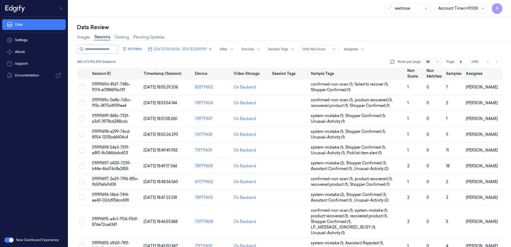
drag, startPoint x: 462, startPoint y: 62, endPoint x: 460, endPoint y: 64, distance: 3.4
click at [460, 64] on input "5" at bounding box center [463, 61] width 13 height 7
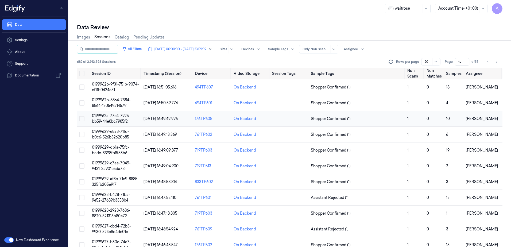
type input "12"
click at [117, 117] on span "0199962a-77c4-7925-bb59-44e8bc7985f2" at bounding box center [111, 118] width 39 height 10
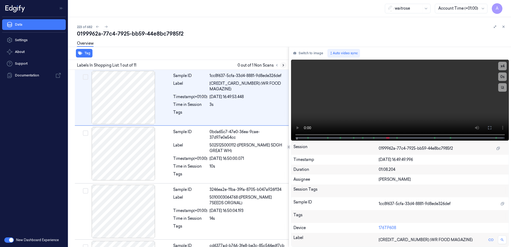
click at [282, 64] on icon at bounding box center [284, 65] width 4 height 4
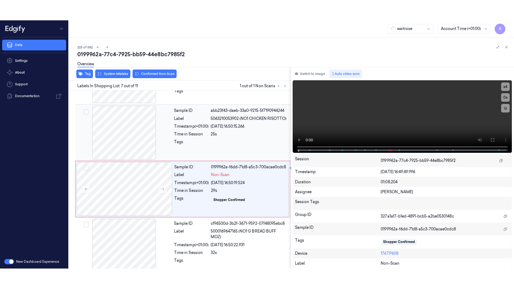
scroll to position [278, 0]
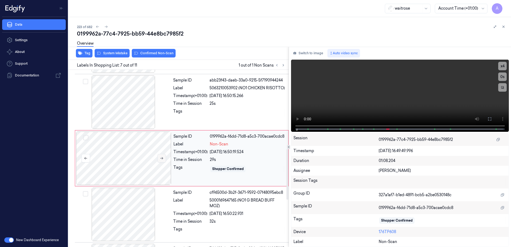
click at [162, 156] on button at bounding box center [162, 158] width 9 height 9
click at [165, 159] on button at bounding box center [162, 158] width 9 height 9
click at [385, 108] on video at bounding box center [400, 96] width 218 height 72
click at [490, 120] on icon at bounding box center [490, 119] width 4 height 4
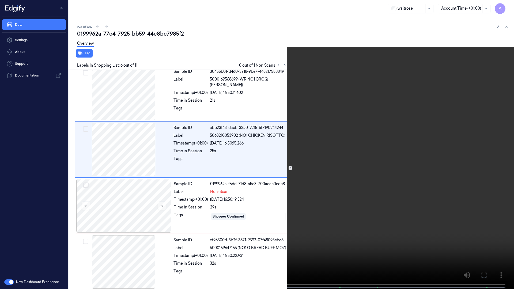
scroll to position [199, 0]
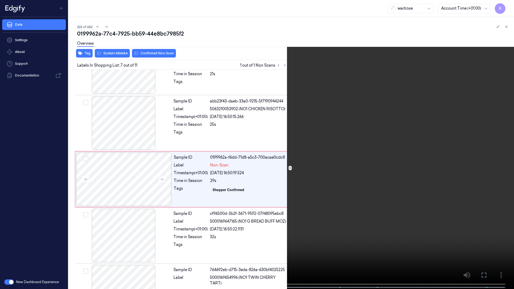
click at [0, 0] on icon at bounding box center [0, 0] width 0 height 0
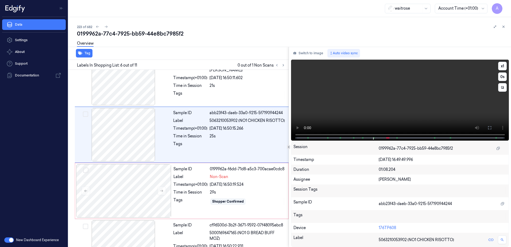
scroll to position [222, 0]
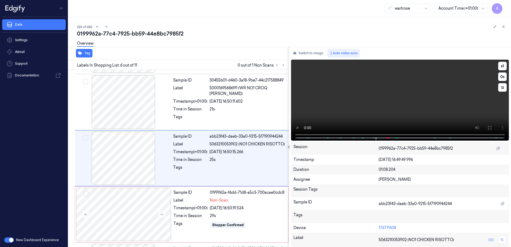
click at [390, 119] on video at bounding box center [400, 100] width 218 height 81
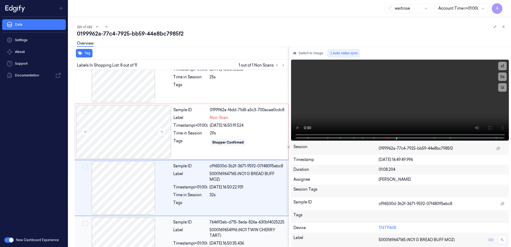
scroll to position [334, 0]
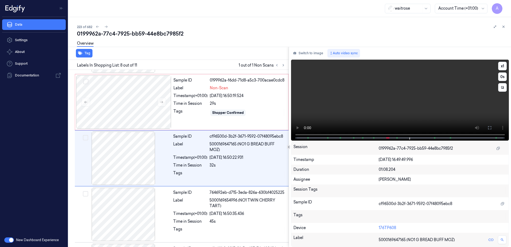
click at [388, 117] on video at bounding box center [400, 100] width 218 height 81
click at [198, 121] on div "Sample ID 0199962a-f6dd-71d8-a5c3-700acae0cdc8 Label Non-Scan Timestamp (+01:00…" at bounding box center [229, 101] width 116 height 53
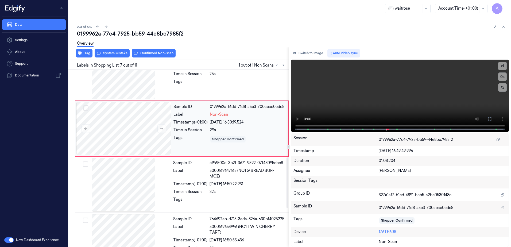
scroll to position [278, 0]
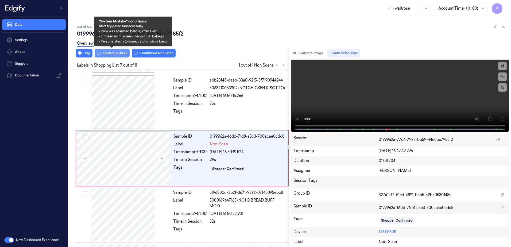
click at [117, 54] on button "System Mistake" at bounding box center [112, 53] width 35 height 9
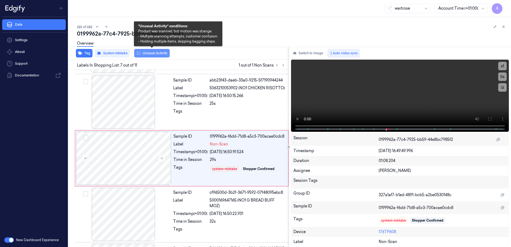
click at [152, 55] on button "Unusual Activity" at bounding box center [152, 53] width 36 height 9
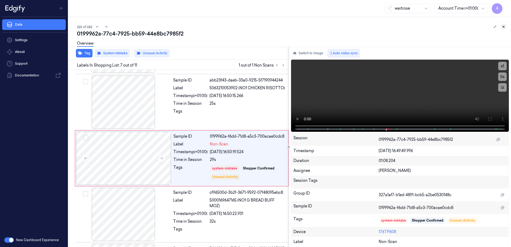
click at [505, 27] on icon at bounding box center [504, 27] width 4 height 4
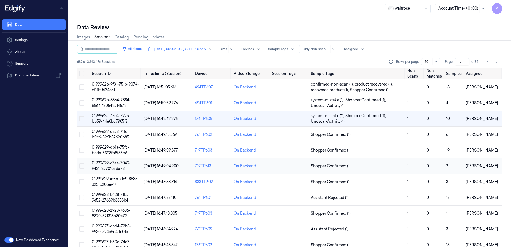
click at [117, 165] on span "01999629-c7ae-7049-9431-3a901c5da78f" at bounding box center [111, 166] width 39 height 10
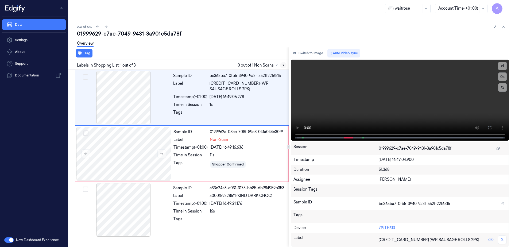
click at [284, 67] on button at bounding box center [283, 65] width 6 height 6
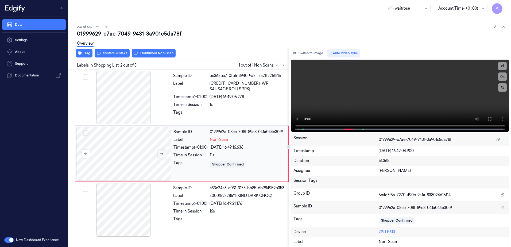
click at [161, 155] on icon at bounding box center [162, 154] width 4 height 4
click at [162, 152] on icon at bounding box center [162, 154] width 4 height 4
drag, startPoint x: 489, startPoint y: 119, endPoint x: 490, endPoint y: 144, distance: 25.4
click at [489, 119] on icon at bounding box center [490, 119] width 4 height 4
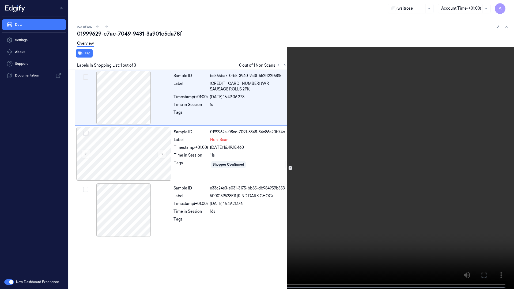
drag, startPoint x: 482, startPoint y: 272, endPoint x: 481, endPoint y: 244, distance: 27.8
click at [0, 0] on icon at bounding box center [0, 0] width 0 height 0
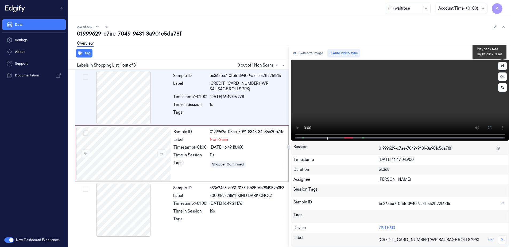
click at [504, 67] on button "x 1" at bounding box center [503, 66] width 9 height 9
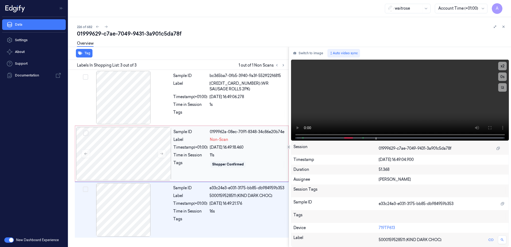
click at [188, 165] on div "Sample ID 0199962a-08ec-7091-8348-34c86e20b74e Label Non-Scan Timestamp (+01:00…" at bounding box center [229, 153] width 116 height 53
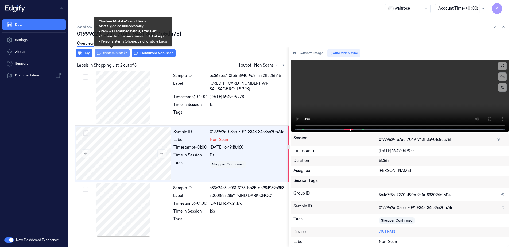
click at [109, 56] on button "System Mistake" at bounding box center [112, 53] width 35 height 9
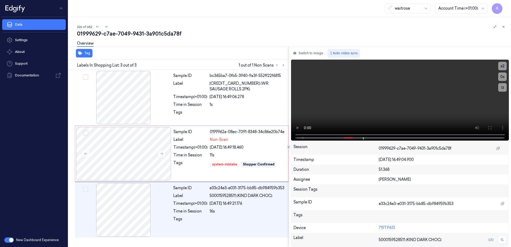
click at [149, 56] on div "Tag" at bounding box center [177, 53] width 223 height 13
click at [192, 150] on div "Timestamp (+01:00)" at bounding box center [191, 148] width 34 height 6
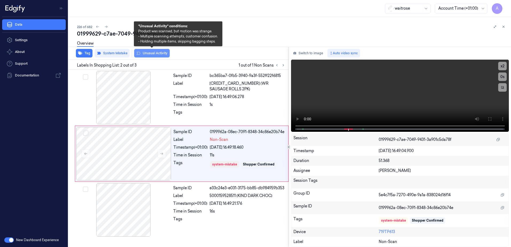
click at [154, 56] on button "Unusual Activity" at bounding box center [152, 53] width 36 height 9
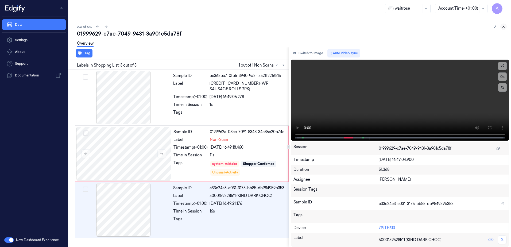
click at [506, 27] on button at bounding box center [504, 27] width 6 height 6
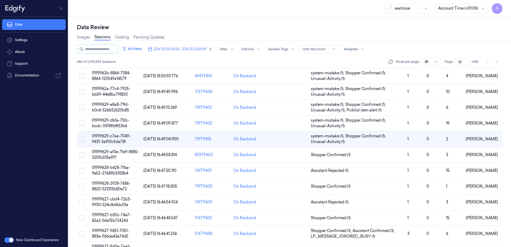
scroll to position [12, 0]
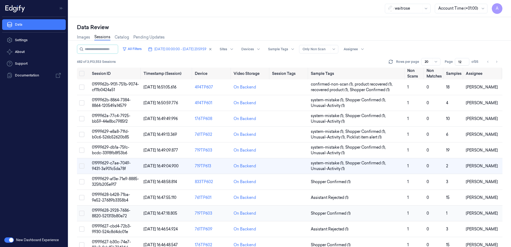
click at [112, 213] on td "01999628-2928-7686-8820-521313b80e72" at bounding box center [116, 214] width 52 height 16
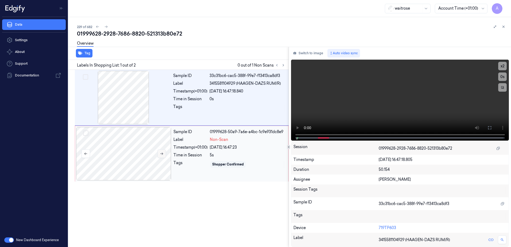
click at [160, 153] on icon at bounding box center [162, 154] width 4 height 4
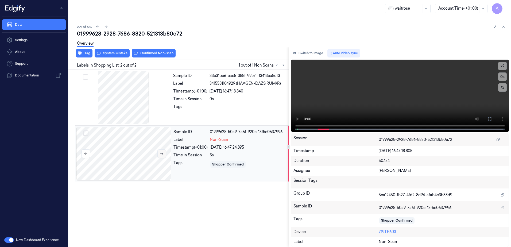
click at [161, 156] on button at bounding box center [162, 154] width 9 height 9
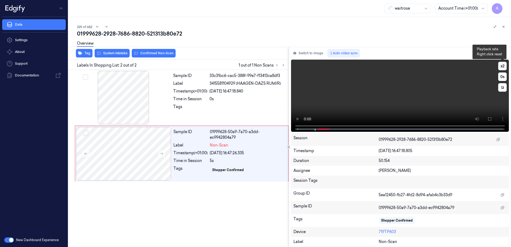
click at [503, 67] on button "x 2" at bounding box center [503, 66] width 9 height 9
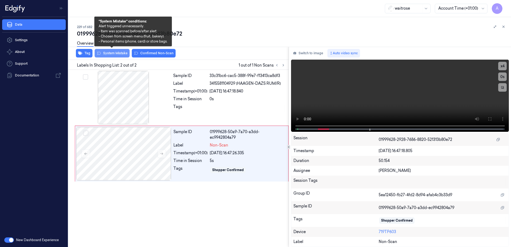
click at [114, 55] on button "System Mistake" at bounding box center [112, 53] width 35 height 9
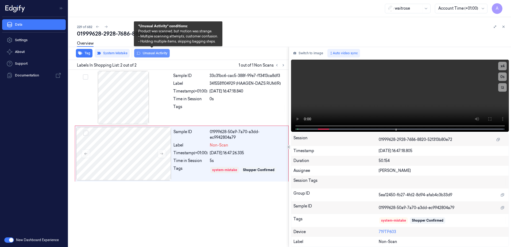
click at [152, 54] on button "Unusual Activity" at bounding box center [152, 53] width 36 height 9
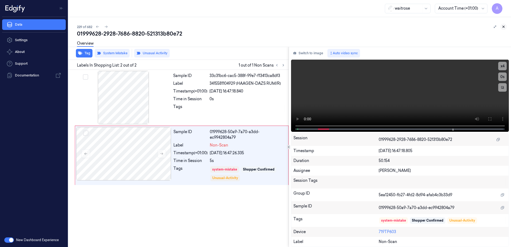
click at [505, 27] on icon at bounding box center [504, 27] width 2 height 2
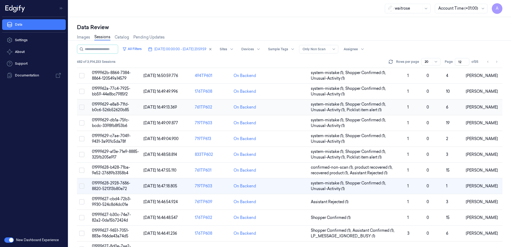
scroll to position [53, 0]
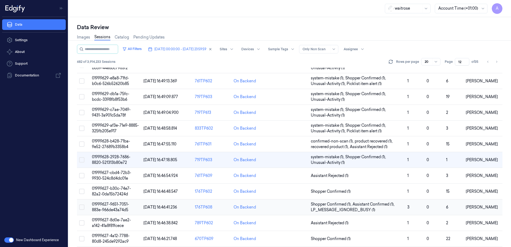
click at [110, 204] on span "01999627-9651-7051-883e-966de43a74d5" at bounding box center [110, 207] width 37 height 10
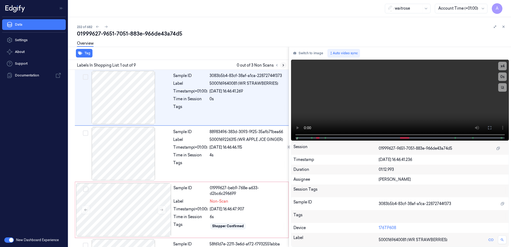
click at [283, 66] on icon at bounding box center [283, 65] width 1 height 2
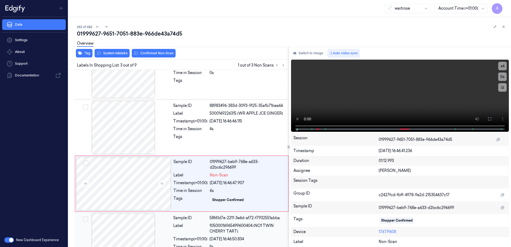
scroll to position [52, 0]
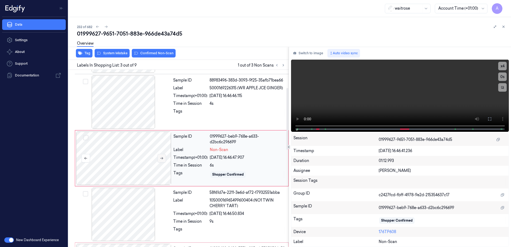
click at [160, 158] on icon at bounding box center [162, 158] width 4 height 4
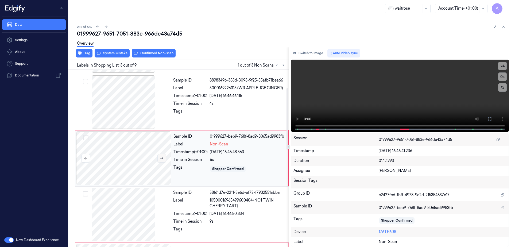
click at [160, 159] on icon at bounding box center [162, 158] width 4 height 4
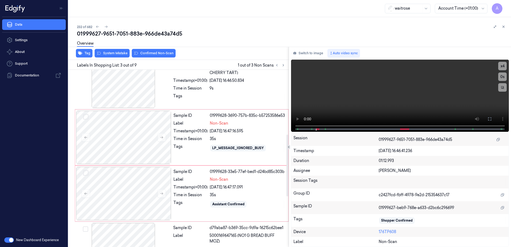
scroll to position [185, 0]
click at [164, 137] on button at bounding box center [162, 137] width 9 height 9
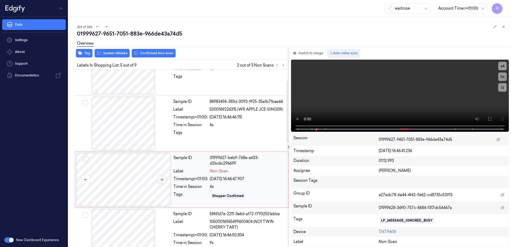
click at [160, 176] on button at bounding box center [162, 179] width 9 height 9
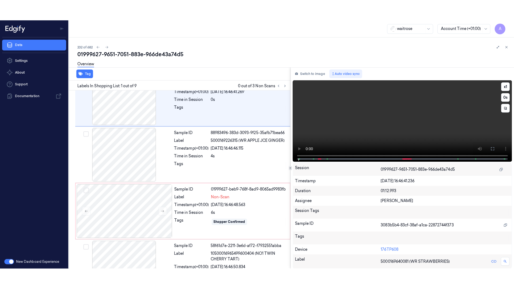
scroll to position [0, 0]
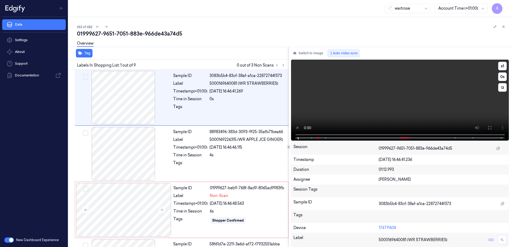
drag, startPoint x: 492, startPoint y: 127, endPoint x: 493, endPoint y: 155, distance: 27.8
click at [492, 127] on button at bounding box center [490, 128] width 9 height 9
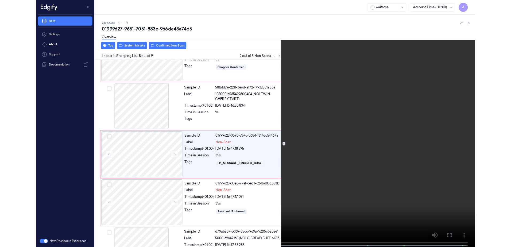
scroll to position [143, 0]
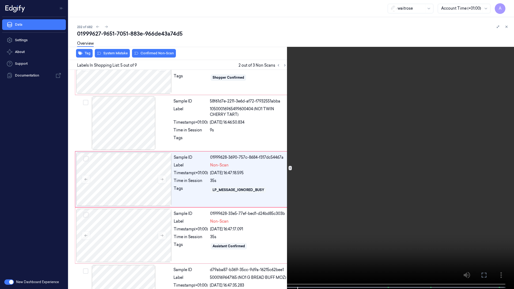
click at [0, 0] on icon at bounding box center [0, 0] width 0 height 0
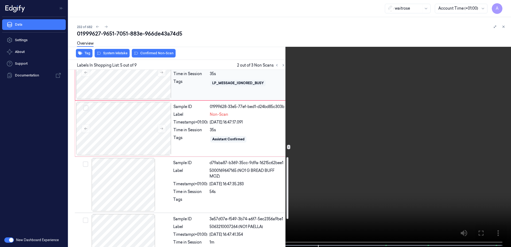
scroll to position [250, 0]
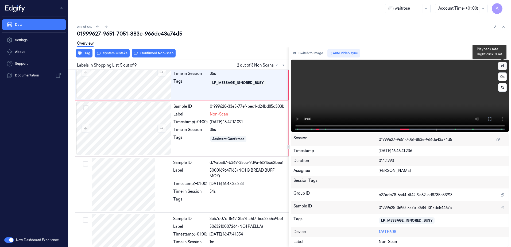
click at [501, 66] on button "x 1" at bounding box center [503, 66] width 9 height 9
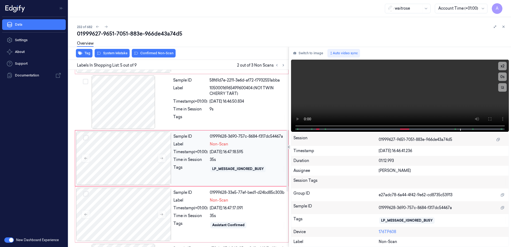
scroll to position [217, 0]
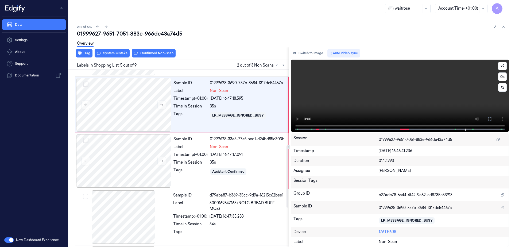
click at [435, 74] on video at bounding box center [400, 96] width 218 height 72
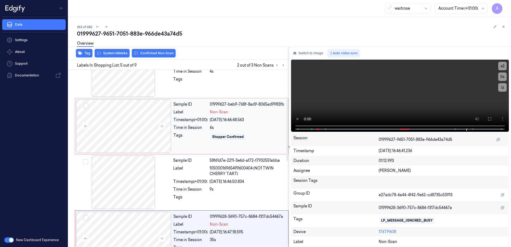
click at [189, 144] on div "Sample ID 01999627-beb9-768f-8ad9-8065ad9983fb Label Non-Scan Timestamp (+01:00…" at bounding box center [229, 126] width 116 height 53
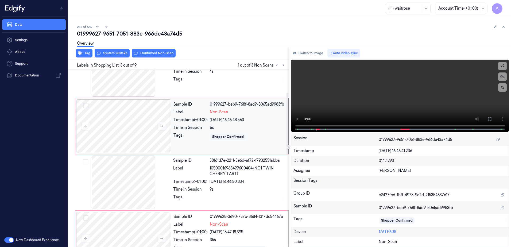
scroll to position [52, 0]
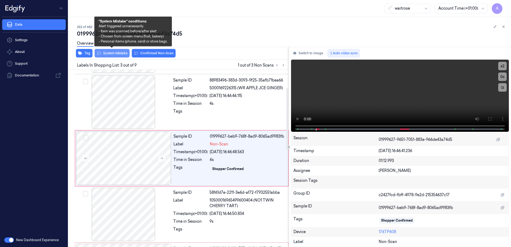
click at [114, 54] on button "System Mistake" at bounding box center [112, 53] width 35 height 9
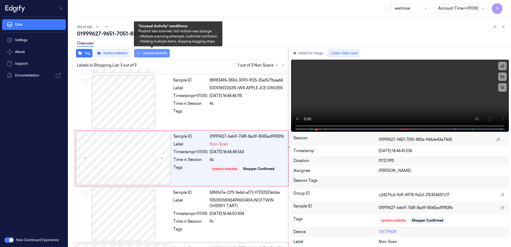
click at [154, 55] on button "Unusual Activity" at bounding box center [152, 53] width 36 height 9
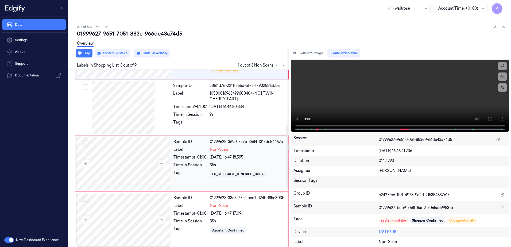
click at [196, 169] on div "Sample ID 01999628-3690-757c-8684-f317dc54467a Label Non-Scan Timestamp (+01:00…" at bounding box center [229, 163] width 116 height 53
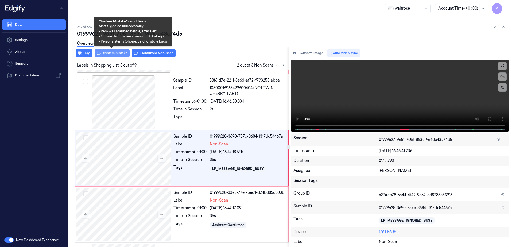
click at [111, 56] on button "System Mistake" at bounding box center [112, 53] width 35 height 9
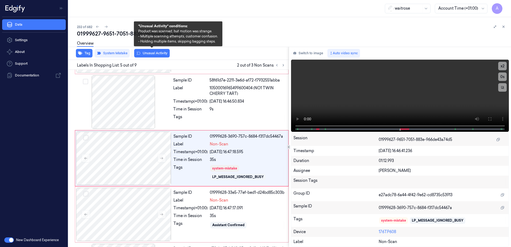
click at [147, 55] on button "Unusual Activity" at bounding box center [152, 53] width 36 height 9
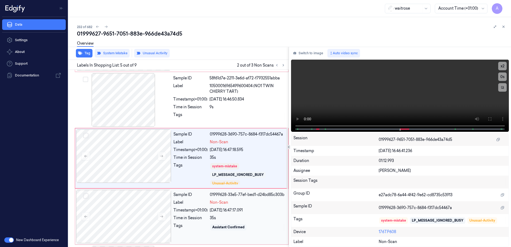
click at [203, 218] on div "Time in Session" at bounding box center [191, 218] width 34 height 6
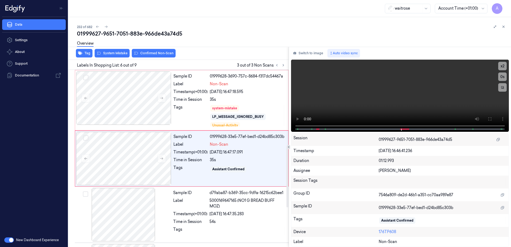
scroll to position [224, 0]
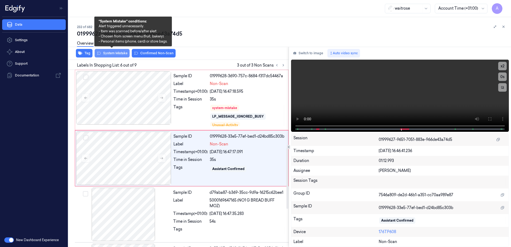
click at [109, 53] on button "System Mistake" at bounding box center [112, 53] width 35 height 9
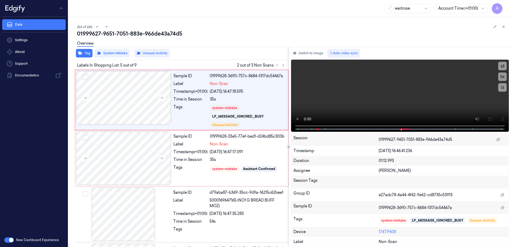
scroll to position [166, 0]
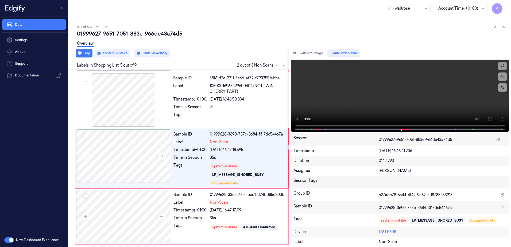
click at [153, 56] on button "Unusual Activity" at bounding box center [152, 53] width 36 height 9
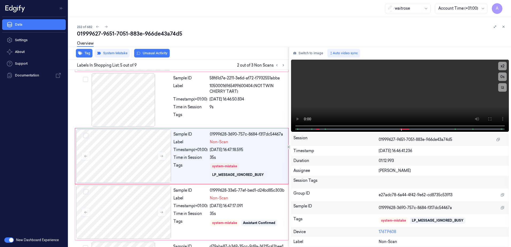
scroll to position [164, 0]
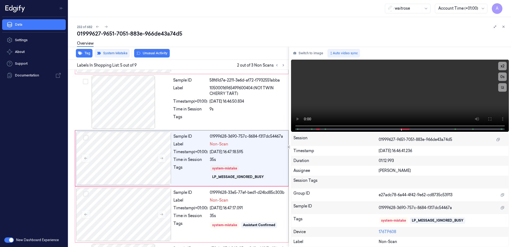
click at [153, 56] on button "Unusual Activity" at bounding box center [152, 53] width 36 height 9
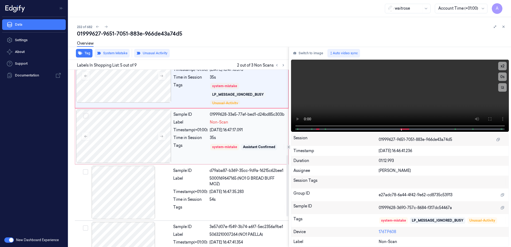
click at [195, 148] on div "Tags" at bounding box center [191, 147] width 34 height 9
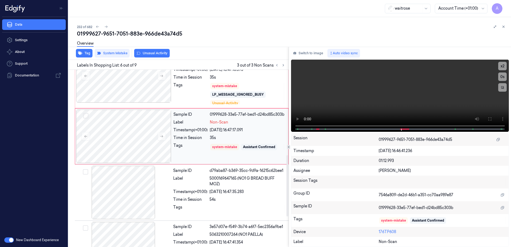
scroll to position [224, 0]
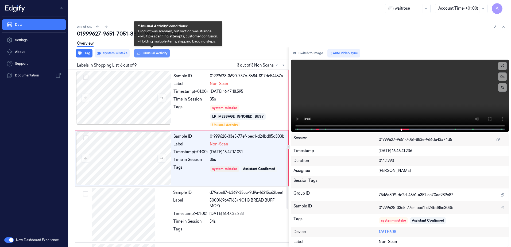
click at [149, 55] on button "Unusual Activity" at bounding box center [152, 53] width 36 height 9
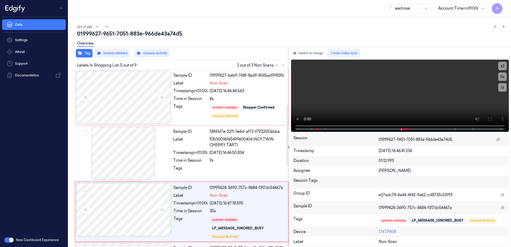
scroll to position [59, 0]
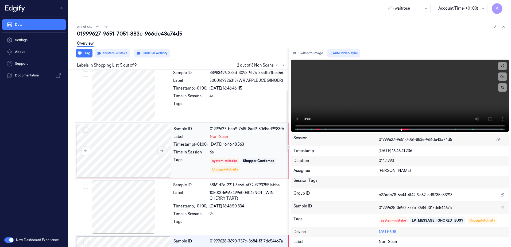
click at [160, 152] on icon at bounding box center [162, 151] width 4 height 4
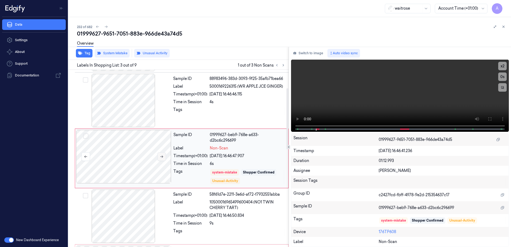
click at [162, 155] on icon at bounding box center [162, 157] width 4 height 4
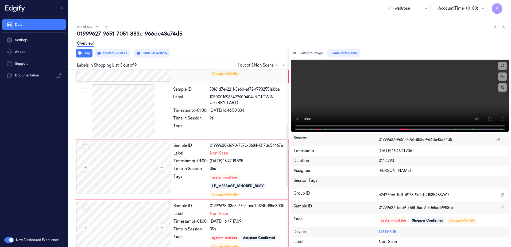
scroll to position [159, 0]
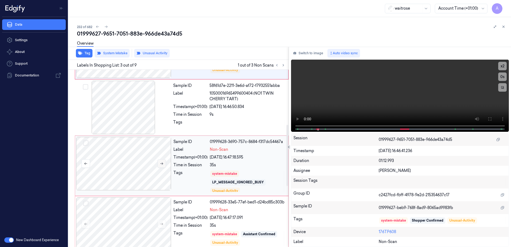
click at [163, 164] on icon at bounding box center [161, 164] width 3 height 2
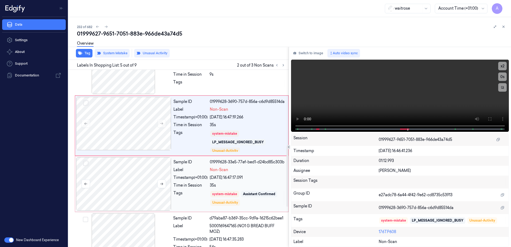
scroll to position [222, 0]
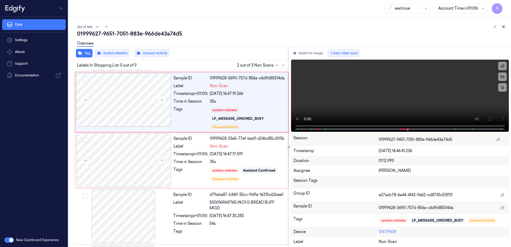
click at [503, 28] on icon at bounding box center [504, 27] width 4 height 4
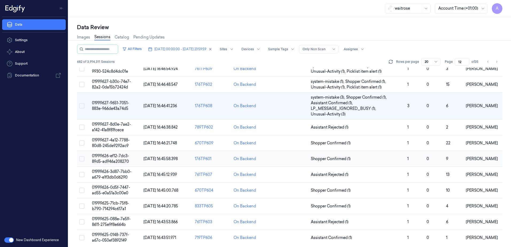
scroll to position [134, 0]
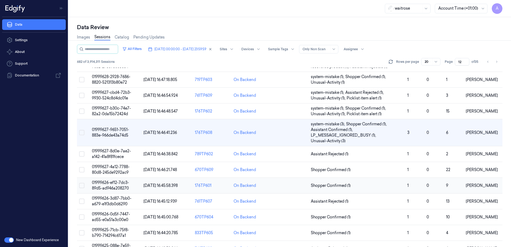
click at [108, 184] on span "01999626-ef12-7dc3-89d5-ad946a208270" at bounding box center [110, 185] width 37 height 10
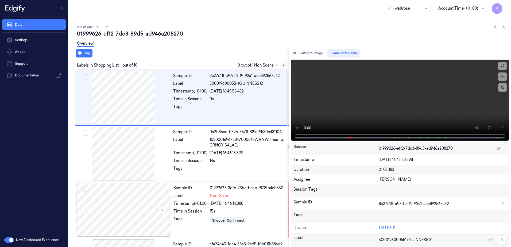
click at [282, 64] on icon at bounding box center [284, 65] width 4 height 4
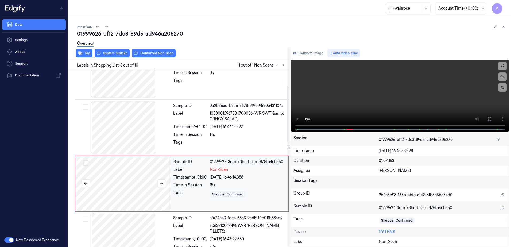
scroll to position [52, 0]
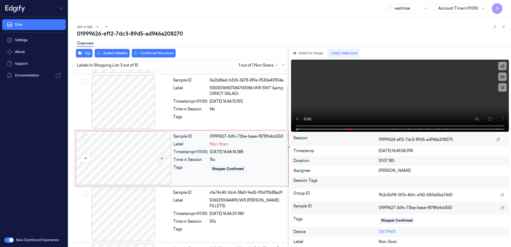
click at [164, 157] on button at bounding box center [162, 158] width 9 height 9
click at [160, 159] on icon at bounding box center [162, 158] width 4 height 4
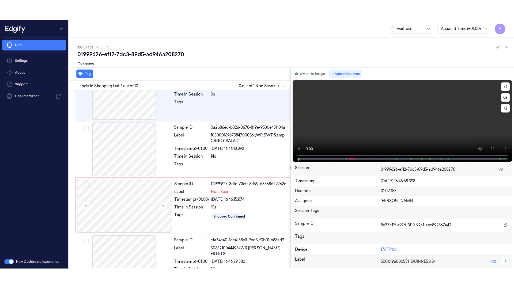
scroll to position [0, 0]
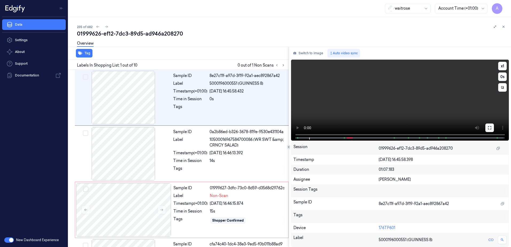
click at [491, 130] on button at bounding box center [490, 128] width 9 height 9
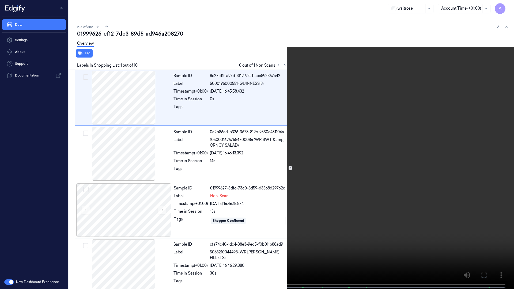
click at [0, 0] on icon at bounding box center [0, 0] width 0 height 0
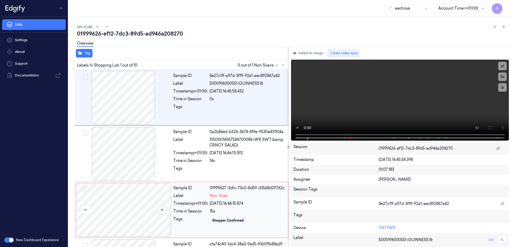
click at [160, 211] on icon at bounding box center [162, 210] width 4 height 4
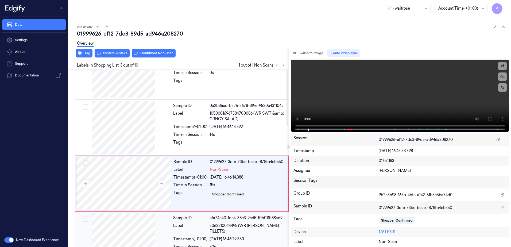
scroll to position [52, 0]
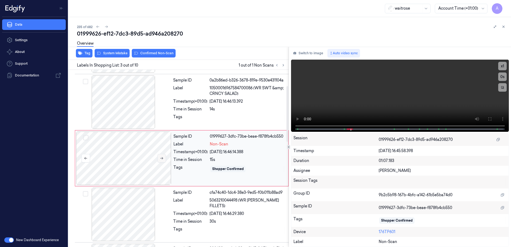
click at [162, 158] on icon at bounding box center [162, 158] width 4 height 4
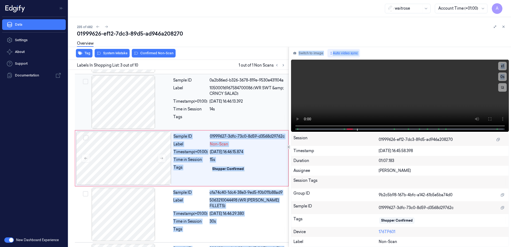
drag, startPoint x: 351, startPoint y: 128, endPoint x: 268, endPoint y: 128, distance: 83.5
click at [268, 128] on div "Tag System Mistake Confirmed Non-Scan Labels In Shopping List: 3 out of 10 1 ou…" at bounding box center [288, 147] width 445 height 200
click at [303, 126] on video at bounding box center [400, 96] width 218 height 72
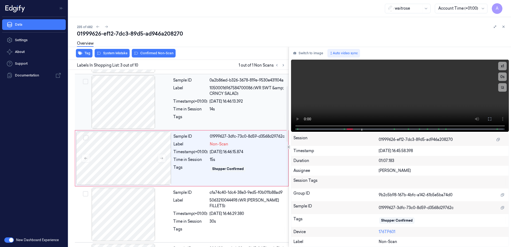
click at [278, 128] on div "Sample ID 0a2b86ed-b326-3678-819e-9530e431104a Label 10500016967584700086 (WR S…" at bounding box center [229, 101] width 117 height 53
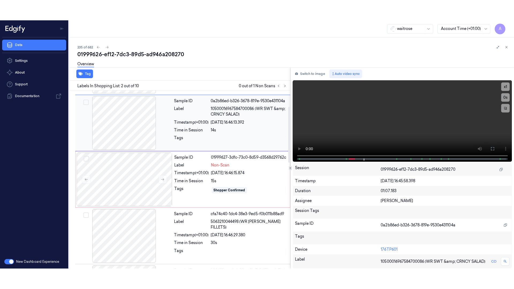
scroll to position [0, 0]
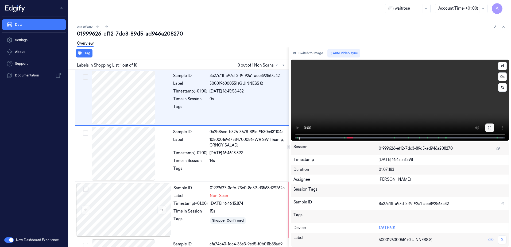
click at [494, 127] on button at bounding box center [490, 128] width 9 height 9
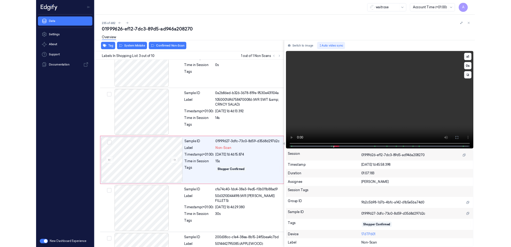
scroll to position [31, 0]
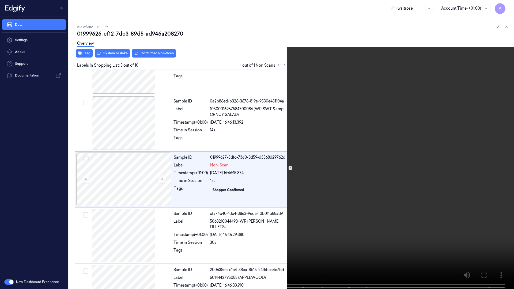
drag, startPoint x: 481, startPoint y: 272, endPoint x: 480, endPoint y: 244, distance: 27.8
click at [0, 0] on icon at bounding box center [0, 0] width 0 height 0
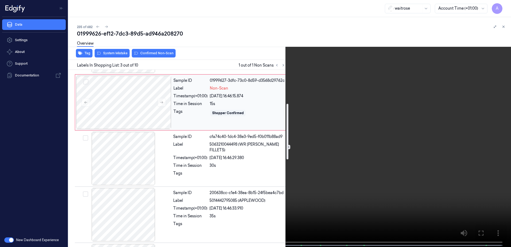
scroll to position [138, 0]
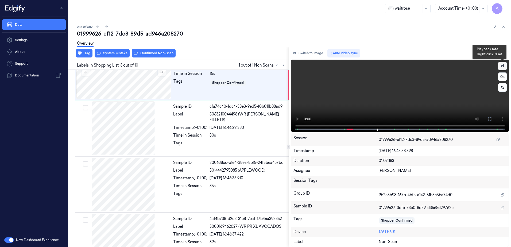
click at [501, 65] on button "x 1" at bounding box center [503, 66] width 9 height 9
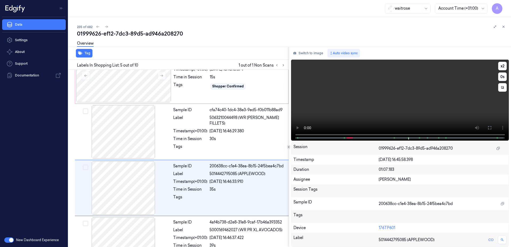
scroll to position [164, 0]
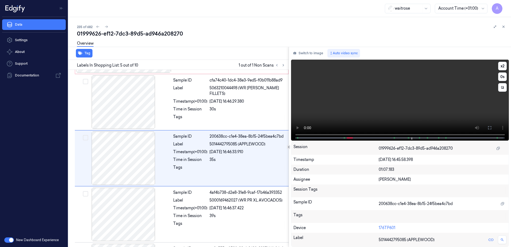
click at [378, 106] on video at bounding box center [400, 100] width 218 height 81
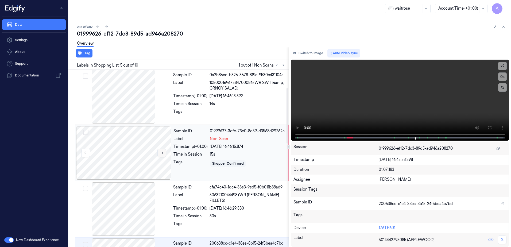
click at [162, 152] on icon at bounding box center [162, 153] width 4 height 4
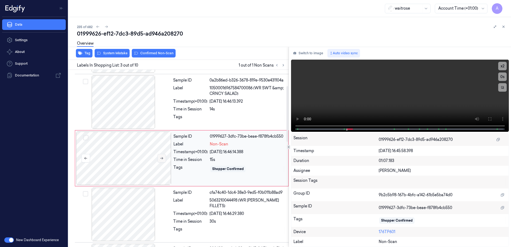
click at [159, 158] on button at bounding box center [162, 158] width 9 height 9
click at [112, 58] on div "Tag System Mistake Confirmed Non-Scan" at bounding box center [177, 53] width 223 height 13
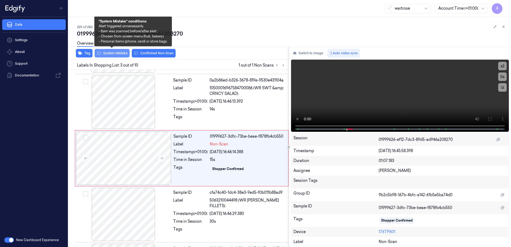
click at [113, 56] on button "System Mistake" at bounding box center [112, 53] width 35 height 9
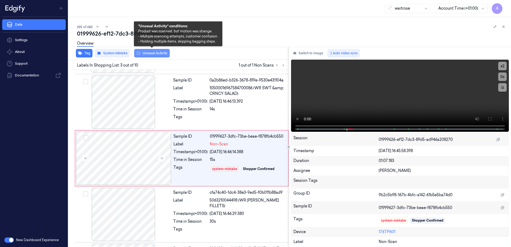
click at [152, 56] on button "Unusual Activity" at bounding box center [152, 53] width 36 height 9
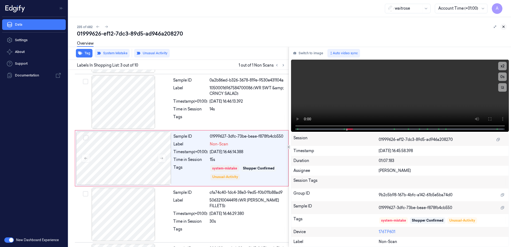
click at [504, 27] on icon at bounding box center [504, 27] width 4 height 4
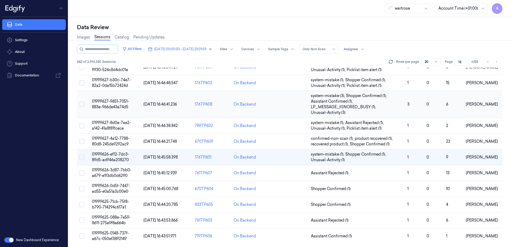
scroll to position [163, 0]
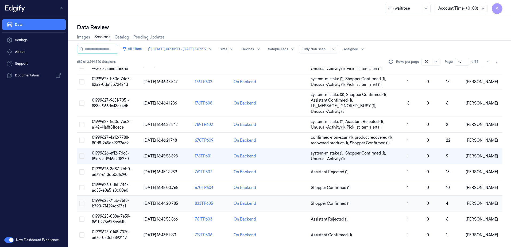
click at [113, 203] on span "01999625-71cb-75f8-b790-714294c617a1" at bounding box center [110, 203] width 37 height 10
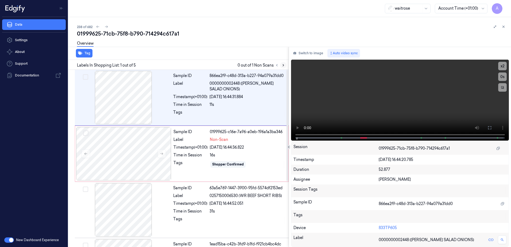
click at [284, 66] on icon at bounding box center [283, 65] width 1 height 2
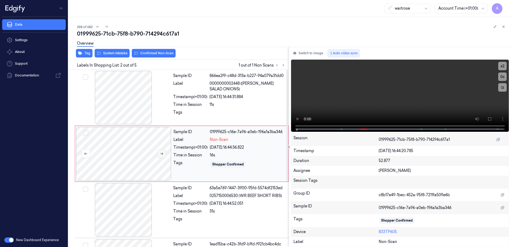
click at [163, 152] on icon at bounding box center [162, 154] width 4 height 4
click at [161, 154] on icon at bounding box center [161, 154] width 3 height 2
drag, startPoint x: 490, startPoint y: 116, endPoint x: 483, endPoint y: 139, distance: 23.8
click at [490, 116] on button at bounding box center [490, 119] width 9 height 9
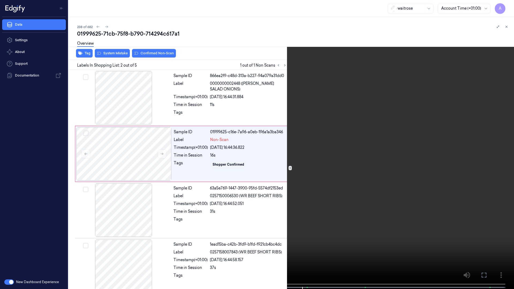
click at [0, 0] on icon at bounding box center [0, 0] width 0 height 0
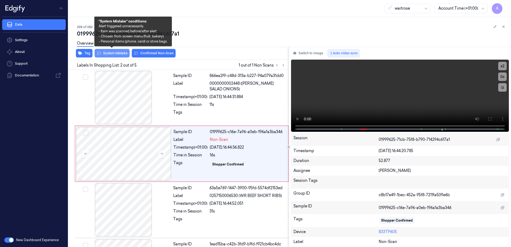
click at [108, 56] on button "System Mistake" at bounding box center [112, 53] width 35 height 9
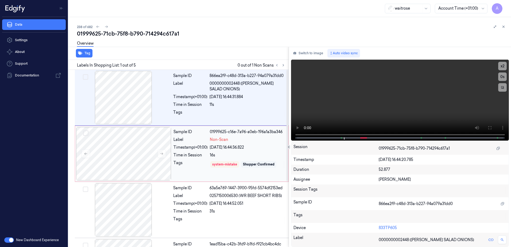
click at [192, 151] on div "Sample ID 01999625-c16e-7a96-a0eb-196a1a3ba346 Label Non-Scan Timestamp (+01:00…" at bounding box center [229, 153] width 116 height 53
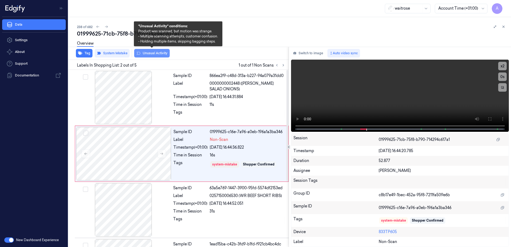
click at [150, 56] on button "Unusual Activity" at bounding box center [152, 53] width 36 height 9
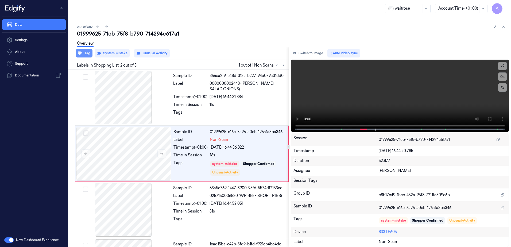
click at [85, 56] on button "Tag" at bounding box center [84, 53] width 17 height 9
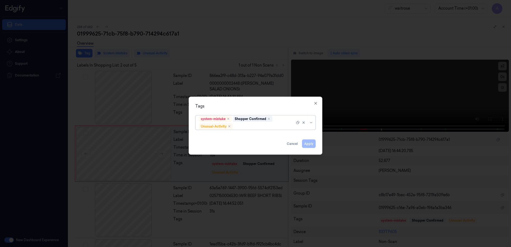
click at [255, 128] on div at bounding box center [264, 127] width 61 height 6
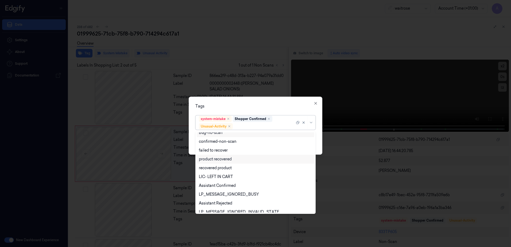
scroll to position [70, 0]
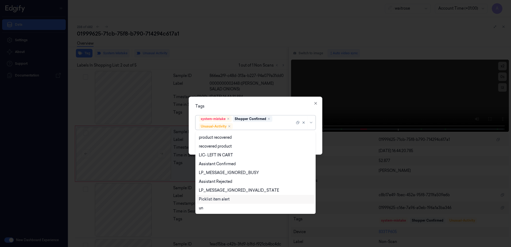
click at [220, 198] on div "Picklist item alert" at bounding box center [214, 200] width 31 height 6
click at [266, 106] on div "Tags" at bounding box center [256, 107] width 120 height 6
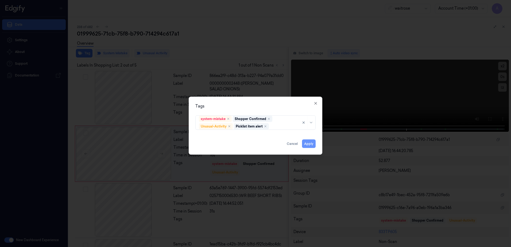
click at [311, 144] on button "Apply" at bounding box center [309, 144] width 14 height 9
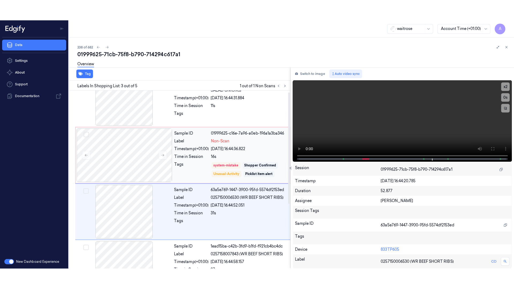
scroll to position [0, 0]
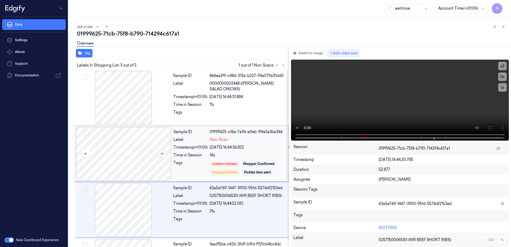
click at [163, 152] on icon at bounding box center [162, 154] width 4 height 4
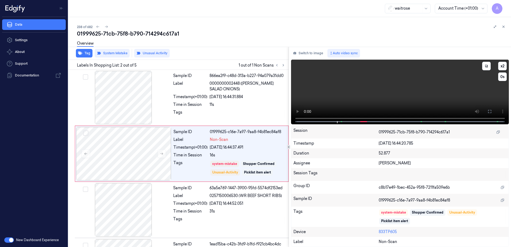
drag, startPoint x: 491, startPoint y: 113, endPoint x: 492, endPoint y: 140, distance: 26.8
click at [491, 113] on icon at bounding box center [490, 111] width 4 height 4
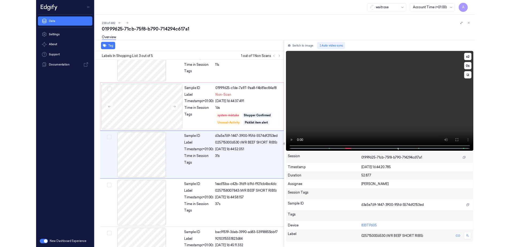
scroll to position [31, 0]
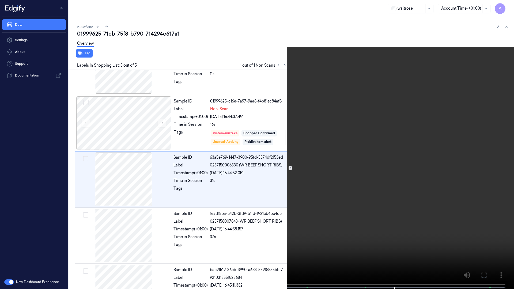
click at [0, 0] on icon at bounding box center [0, 0] width 0 height 0
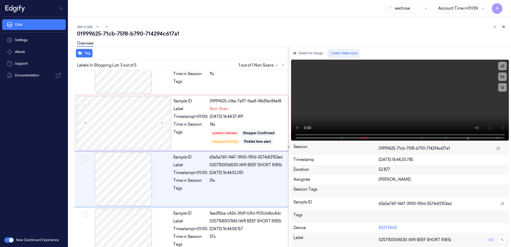
click at [503, 26] on icon at bounding box center [504, 27] width 4 height 4
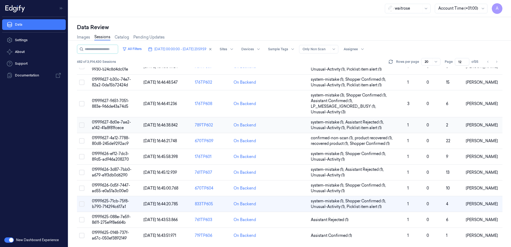
scroll to position [163, 0]
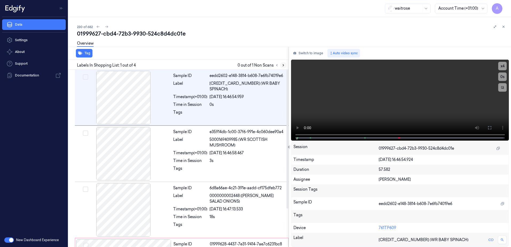
click at [281, 65] on button at bounding box center [283, 65] width 6 height 6
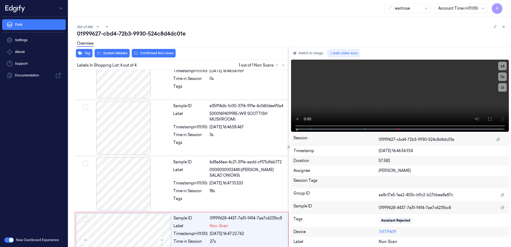
scroll to position [49, 0]
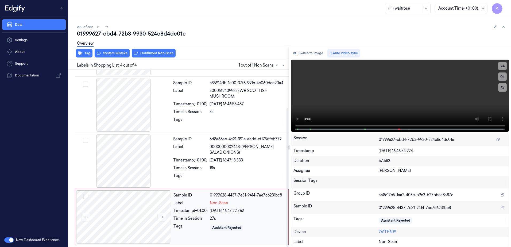
click at [185, 225] on div "Tags" at bounding box center [191, 228] width 34 height 9
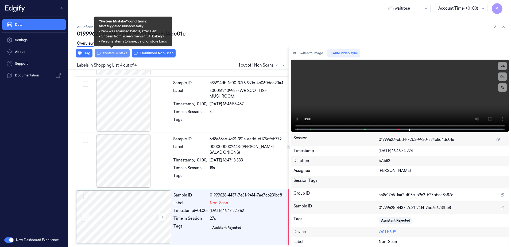
click at [108, 55] on button "System Mistake" at bounding box center [112, 53] width 35 height 9
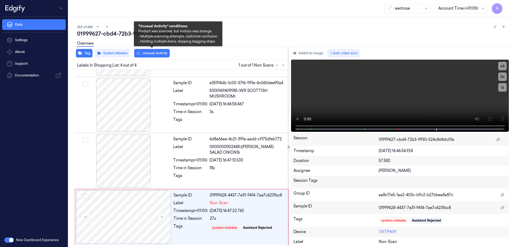
click at [149, 54] on button "Unusual Activity" at bounding box center [152, 53] width 36 height 9
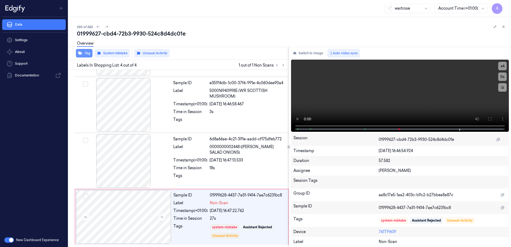
click at [86, 54] on button "Tag" at bounding box center [84, 53] width 17 height 9
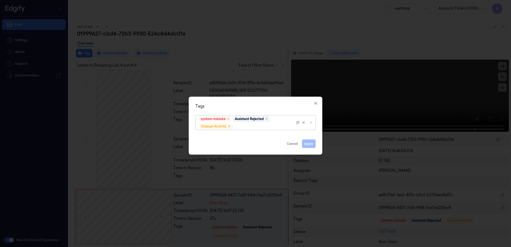
click at [276, 127] on div at bounding box center [264, 127] width 61 height 6
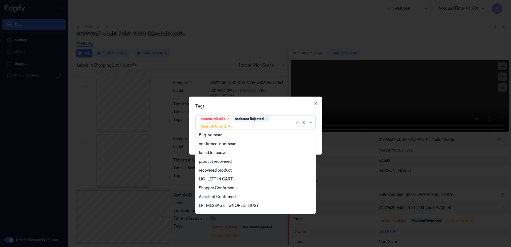
scroll to position [70, 0]
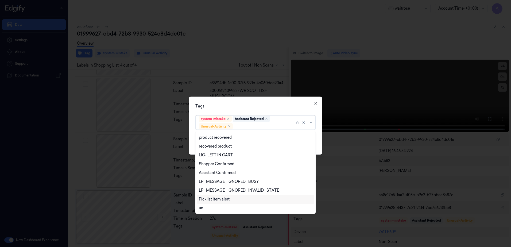
click at [221, 198] on div "Picklist item alert" at bounding box center [214, 200] width 31 height 6
click at [258, 111] on div "Tags option Picklist item alert, selected. 20 results available. Use Up and Dow…" at bounding box center [256, 126] width 134 height 58
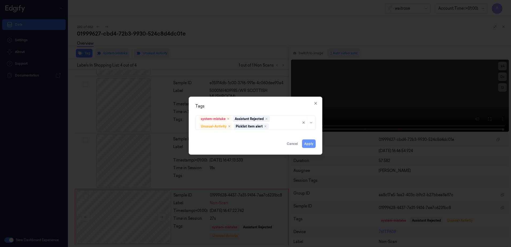
click at [307, 143] on button "Apply" at bounding box center [309, 144] width 14 height 9
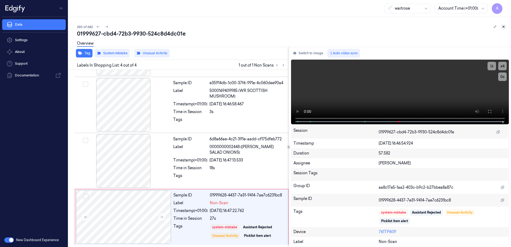
click at [505, 26] on icon at bounding box center [504, 27] width 2 height 2
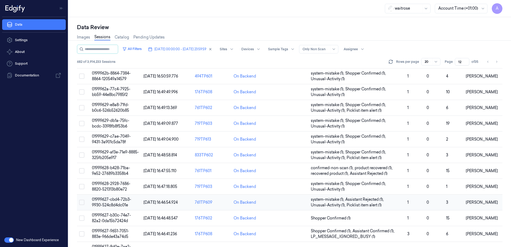
scroll to position [53, 0]
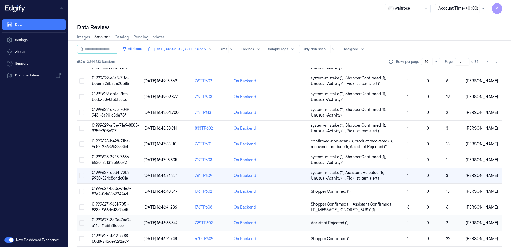
click at [110, 220] on span "01999627-8d0e-7ae2-a142-41a8f81fcece" at bounding box center [111, 223] width 39 height 10
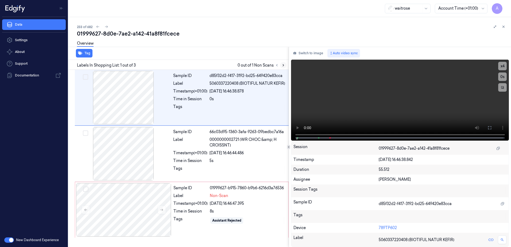
click at [284, 64] on icon at bounding box center [284, 65] width 4 height 4
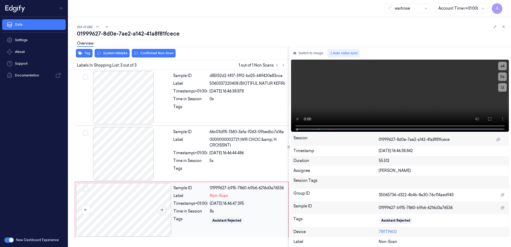
click at [162, 213] on button at bounding box center [162, 210] width 9 height 9
click at [165, 213] on button at bounding box center [162, 210] width 9 height 9
click at [492, 118] on icon at bounding box center [489, 118] width 3 height 3
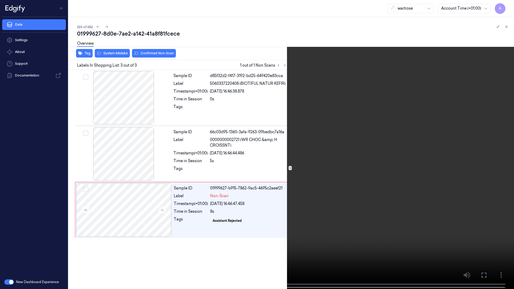
drag, startPoint x: 482, startPoint y: 276, endPoint x: 479, endPoint y: 247, distance: 29.6
click at [0, 0] on icon at bounding box center [0, 0] width 0 height 0
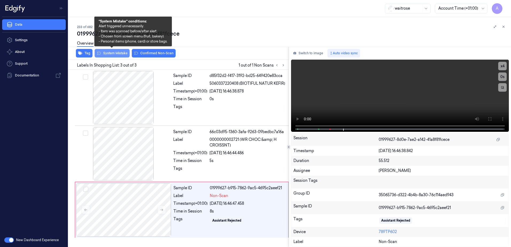
click at [108, 56] on button "System Mistake" at bounding box center [112, 53] width 35 height 9
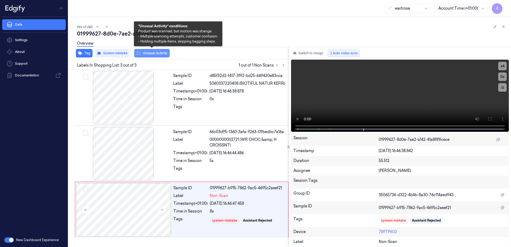
click at [151, 54] on button "Unusual Activity" at bounding box center [152, 53] width 36 height 9
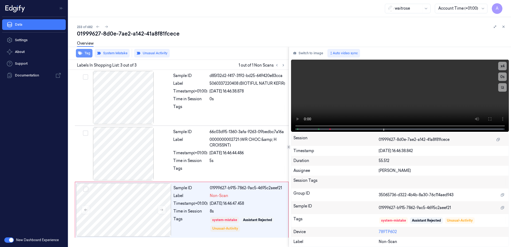
click at [83, 55] on button "Tag" at bounding box center [84, 53] width 17 height 9
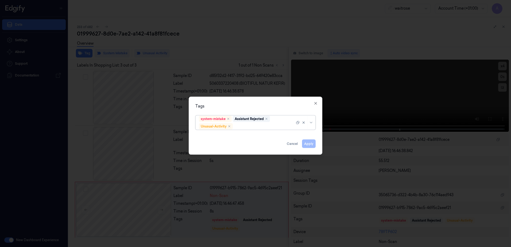
click at [265, 124] on div at bounding box center [264, 127] width 61 height 6
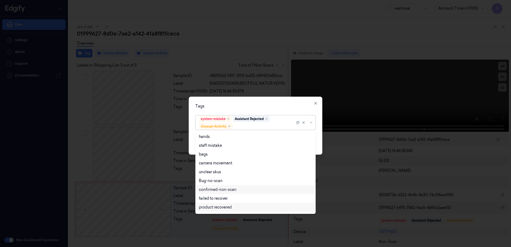
scroll to position [70, 0]
click at [227, 199] on div "Picklist item alert" at bounding box center [214, 200] width 31 height 6
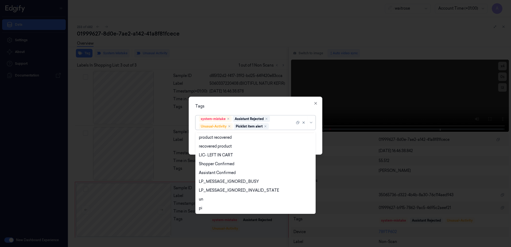
click at [257, 104] on div "Tags" at bounding box center [256, 107] width 120 height 6
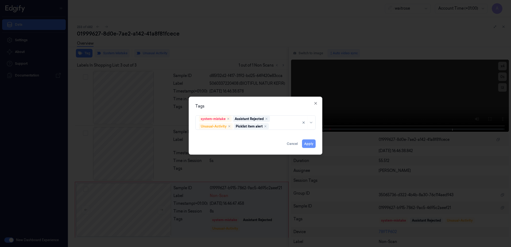
click at [310, 142] on button "Apply" at bounding box center [309, 144] width 14 height 9
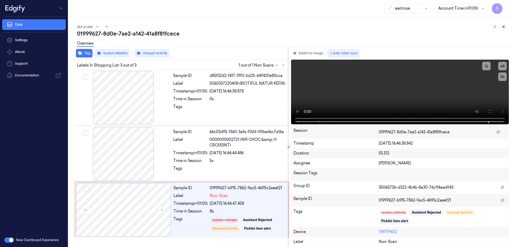
click at [505, 27] on icon at bounding box center [504, 27] width 4 height 4
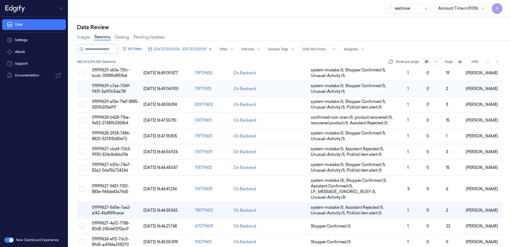
scroll to position [160, 0]
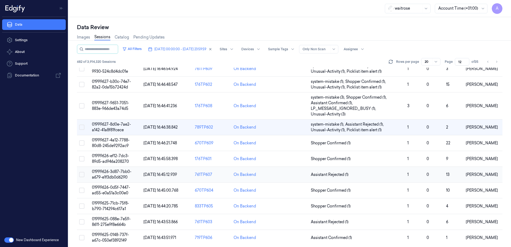
click at [109, 175] on span "01999626-3d87-7bb0-a679-e1f3db0d6290" at bounding box center [112, 174] width 40 height 10
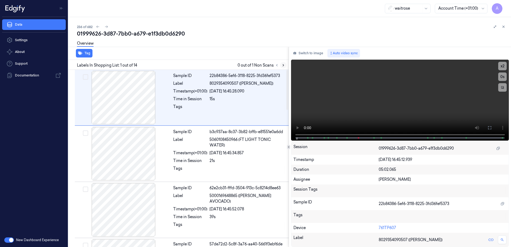
click at [282, 64] on icon at bounding box center [284, 65] width 4 height 4
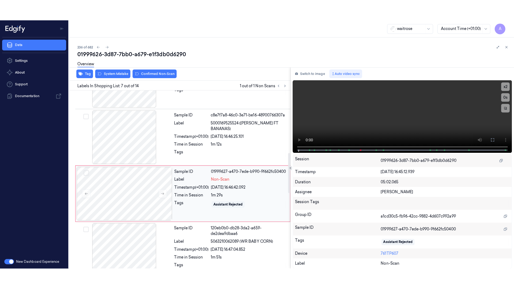
scroll to position [276, 0]
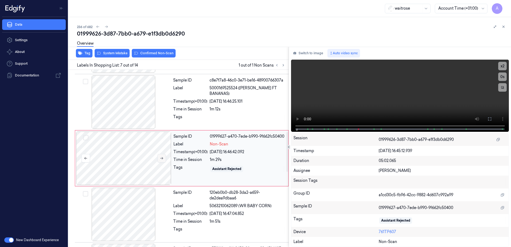
click at [161, 160] on icon at bounding box center [162, 158] width 4 height 4
click at [161, 158] on icon at bounding box center [162, 158] width 4 height 4
click at [489, 119] on icon at bounding box center [490, 119] width 4 height 4
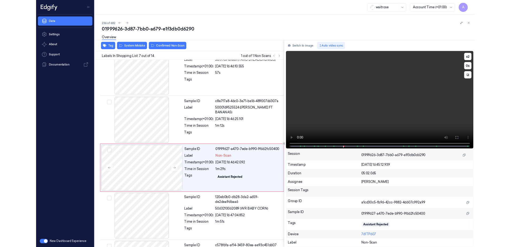
scroll to position [255, 0]
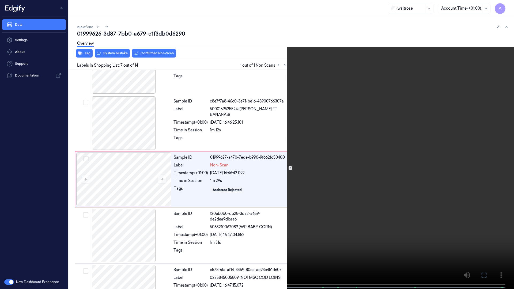
drag, startPoint x: 481, startPoint y: 273, endPoint x: 480, endPoint y: 246, distance: 27.8
click at [0, 0] on icon at bounding box center [0, 0] width 0 height 0
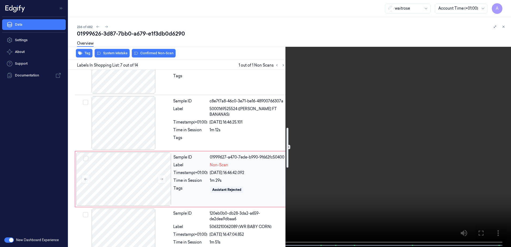
scroll to position [336, 0]
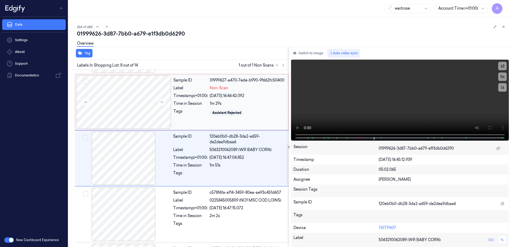
click at [235, 121] on div "Sample ID 01999627-a470-7ede-b990-9f662fc50400 Label Non-Scan Timestamp (+01:00…" at bounding box center [229, 101] width 116 height 53
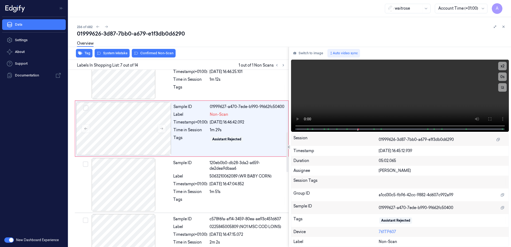
scroll to position [276, 0]
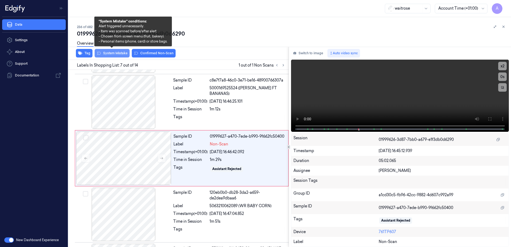
click at [109, 54] on button "System Mistake" at bounding box center [112, 53] width 35 height 9
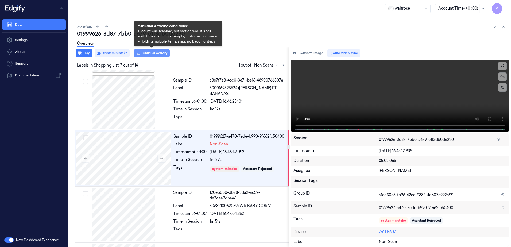
click at [158, 55] on button "Unusual Activity" at bounding box center [152, 53] width 36 height 9
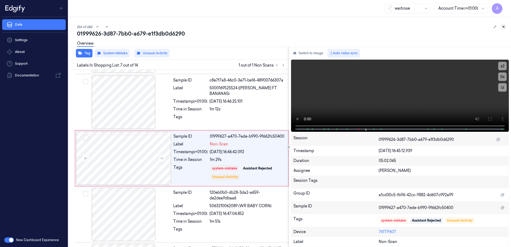
click at [503, 27] on icon at bounding box center [504, 27] width 4 height 4
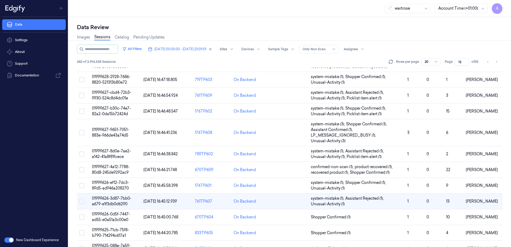
scroll to position [163, 0]
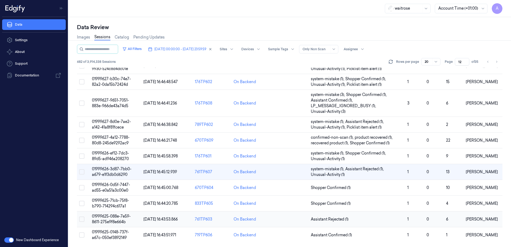
click at [105, 215] on span "01999625-088e-7e59-8611-275e9f8e664b" at bounding box center [111, 219] width 39 height 10
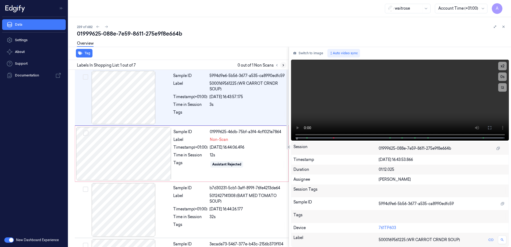
click at [282, 66] on icon at bounding box center [284, 65] width 4 height 4
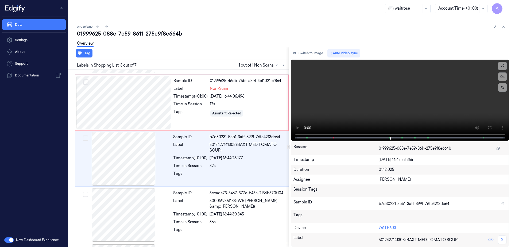
scroll to position [52, 0]
click at [395, 97] on video at bounding box center [400, 100] width 218 height 81
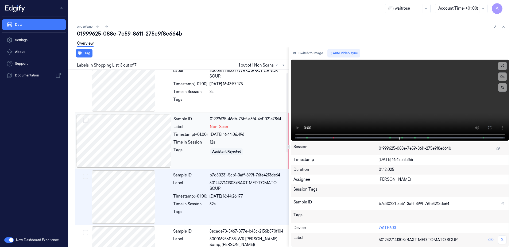
scroll to position [0, 0]
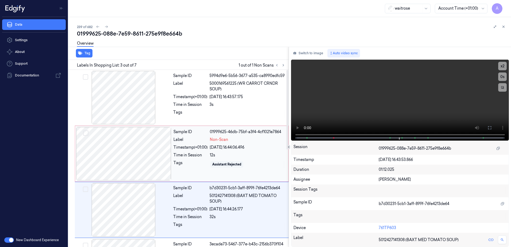
click at [213, 150] on div "[DATE] 16:44:06.496" at bounding box center [247, 148] width 75 height 6
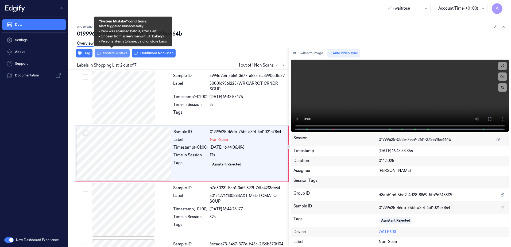
click at [107, 55] on button "System Mistake" at bounding box center [112, 53] width 35 height 9
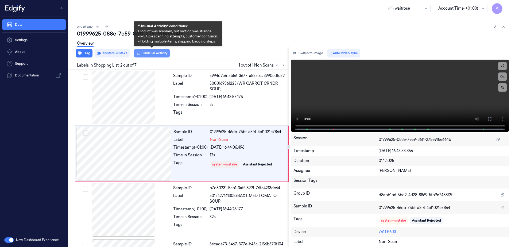
click at [146, 55] on button "Unusual Activity" at bounding box center [152, 53] width 36 height 9
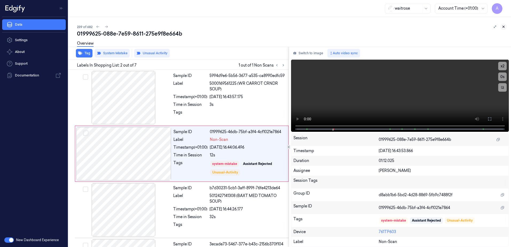
click at [503, 26] on icon at bounding box center [504, 27] width 4 height 4
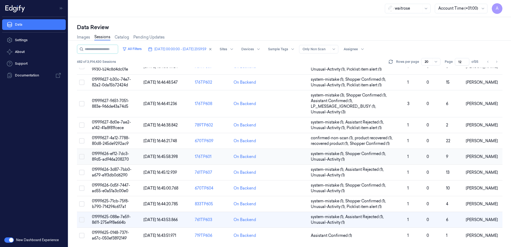
scroll to position [163, 0]
